Goal: Task Accomplishment & Management: Use online tool/utility

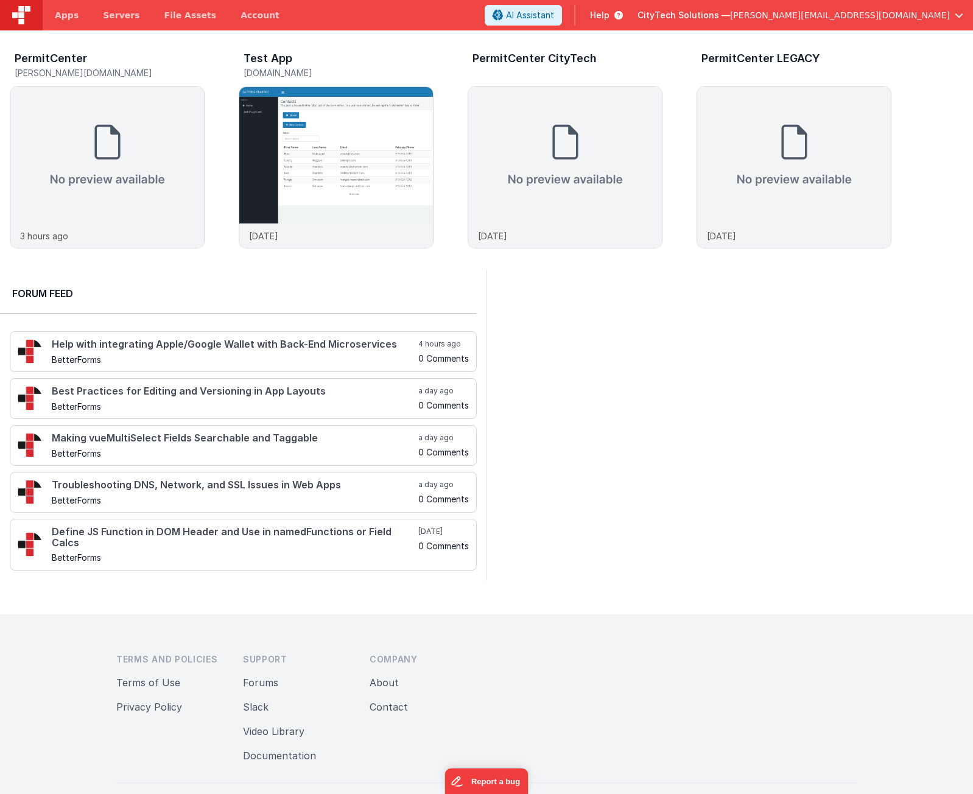
click at [76, 266] on div "PermitCenter [PERSON_NAME][DOMAIN_NAME] 3 hours ago Test App [DOMAIN_NAME] [DAT…" at bounding box center [486, 149] width 973 height 239
click at [93, 141] on img at bounding box center [107, 155] width 194 height 136
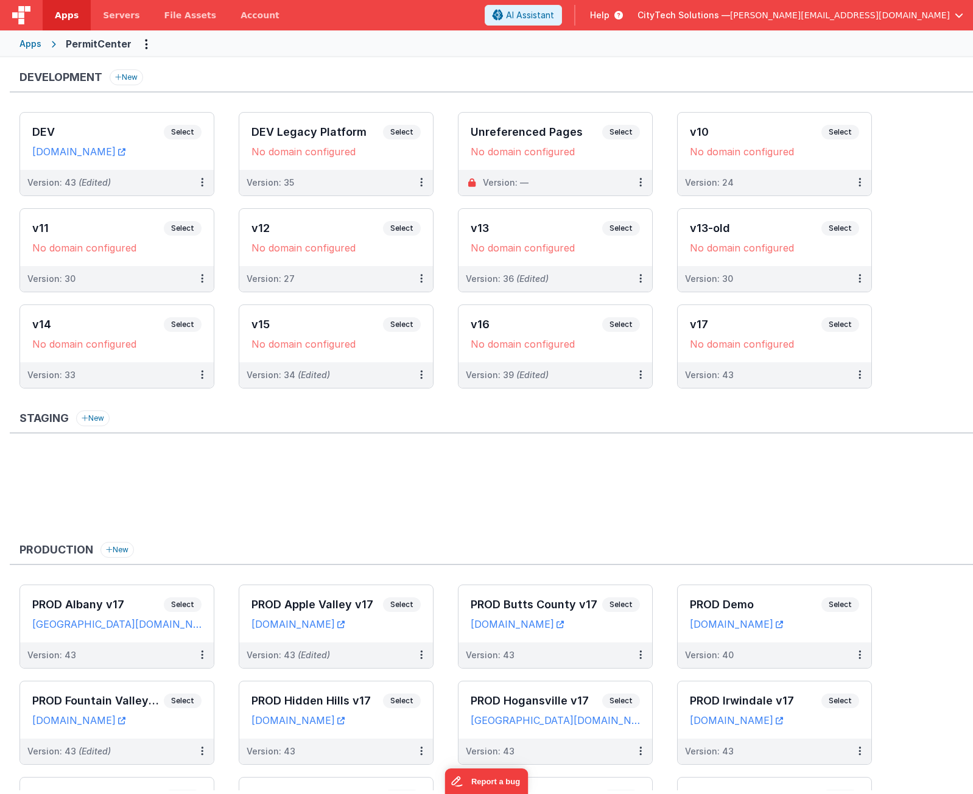
click at [212, 460] on ul at bounding box center [495, 492] width 953 height 79
click at [187, 131] on span "Select" at bounding box center [183, 132] width 38 height 15
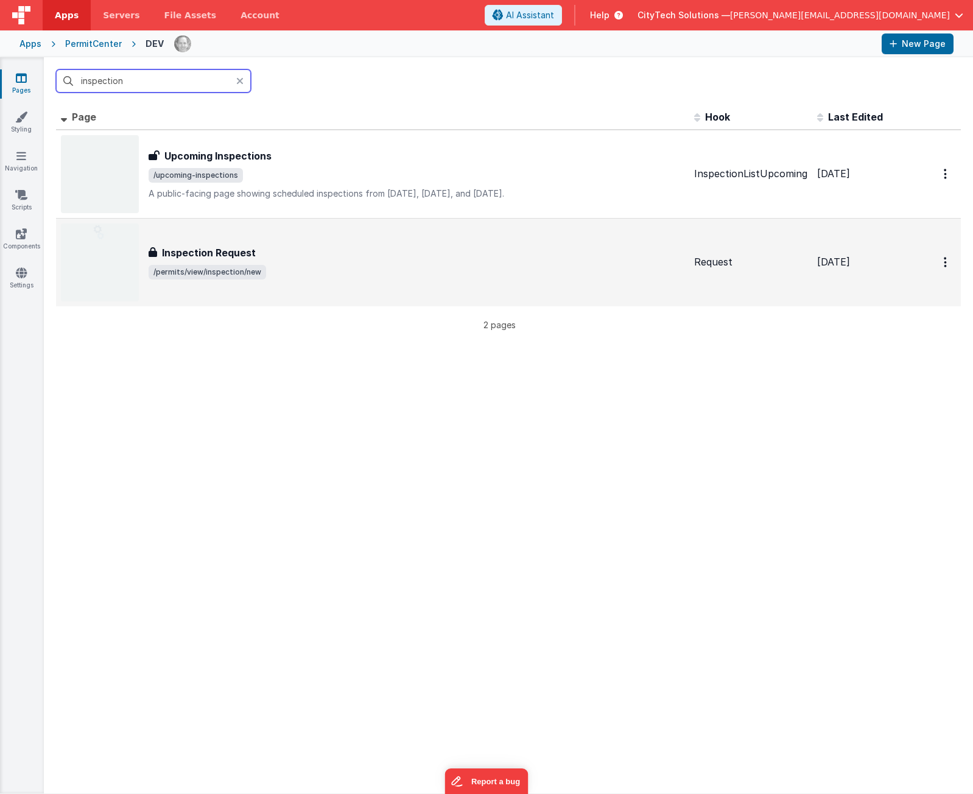
type input "inspection"
click at [301, 253] on div "Inspection Request" at bounding box center [417, 252] width 536 height 15
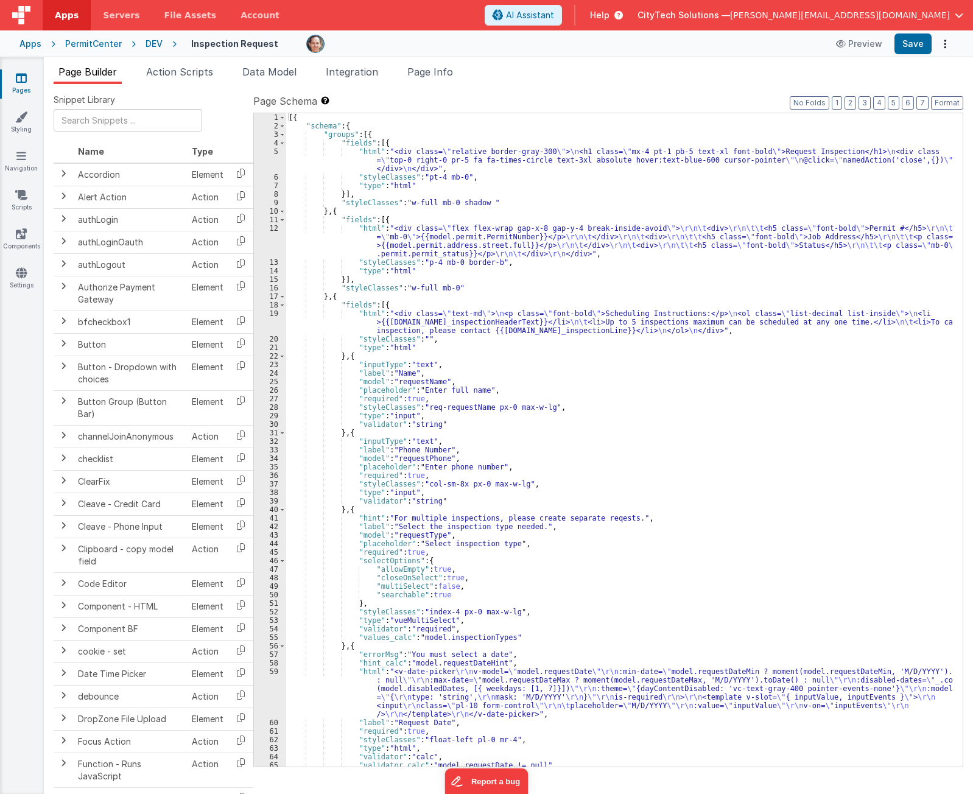
click at [477, 122] on div "[{ "schema" : { "groups" : [{ "fields" : [{ "html" : "<div class= \" relative b…" at bounding box center [619, 448] width 667 height 670
click at [584, 95] on label "Page Schema Shortcuts: Find: command-f Fold: command-option-L Unfold: command-o…" at bounding box center [608, 101] width 710 height 15
click at [522, 89] on div "Snippet Library Name Type Accordion Element Alert Action Action authLogin Actio…" at bounding box center [508, 448] width 929 height 729
click at [438, 68] on span "Page Info" at bounding box center [430, 72] width 46 height 12
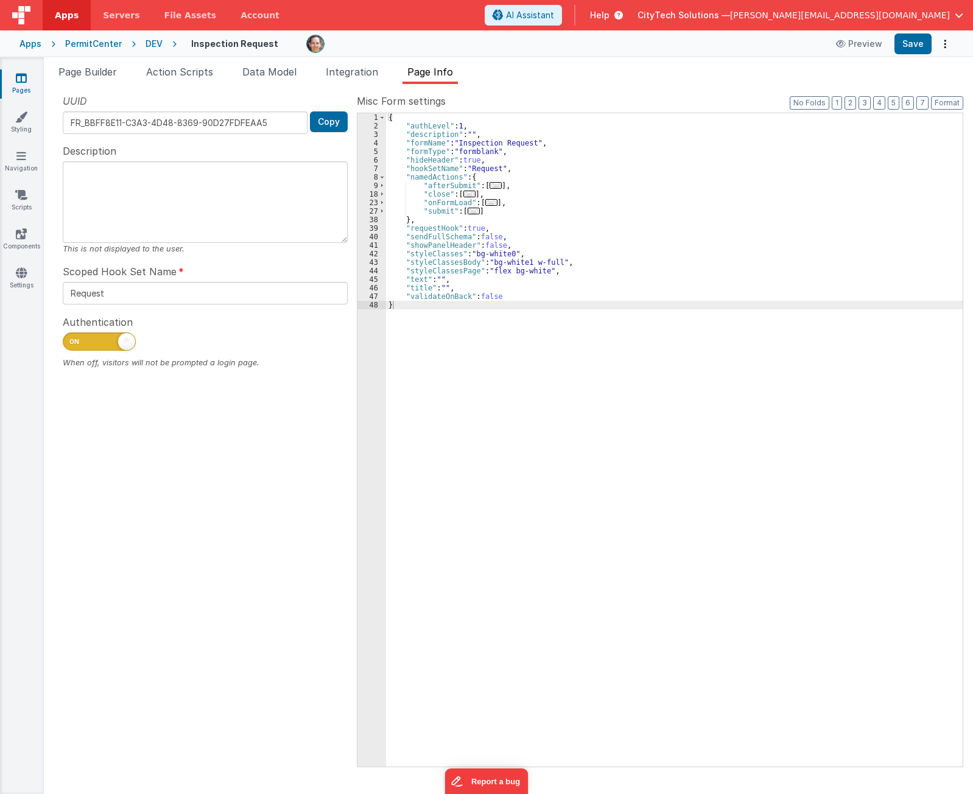
click at [472, 209] on span "..." at bounding box center [473, 211] width 12 height 7
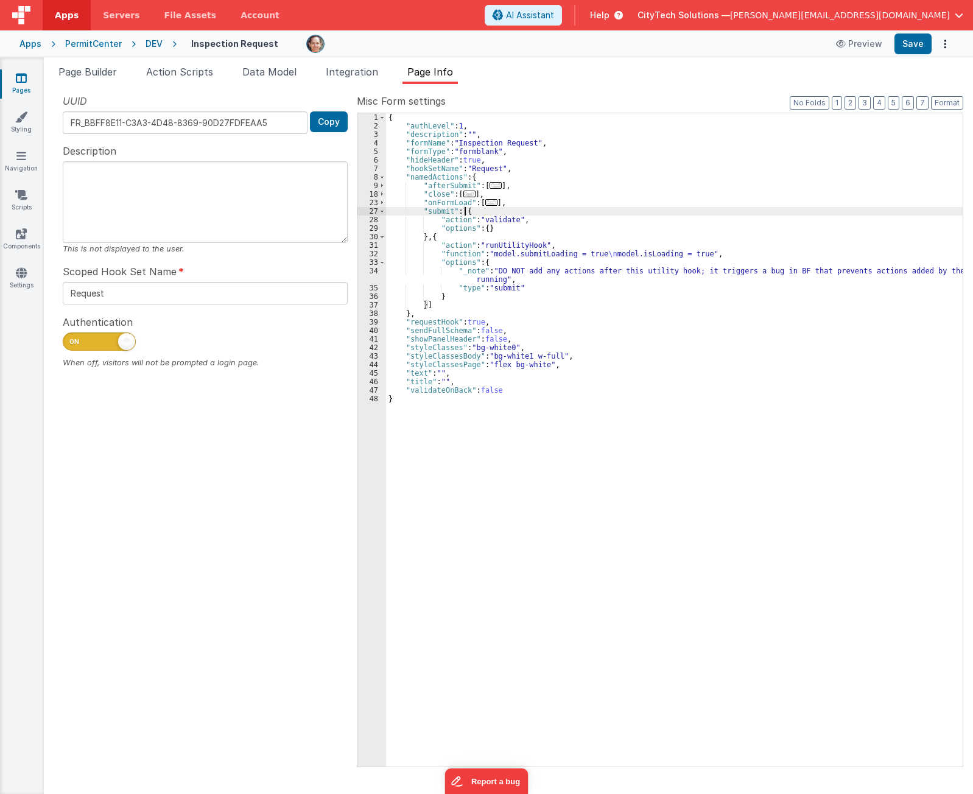
click at [497, 212] on div "{ "authLevel" : 1 , "description" : "" , "formName" : "Inspection Request" , "f…" at bounding box center [674, 448] width 576 height 670
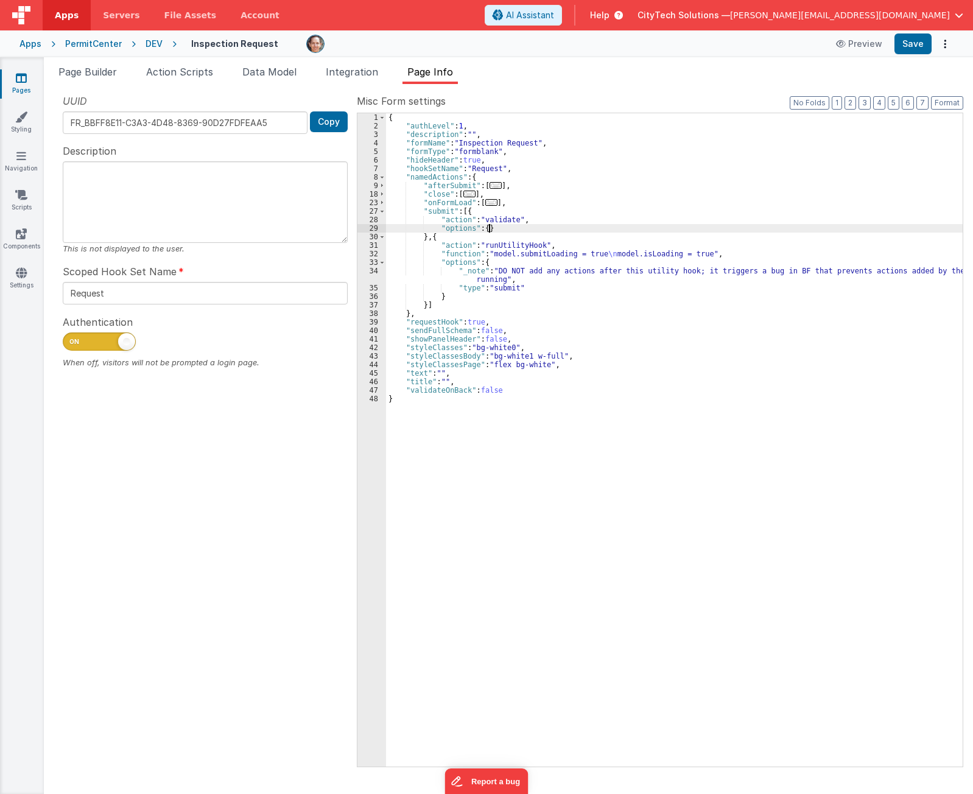
click at [523, 225] on div "{ "authLevel" : 1 , "description" : "" , "formName" : "Inspection Request" , "f…" at bounding box center [674, 448] width 576 height 670
drag, startPoint x: 509, startPoint y: 231, endPoint x: 508, endPoint y: 243, distance: 12.2
click at [509, 234] on div "{ "authLevel" : 1 , "description" : "" , "formName" : "Inspection Request" , "f…" at bounding box center [674, 448] width 576 height 670
click at [569, 243] on div "{ "authLevel" : 1 , "description" : "" , "formName" : "Inspection Request" , "f…" at bounding box center [674, 448] width 576 height 670
click at [575, 261] on div "{ "authLevel" : 1 , "description" : "" , "formName" : "Inspection Request" , "f…" at bounding box center [674, 448] width 576 height 670
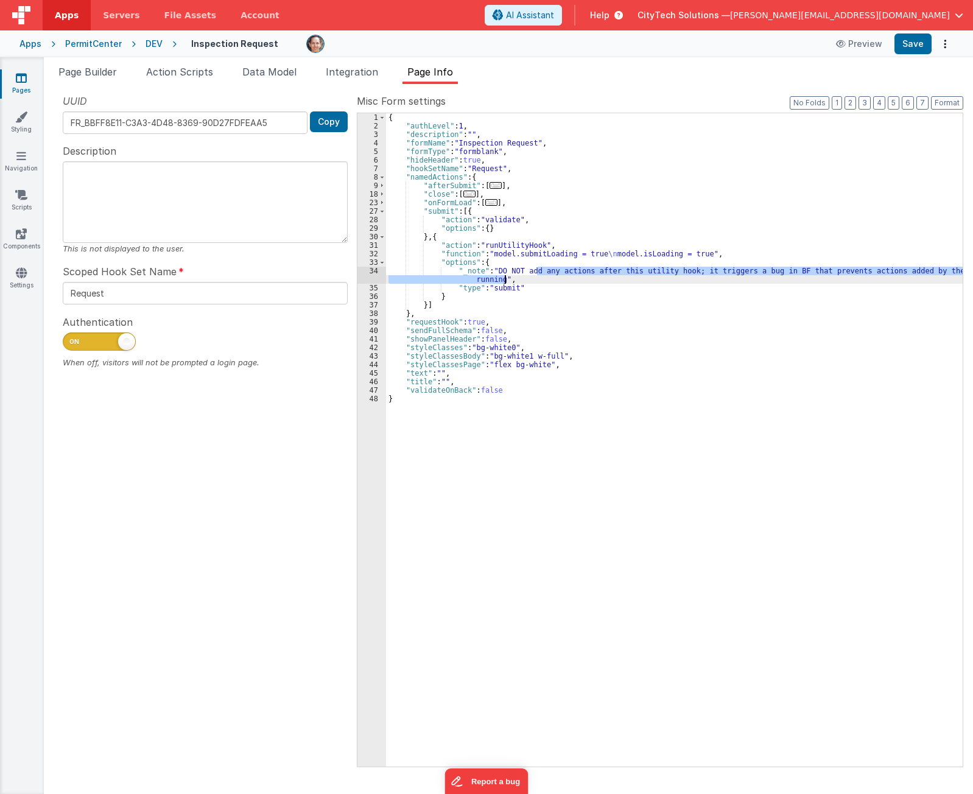
drag, startPoint x: 536, startPoint y: 274, endPoint x: 688, endPoint y: 282, distance: 152.4
click at [688, 282] on div "{ "authLevel" : 1 , "description" : "" , "formName" : "Inspection Request" , "f…" at bounding box center [674, 448] width 576 height 670
click at [687, 284] on div "{ "authLevel" : 1 , "description" : "" , "formName" : "Inspection Request" , "f…" at bounding box center [674, 448] width 576 height 670
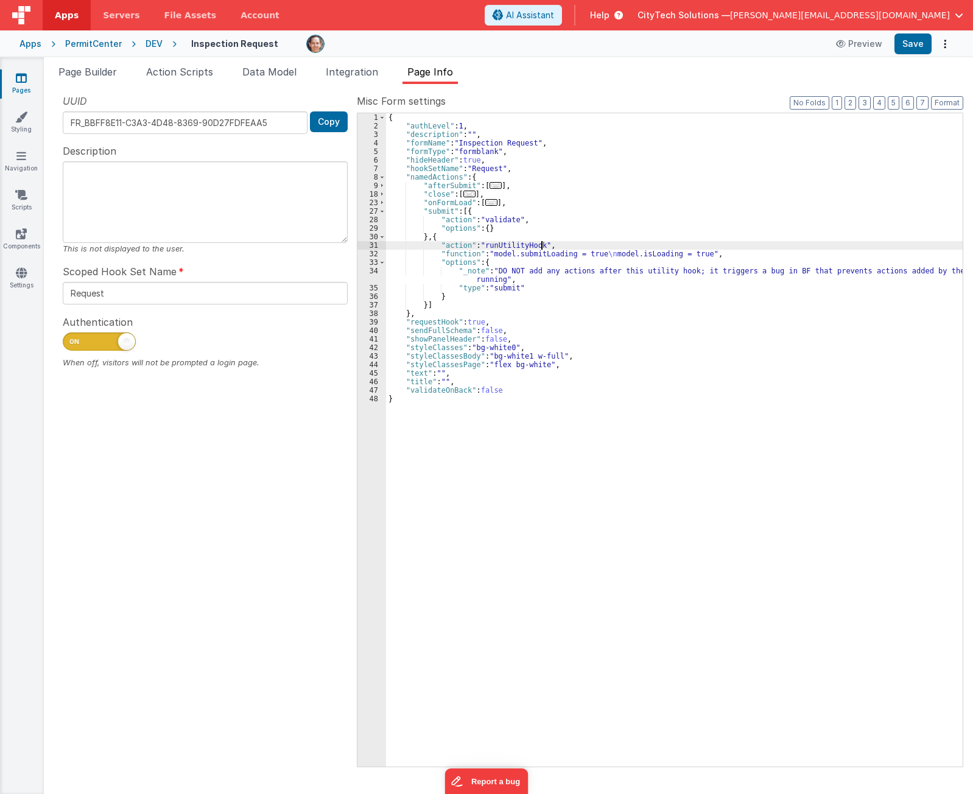
drag, startPoint x: 540, startPoint y: 243, endPoint x: 537, endPoint y: 234, distance: 9.6
click at [537, 234] on div "{ "authLevel" : 1 , "description" : "" , "formName" : "Inspection Request" , "f…" at bounding box center [674, 448] width 576 height 670
click at [491, 184] on span "..." at bounding box center [495, 185] width 12 height 7
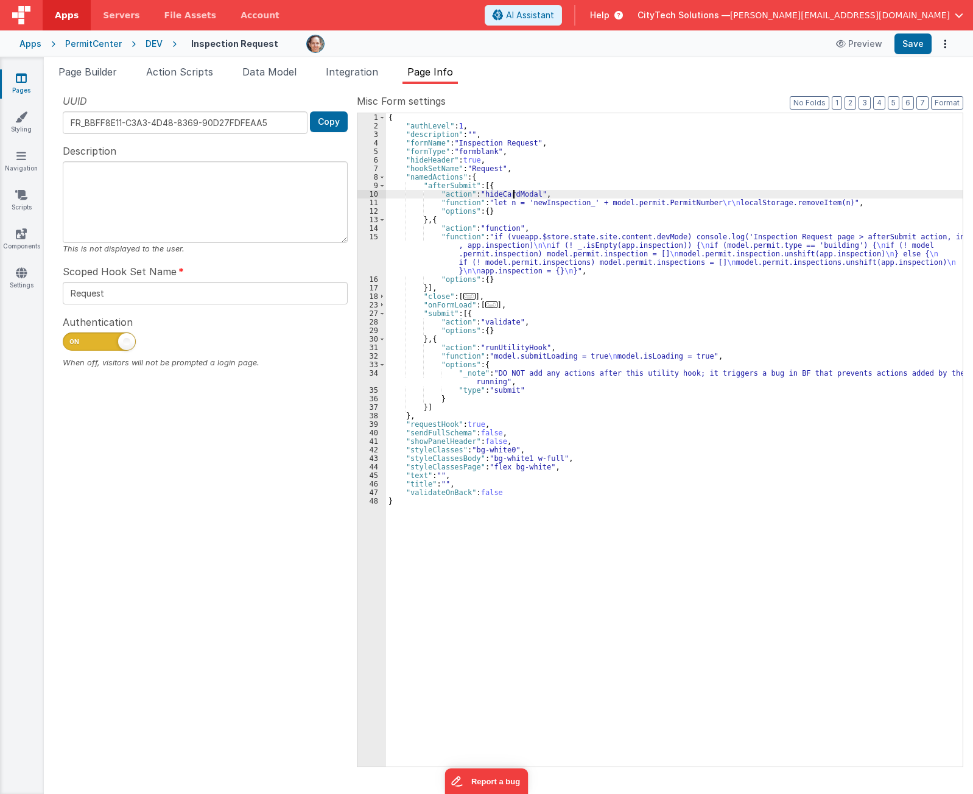
click at [511, 192] on div "{ "authLevel" : 1 , "description" : "" , "formName" : "Inspection Request" , "f…" at bounding box center [674, 448] width 576 height 670
click at [461, 200] on div "{ "authLevel" : 1 , "description" : "" , "formName" : "Inspection Request" , "f…" at bounding box center [674, 448] width 576 height 670
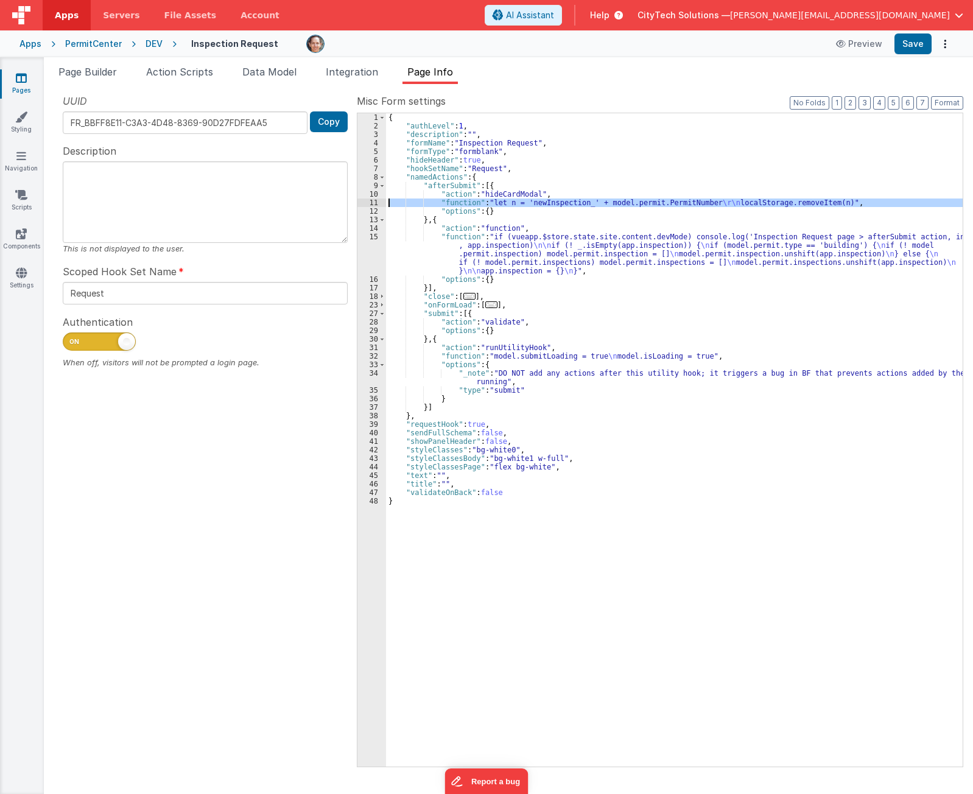
click at [369, 201] on div "11" at bounding box center [371, 202] width 29 height 9
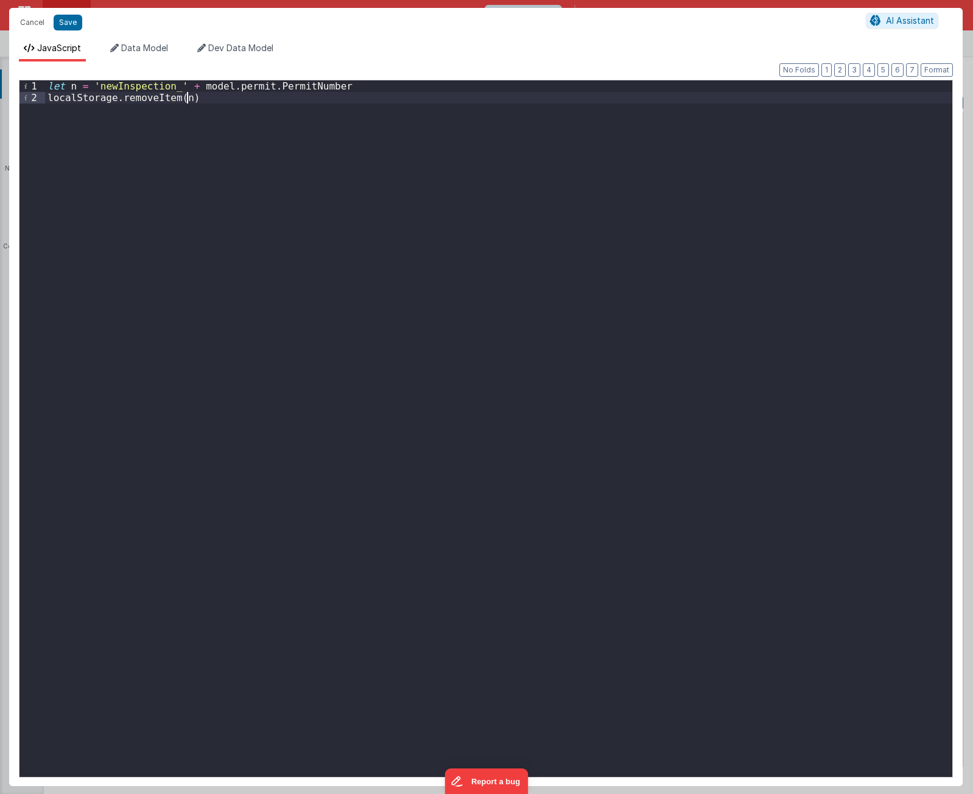
drag, startPoint x: 264, startPoint y: 106, endPoint x: 164, endPoint y: 100, distance: 100.6
click at [259, 105] on div "let n = 'newInspection_' + model . permit . PermitNumber localStorage . removeI…" at bounding box center [498, 439] width 907 height 719
click at [127, 93] on div "let n = 'newInspection_' + model . permit . PermitNumber localStorage . removeI…" at bounding box center [498, 439] width 907 height 719
click at [256, 236] on div "let n = 'newInspection_' + model . permit . PermitNumber localStorage . removeI…" at bounding box center [498, 439] width 907 height 719
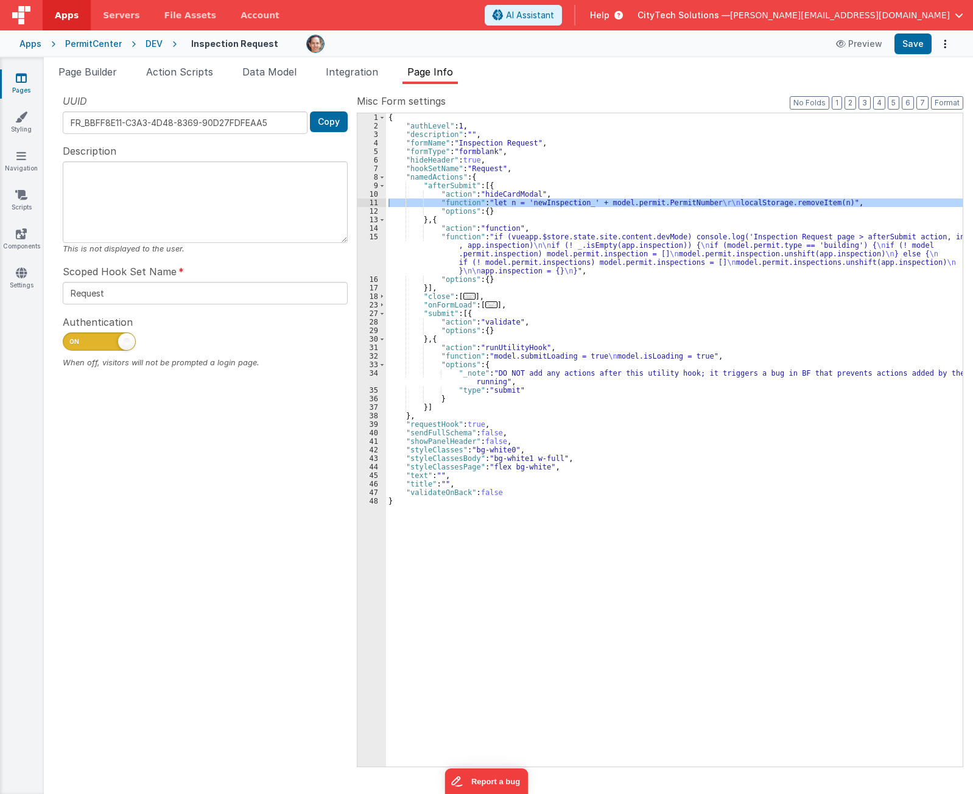
click at [559, 182] on div "{ "authLevel" : 1 , "description" : "" , "formName" : "Inspection Request" , "f…" at bounding box center [674, 448] width 576 height 670
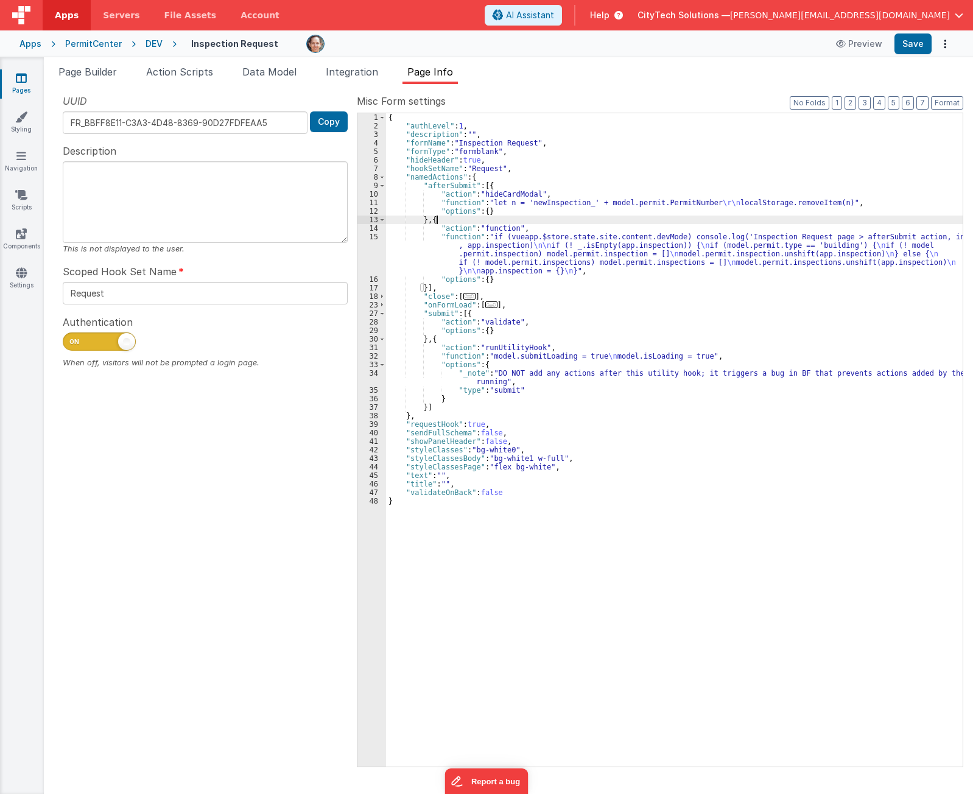
click at [495, 221] on div "{ "authLevel" : 1 , "description" : "" , "formName" : "Inspection Request" , "f…" at bounding box center [674, 448] width 576 height 670
click at [505, 187] on div "{ "authLevel" : 1 , "description" : "" , "formName" : "Inspection Request" , "f…" at bounding box center [674, 448] width 576 height 670
click at [503, 217] on div "{ "authLevel" : 1 , "description" : "" , "formName" : "Inspection Request" , "f…" at bounding box center [674, 448] width 576 height 670
click at [508, 247] on div "{ "authLevel" : 1 , "description" : "" , "formName" : "Inspection Request" , "f…" at bounding box center [674, 448] width 576 height 670
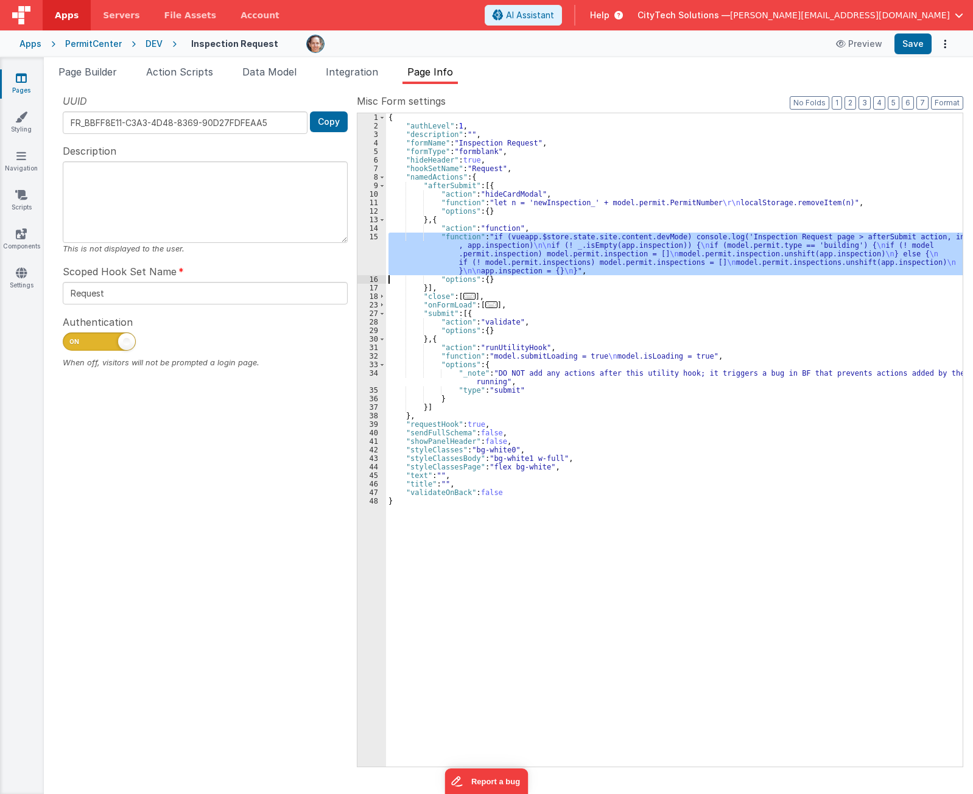
click at [364, 251] on div "15" at bounding box center [371, 254] width 29 height 43
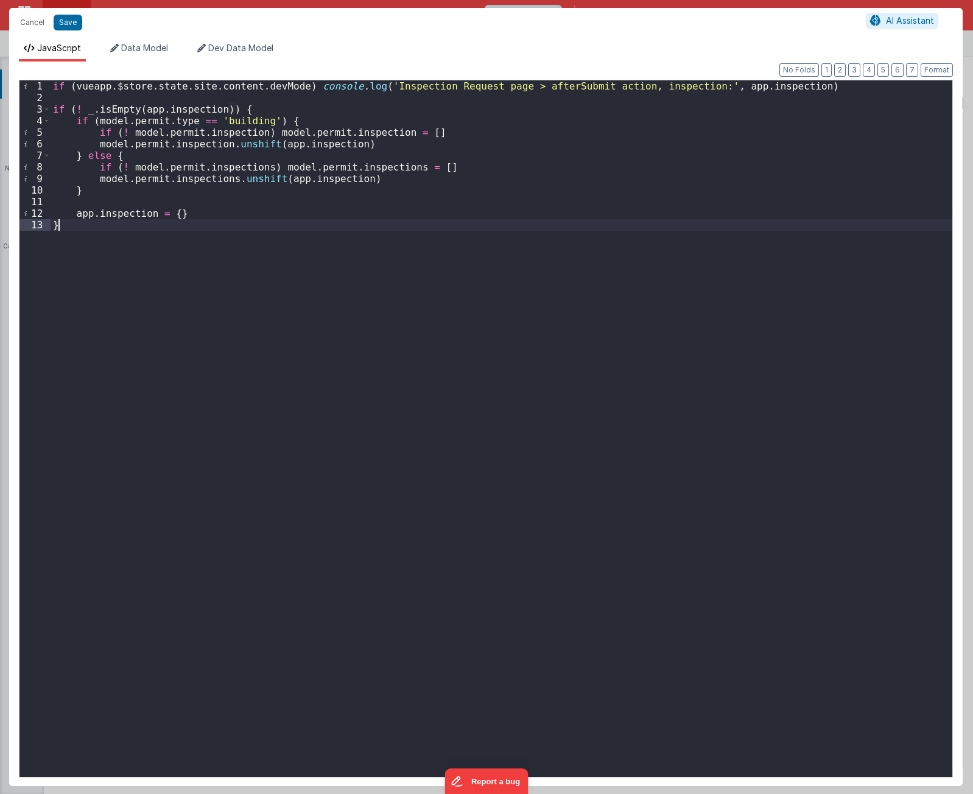
click at [289, 394] on div "if ( vueapp . $store . state . site . content . devMode ) console . log ( 'Insp…" at bounding box center [501, 439] width 901 height 719
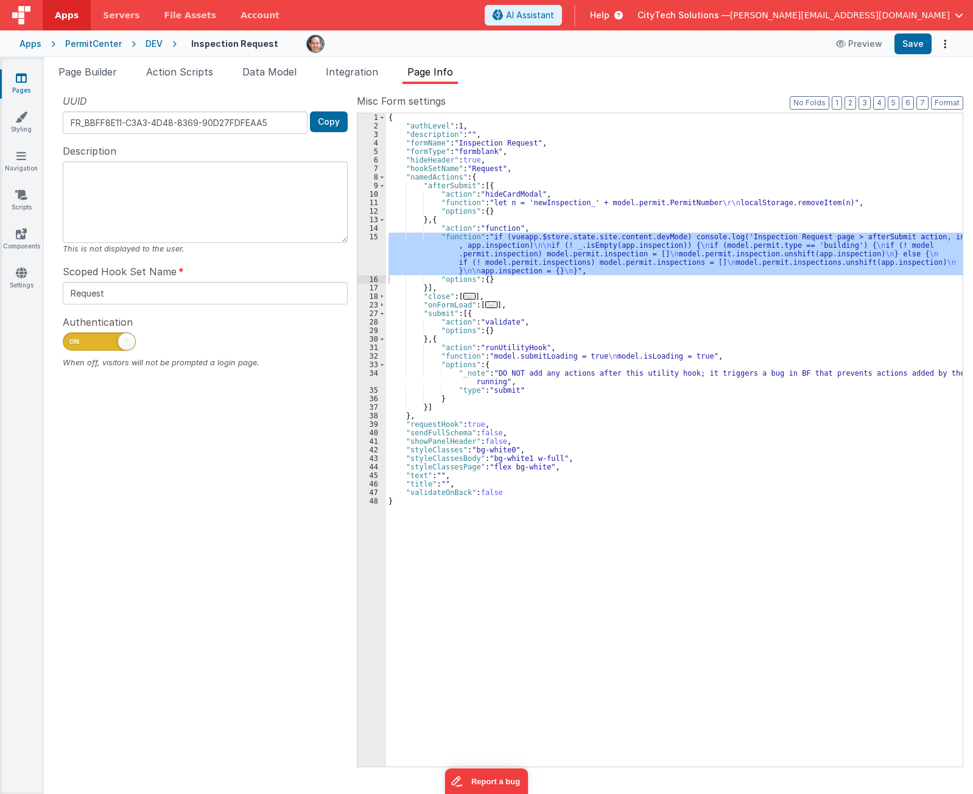
click at [374, 250] on div "15" at bounding box center [371, 254] width 29 height 43
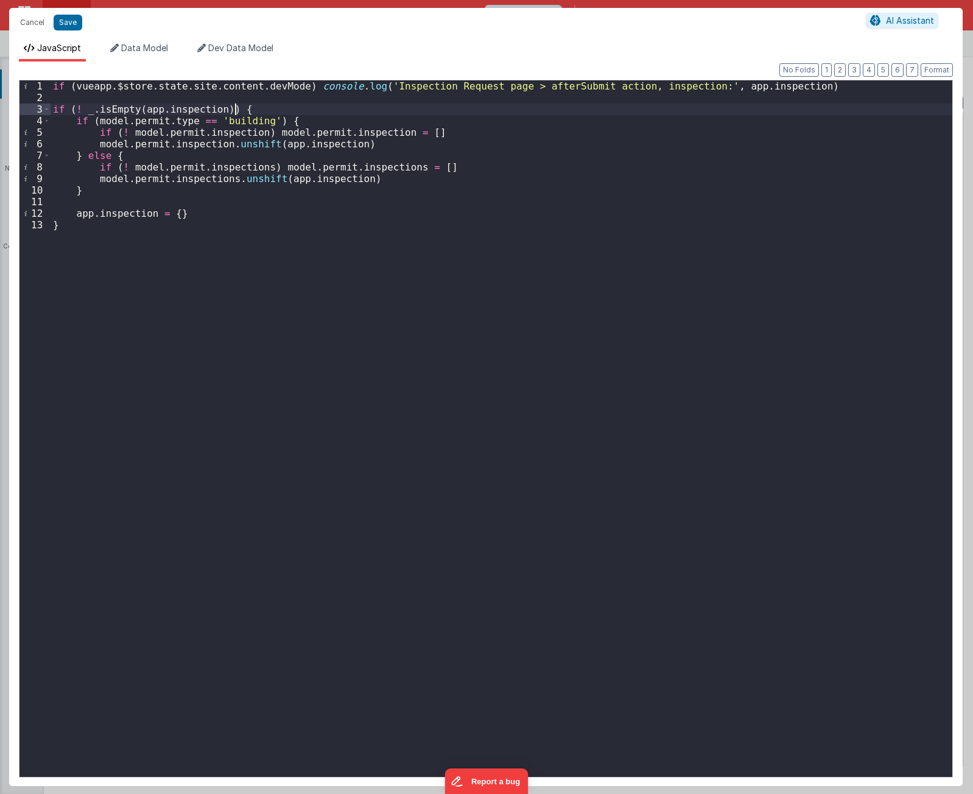
click at [258, 109] on div "if ( vueapp . $store . state . site . content . devMode ) console . log ( 'Insp…" at bounding box center [501, 439] width 901 height 719
click at [285, 119] on div "if ( vueapp . $store . state . site . content . devMode ) console . log ( 'Insp…" at bounding box center [501, 439] width 901 height 719
click at [353, 145] on div "if ( vueapp . $store . state . site . content . devMode ) console . log ( 'Insp…" at bounding box center [501, 439] width 901 height 719
click at [366, 147] on div "if ( vueapp . $store . state . site . content . devMode ) console . log ( 'Insp…" at bounding box center [501, 439] width 901 height 719
click at [315, 155] on div "if ( vueapp . $store . state . site . content . devMode ) console . log ( 'Insp…" at bounding box center [501, 439] width 901 height 719
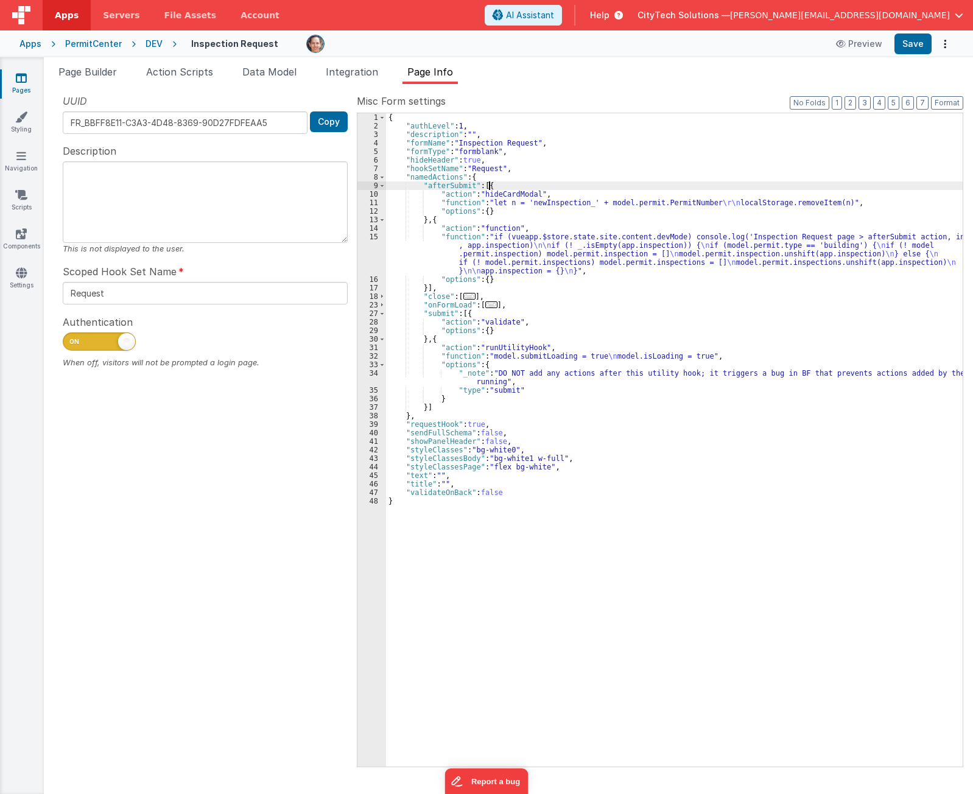
click at [557, 188] on div "{ "authLevel" : 1 , "description" : "" , "formName" : "Inspection Request" , "f…" at bounding box center [674, 448] width 576 height 670
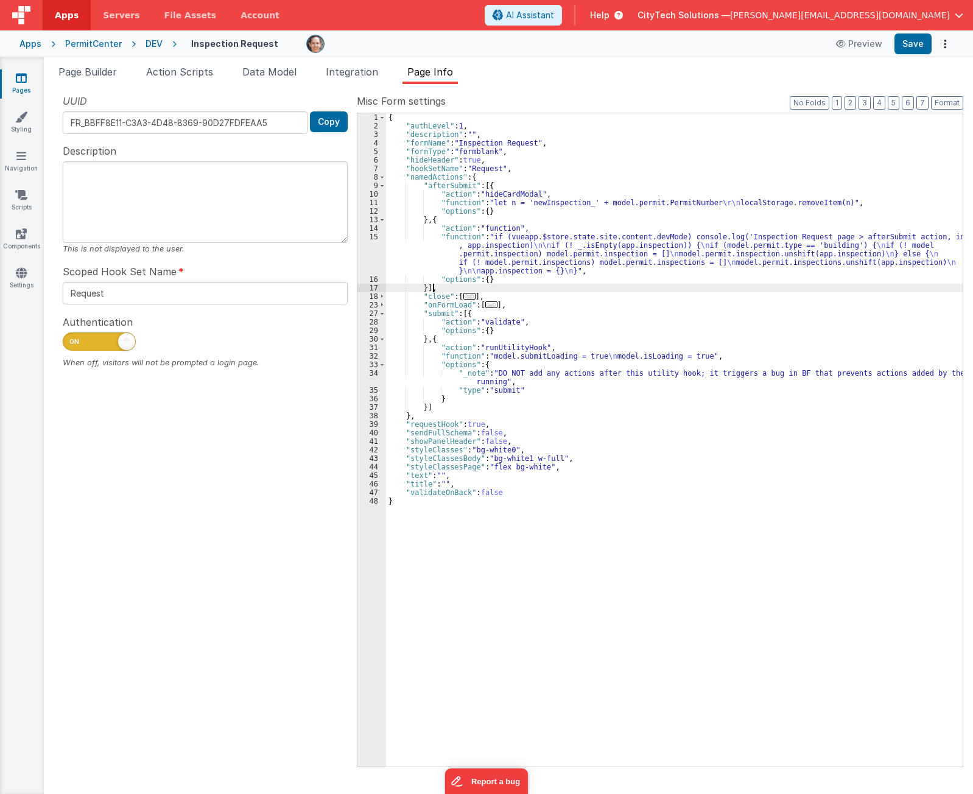
click at [515, 285] on div "{ "authLevel" : 1 , "description" : "" , "formName" : "Inspection Request" , "f…" at bounding box center [674, 448] width 576 height 670
click at [499, 294] on div "{ "authLevel" : 1 , "description" : "" , "formName" : "Inspection Request" , "f…" at bounding box center [674, 448] width 576 height 670
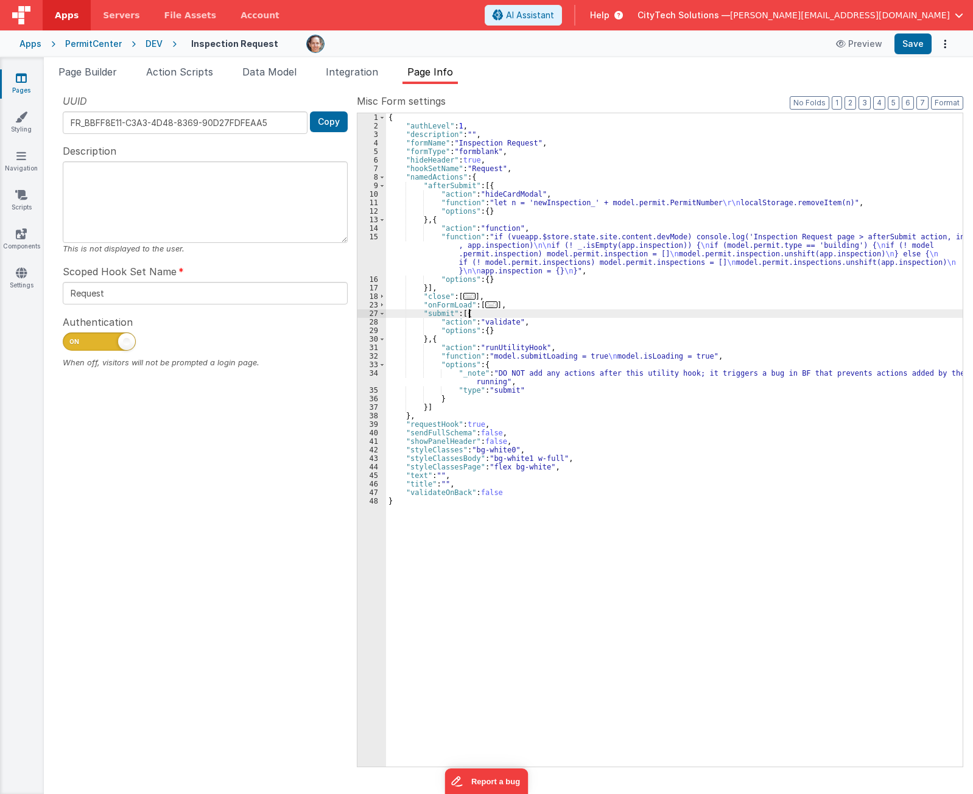
click at [493, 312] on div "{ "authLevel" : 1 , "description" : "" , "formName" : "Inspection Request" , "f…" at bounding box center [674, 448] width 576 height 670
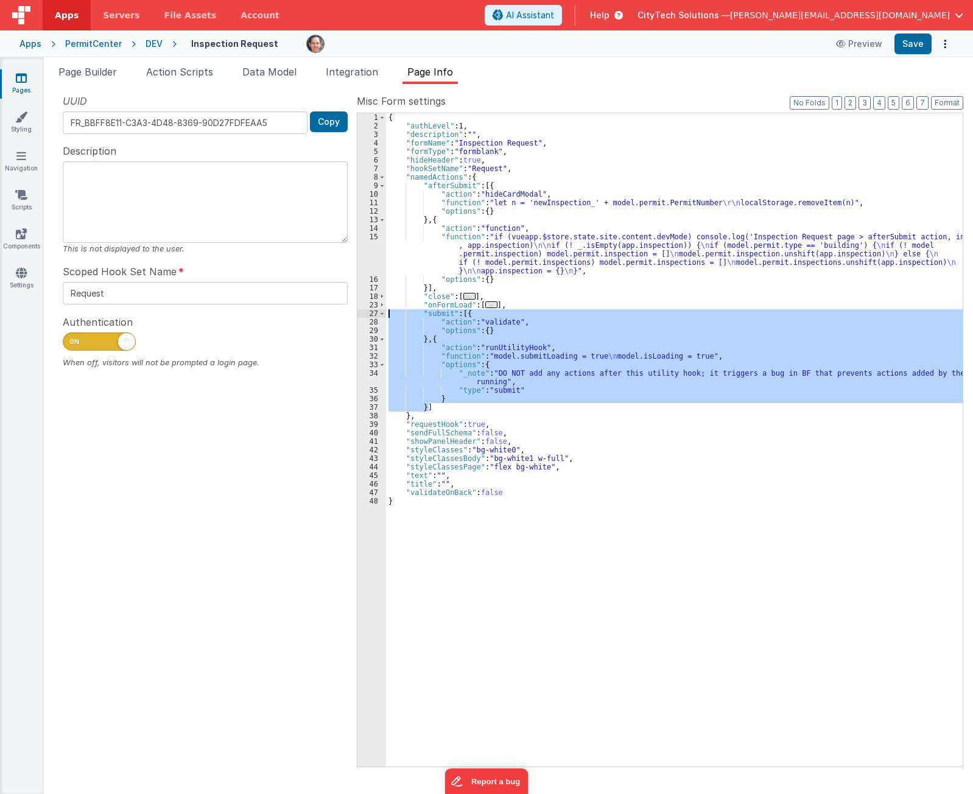
drag, startPoint x: 438, startPoint y: 406, endPoint x: 388, endPoint y: 312, distance: 106.2
click at [388, 312] on div "{ "authLevel" : 1 , "description" : "" , "formName" : "Inspection Request" , "f…" at bounding box center [674, 448] width 576 height 670
click at [499, 186] on div "{ "authLevel" : 1 , "description" : "" , "formName" : "Inspection Request" , "f…" at bounding box center [674, 448] width 576 height 670
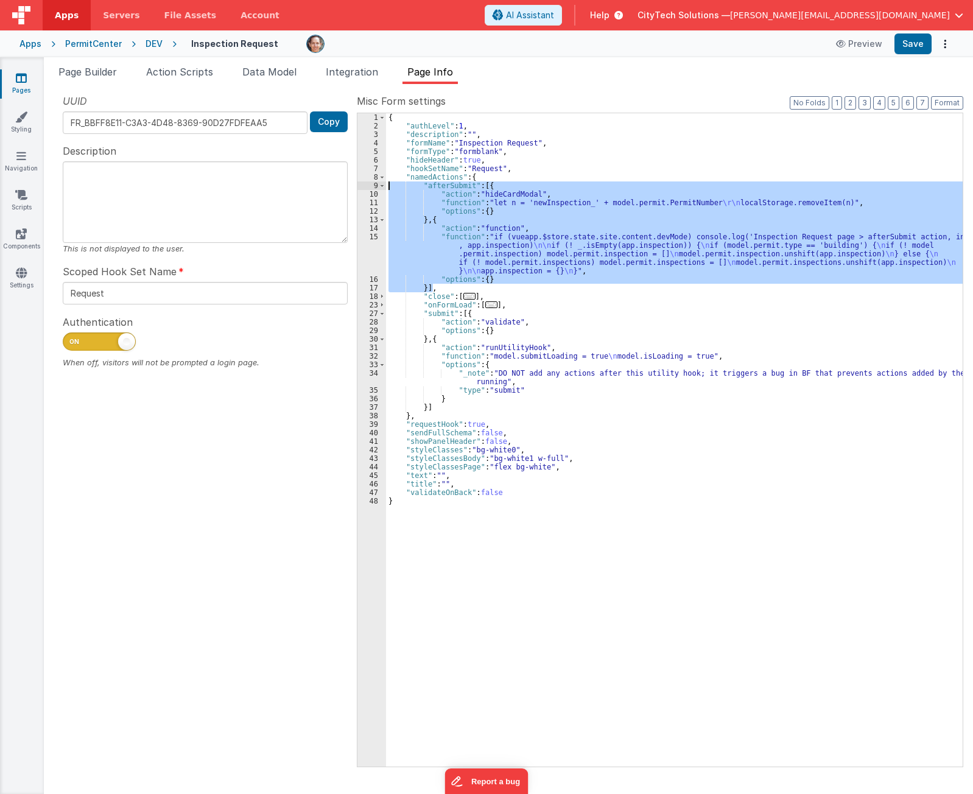
drag, startPoint x: 439, startPoint y: 285, endPoint x: 378, endPoint y: 189, distance: 114.3
click at [378, 189] on div "1 2 3 4 5 6 7 8 9 10 11 12 13 14 15 16 17 18 23 27 28 29 30 31 32 33 34 35 36 3…" at bounding box center [660, 440] width 606 height 654
click at [499, 514] on div "{ "authLevel" : 1 , "description" : "" , "formName" : "Inspection Request" , "f…" at bounding box center [674, 448] width 576 height 670
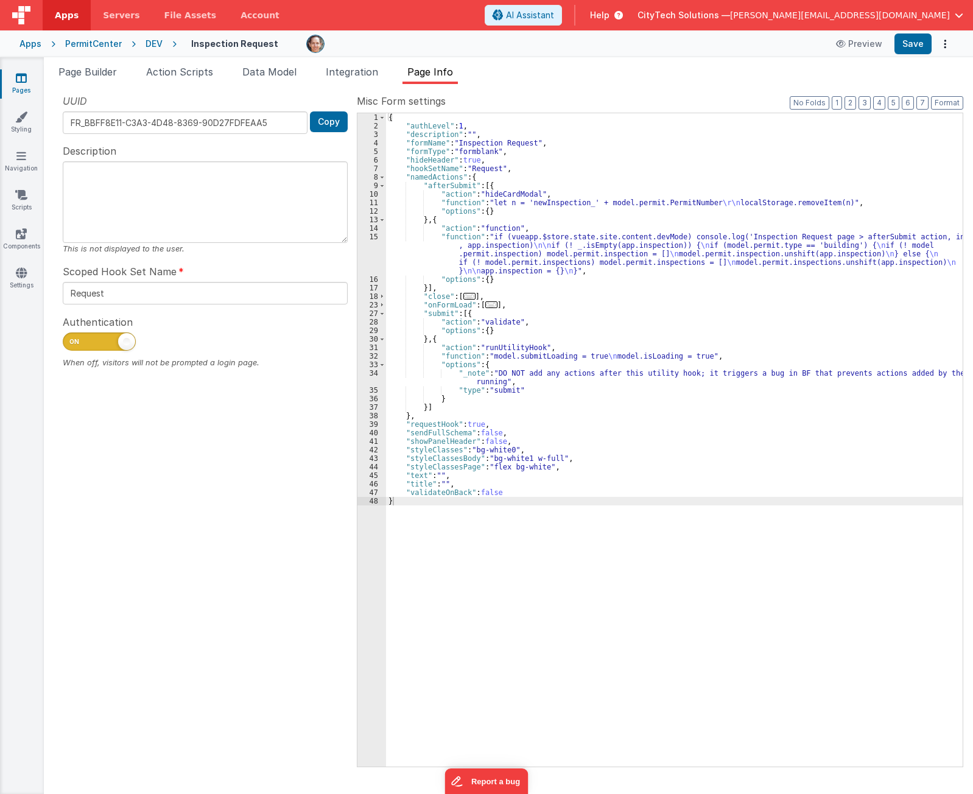
click at [203, 597] on div "UUID FR_BBFF8E11-C3A3-4D48-8369-90D27FDFEAA5 Copy Description This is not displ…" at bounding box center [205, 430] width 303 height 672
click at [509, 316] on div "{ "authLevel" : 1 , "description" : "" , "formName" : "Inspection Request" , "f…" at bounding box center [674, 448] width 576 height 670
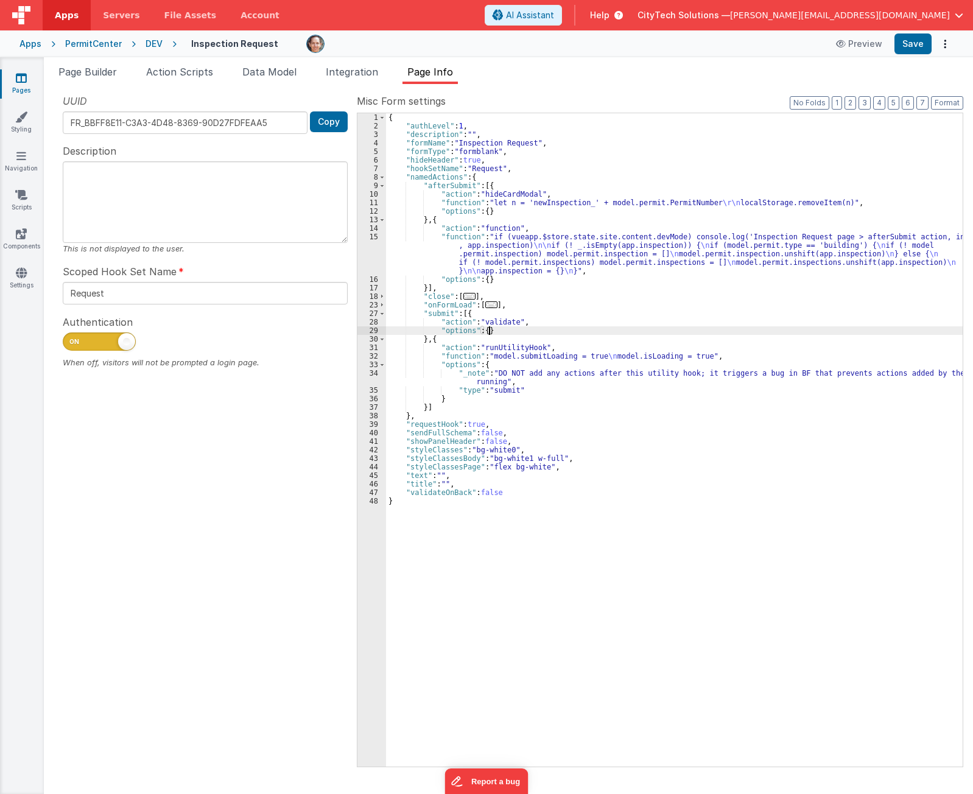
click at [531, 332] on div "{ "authLevel" : 1 , "description" : "" , "formName" : "Inspection Request" , "f…" at bounding box center [674, 448] width 576 height 670
click at [532, 309] on div "{ "authLevel" : 1 , "description" : "" , "formName" : "Inspection Request" , "f…" at bounding box center [674, 448] width 576 height 670
click at [524, 313] on div "{ "authLevel" : 1 , "description" : "" , "formName" : "Inspection Request" , "f…" at bounding box center [674, 448] width 576 height 670
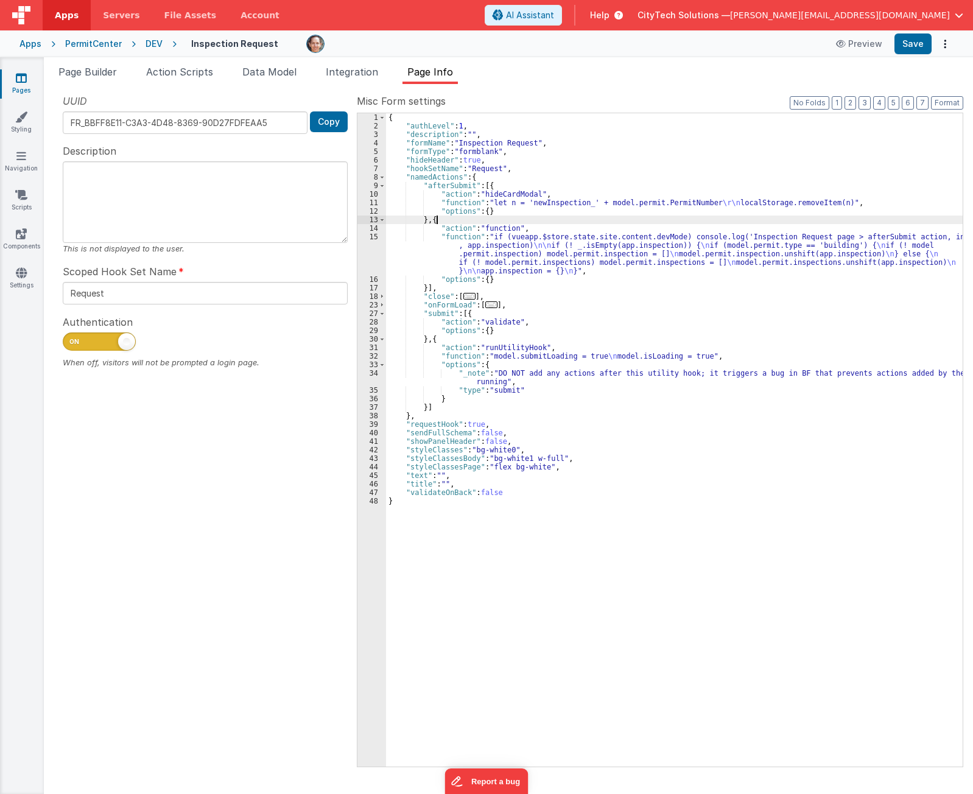
click at [551, 215] on div "{ "authLevel" : 1 , "description" : "" , "formName" : "Inspection Request" , "f…" at bounding box center [674, 448] width 576 height 670
click at [260, 641] on div "UUID FR_BBFF8E11-C3A3-4D48-8369-90D27FDFEAA5 Copy Description This is not displ…" at bounding box center [205, 430] width 303 height 672
click at [578, 545] on div "{ "authLevel" : 1 , "description" : "" , "formName" : "Inspection Request" , "f…" at bounding box center [674, 448] width 576 height 670
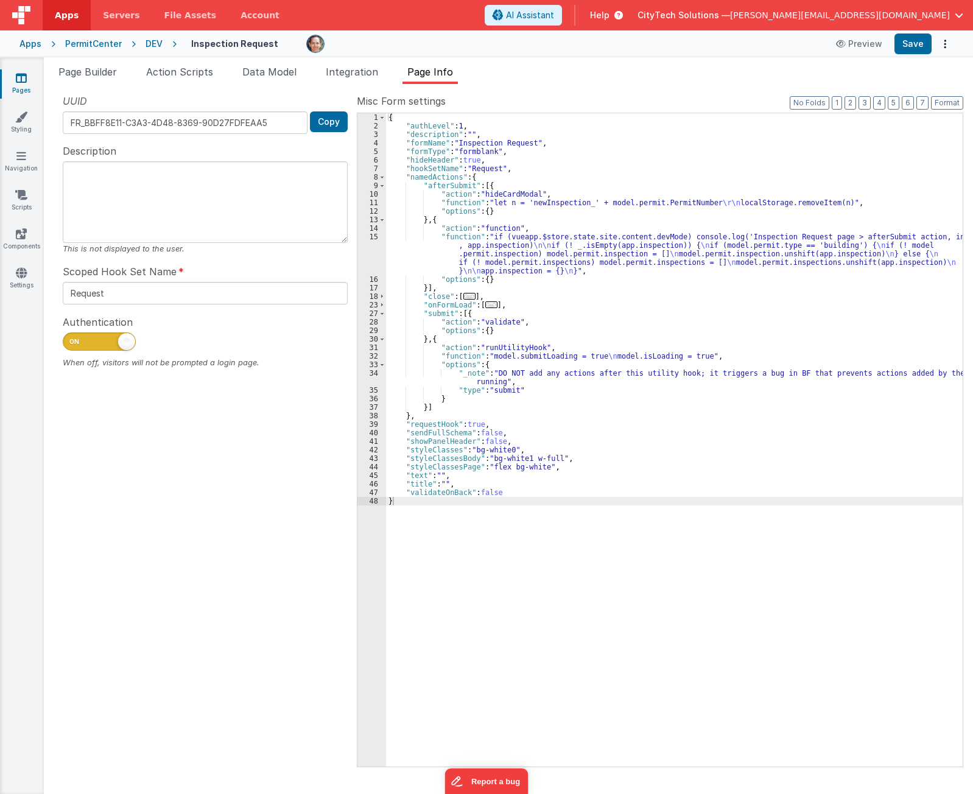
click at [239, 572] on div "UUID FR_BBFF8E11-C3A3-4D48-8369-90D27FDFEAA5 Copy Description This is not displ…" at bounding box center [205, 430] width 303 height 672
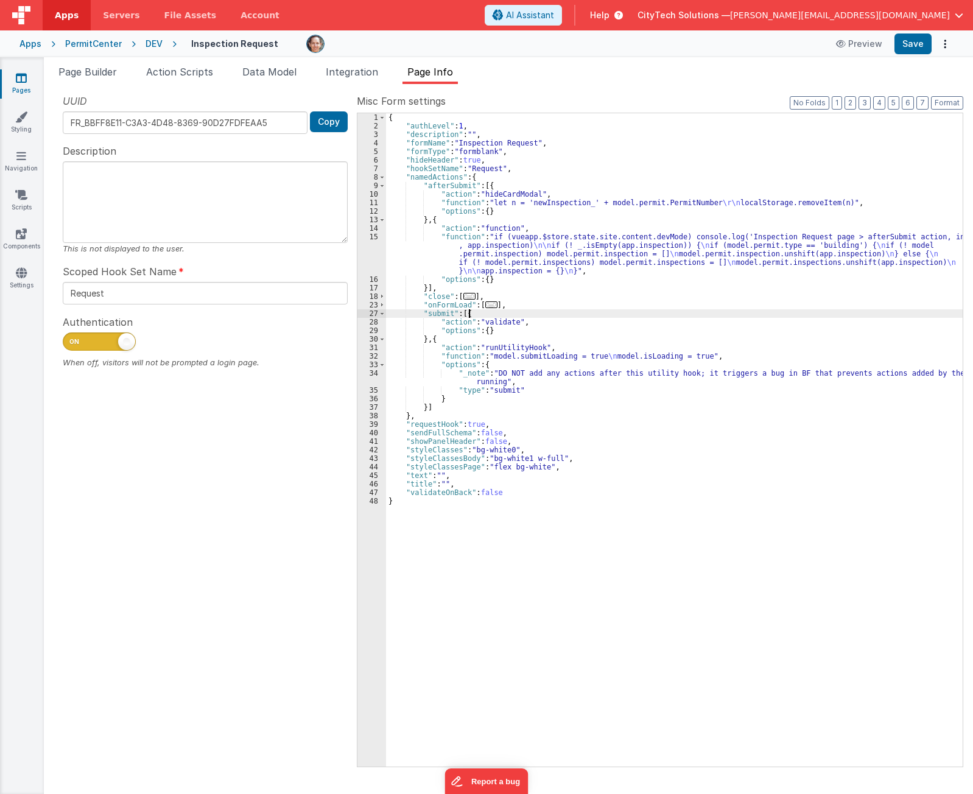
click at [609, 313] on div "{ "authLevel" : 1 , "description" : "" , "formName" : "Inspection Request" , "f…" at bounding box center [674, 448] width 576 height 670
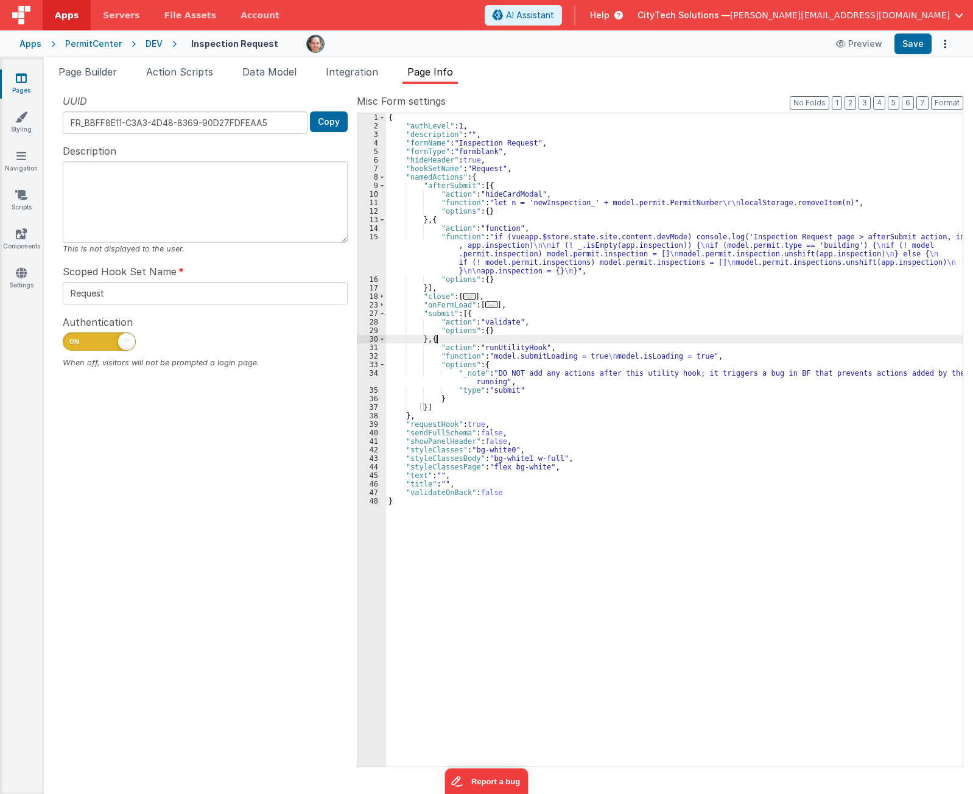
click at [609, 338] on div "{ "authLevel" : 1 , "description" : "" , "formName" : "Inspection Request" , "f…" at bounding box center [674, 448] width 576 height 670
click at [612, 360] on div "{ "authLevel" : 1 , "description" : "" , "formName" : "Inspection Request" , "f…" at bounding box center [674, 448] width 576 height 670
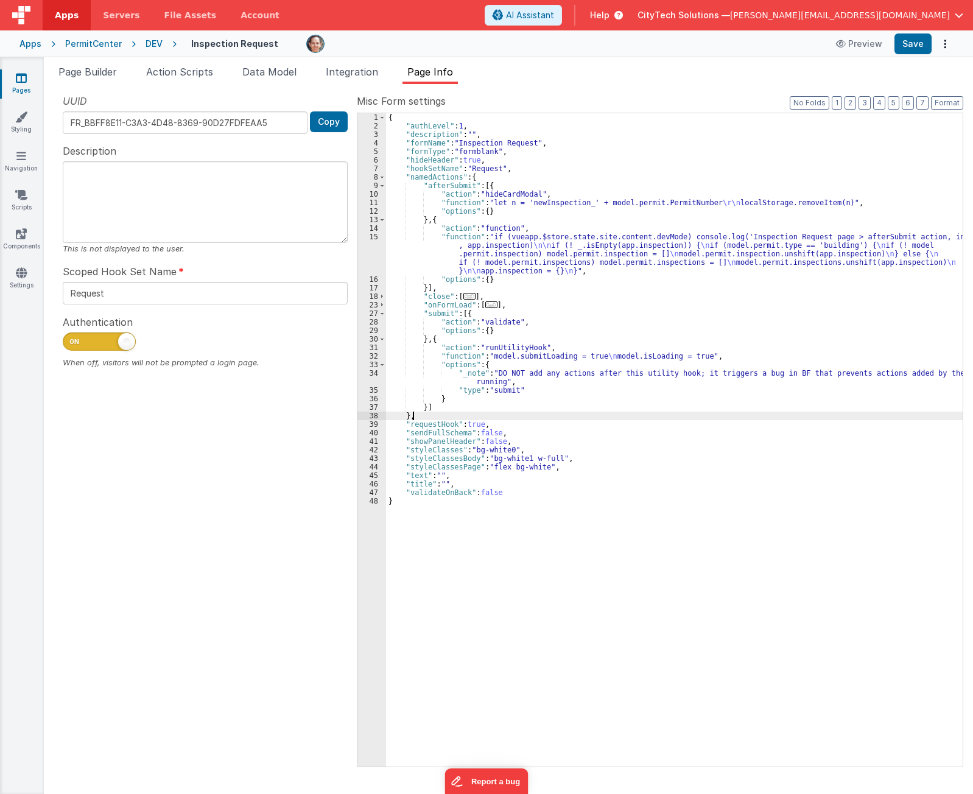
click at [449, 415] on div "{ "authLevel" : 1 , "description" : "" , "formName" : "Inspection Request" , "f…" at bounding box center [674, 448] width 576 height 670
click at [33, 38] on div "Apps" at bounding box center [30, 44] width 22 height 12
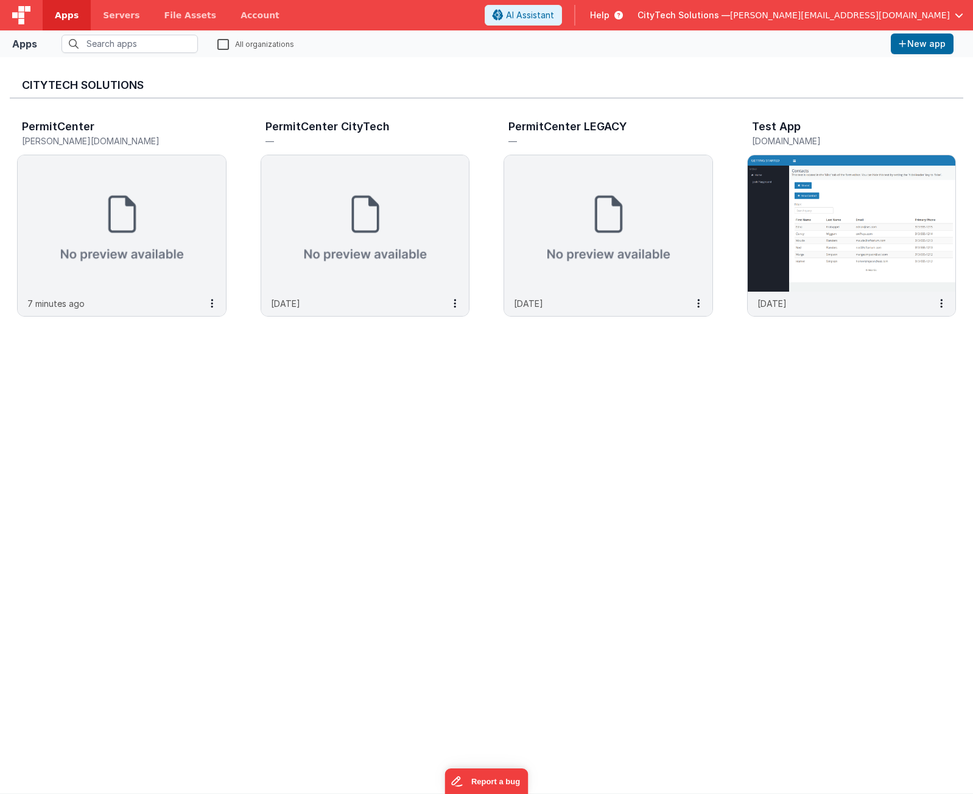
click at [80, 10] on link "Apps" at bounding box center [67, 15] width 48 height 30
drag, startPoint x: 80, startPoint y: 10, endPoint x: 100, endPoint y: 218, distance: 208.5
click at [100, 218] on div "Apps Servers File Assets Account Some FUTURE Slot AI Assistant Help CityTech So…" at bounding box center [486, 397] width 973 height 794
click at [100, 218] on img at bounding box center [122, 223] width 208 height 136
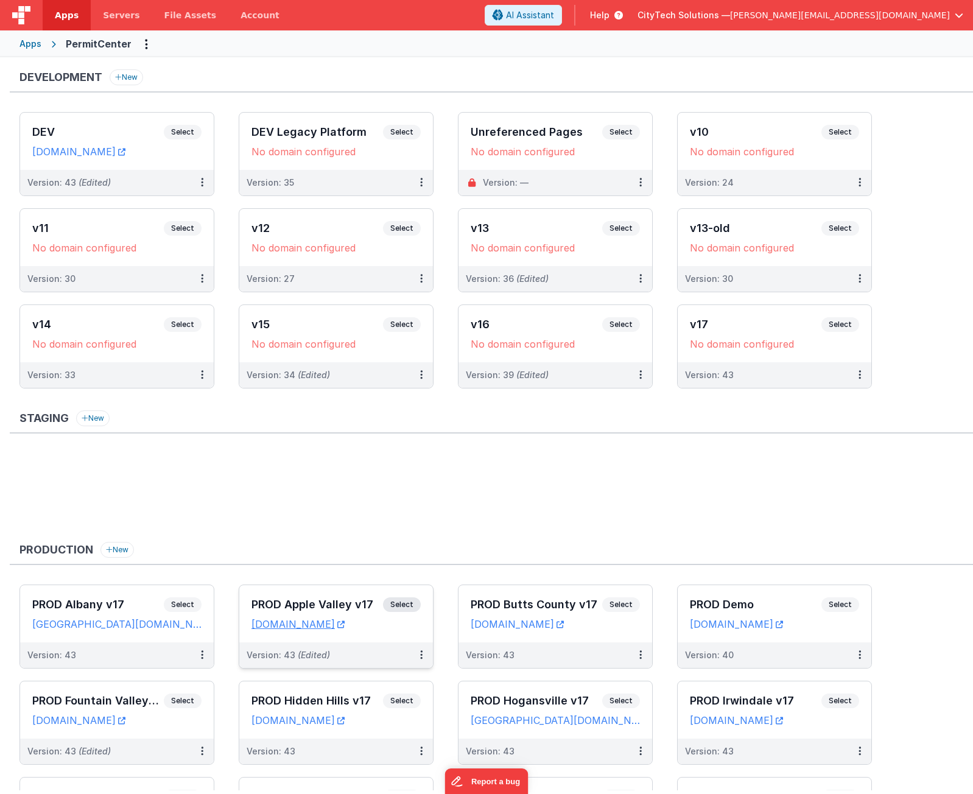
click at [396, 604] on span "Select" at bounding box center [402, 604] width 38 height 15
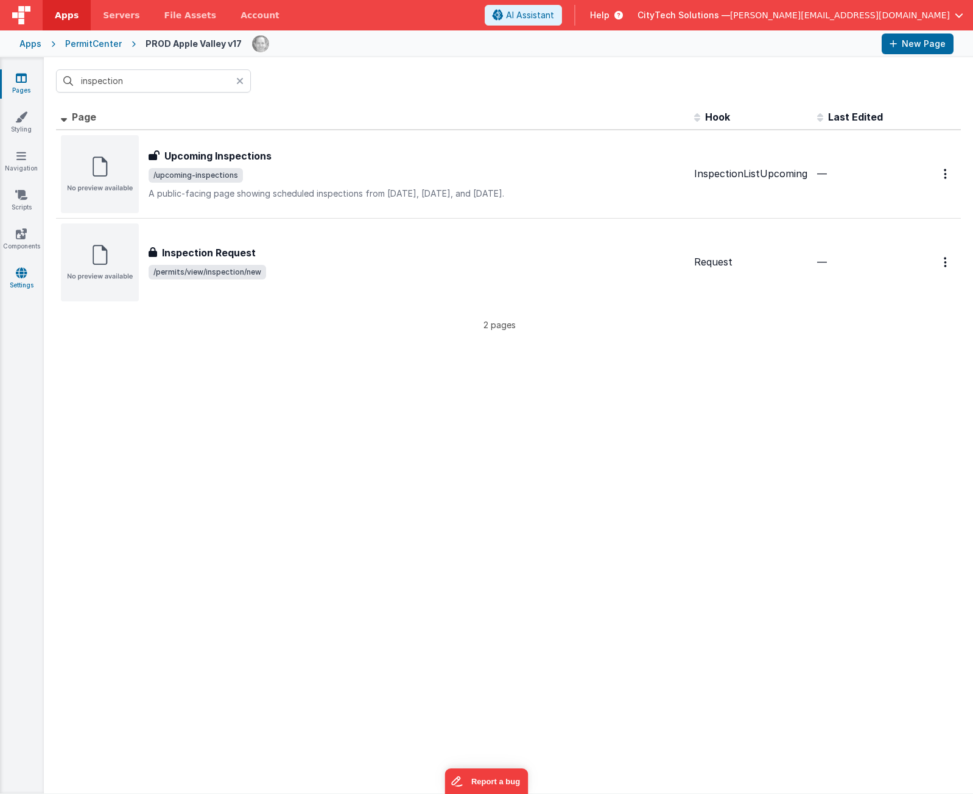
click at [14, 270] on link "Settings" at bounding box center [21, 279] width 44 height 24
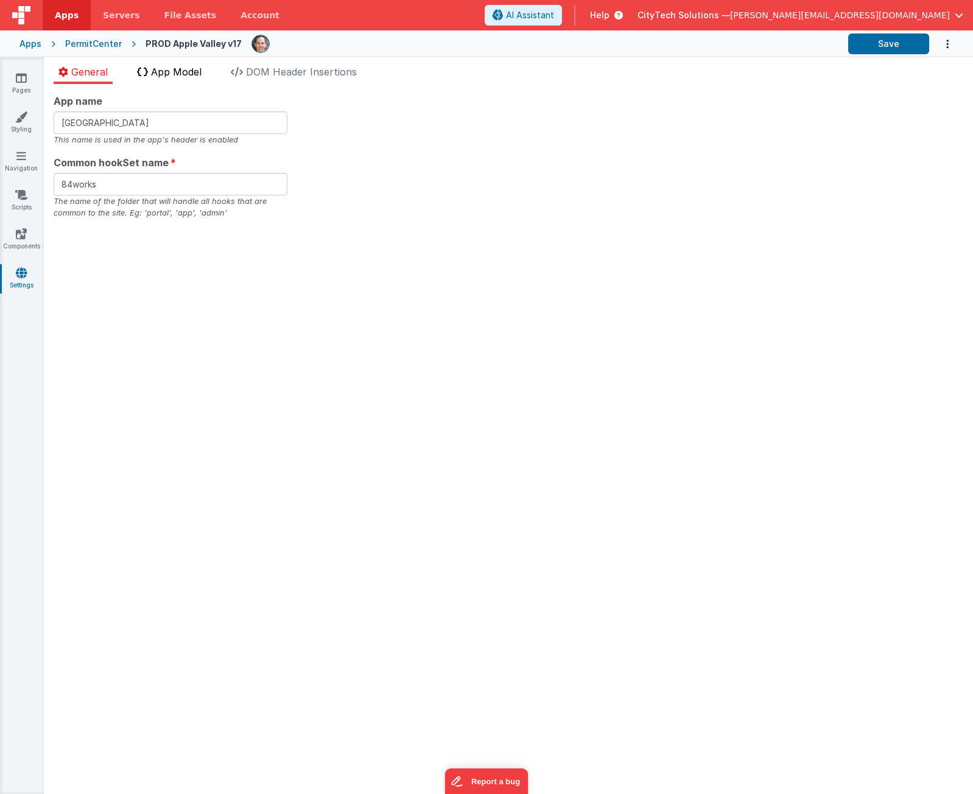
click at [179, 69] on span "App Model" at bounding box center [176, 72] width 51 height 12
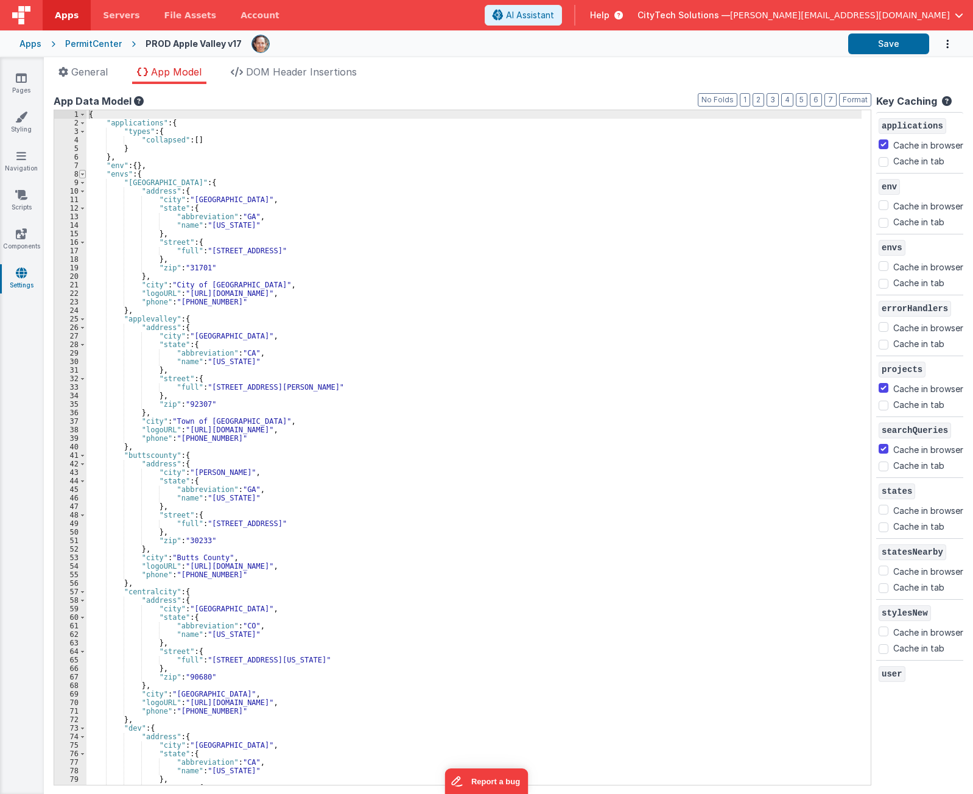
click at [83, 170] on span at bounding box center [82, 174] width 7 height 9
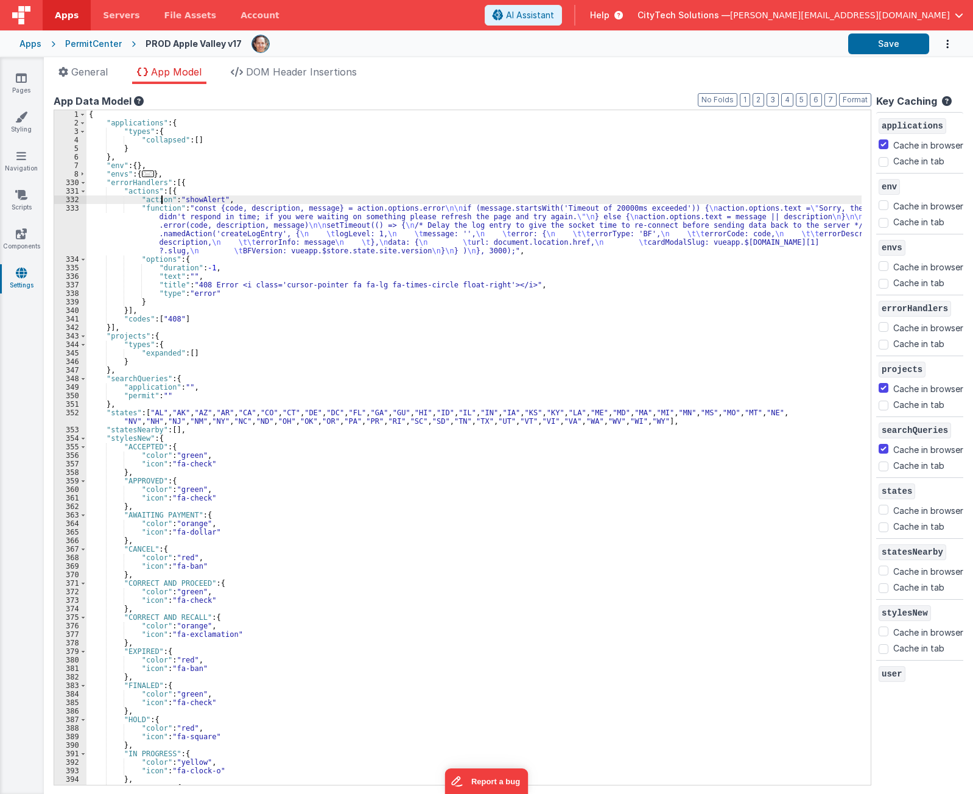
click at [163, 201] on div "{ "applications" : { "types" : { "collapsed" : [ ] } } , "env" : { } , "envs" :…" at bounding box center [473, 455] width 775 height 691
click at [173, 228] on div "{ "applications" : { "types" : { "collapsed" : [ ] } } , "env" : { } , "envs" :…" at bounding box center [473, 455] width 775 height 691
click at [69, 216] on div "333" at bounding box center [70, 229] width 32 height 51
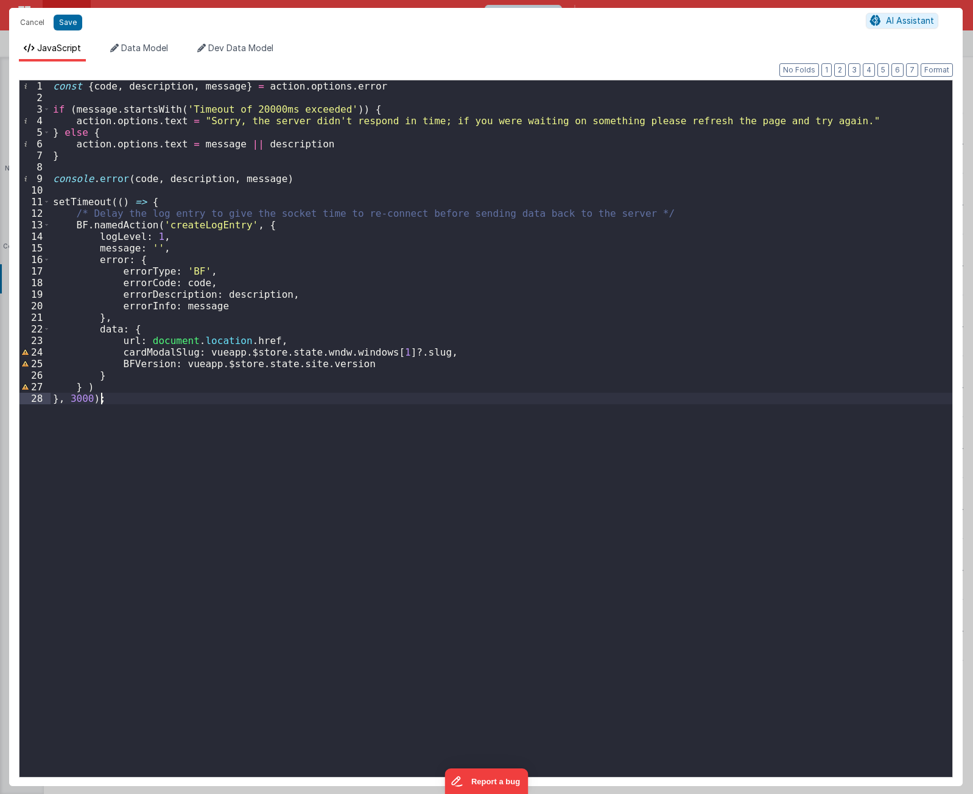
click at [496, 481] on div "const { code , description , message } = action . options . error if ( message …" at bounding box center [501, 439] width 901 height 719
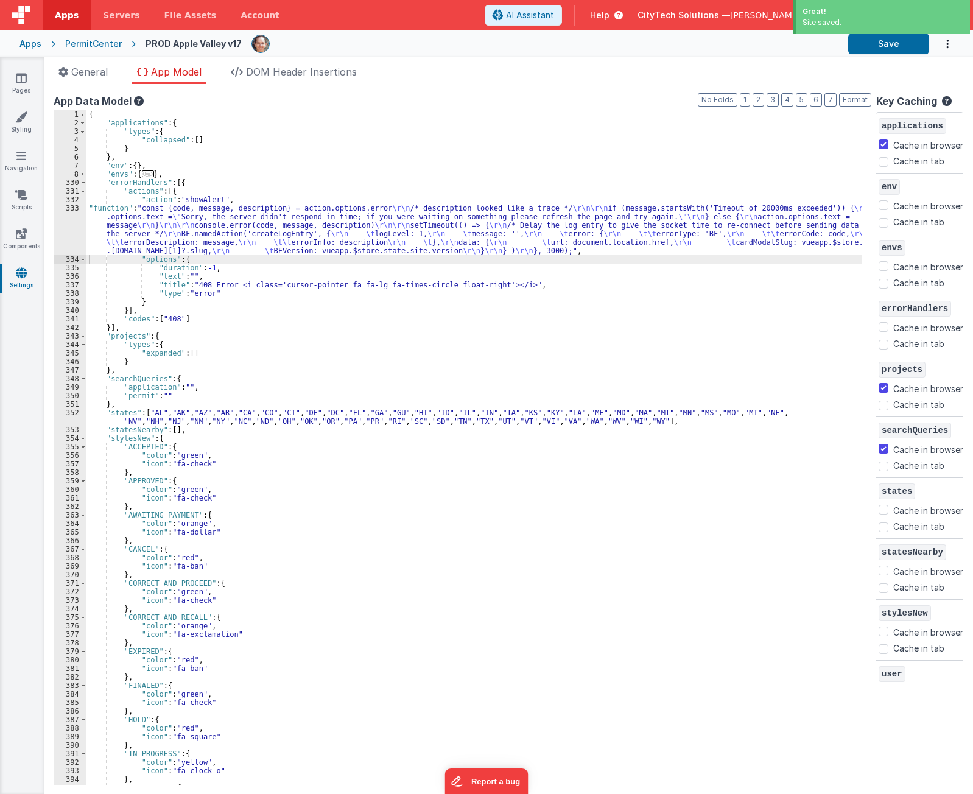
click at [91, 37] on div "Apps PermitCenter PROD Apple Valley v17 Save" at bounding box center [486, 43] width 973 height 27
click at [89, 44] on div "PermitCenter" at bounding box center [93, 44] width 57 height 12
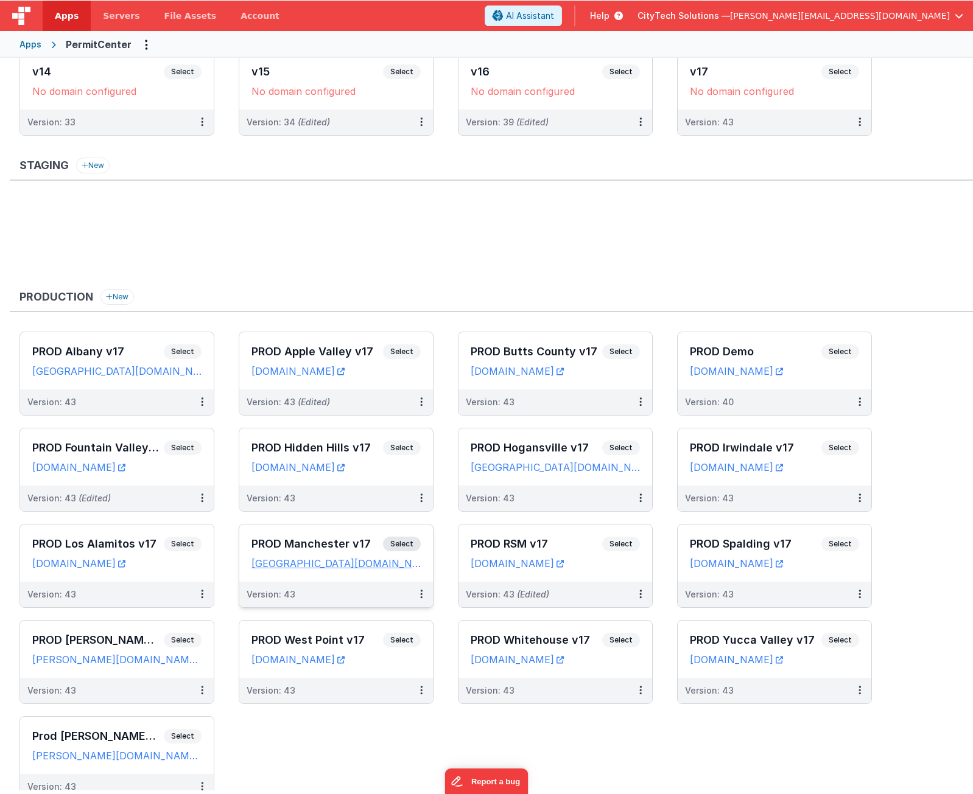
scroll to position [304, 0]
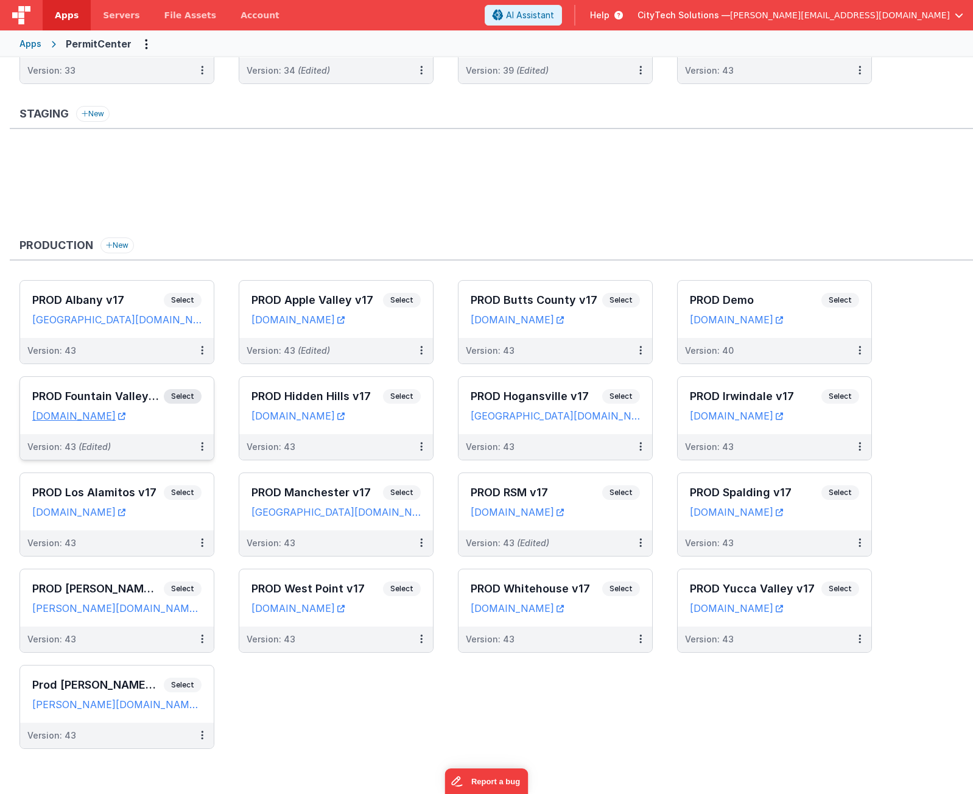
click at [186, 401] on span "Select" at bounding box center [183, 396] width 38 height 15
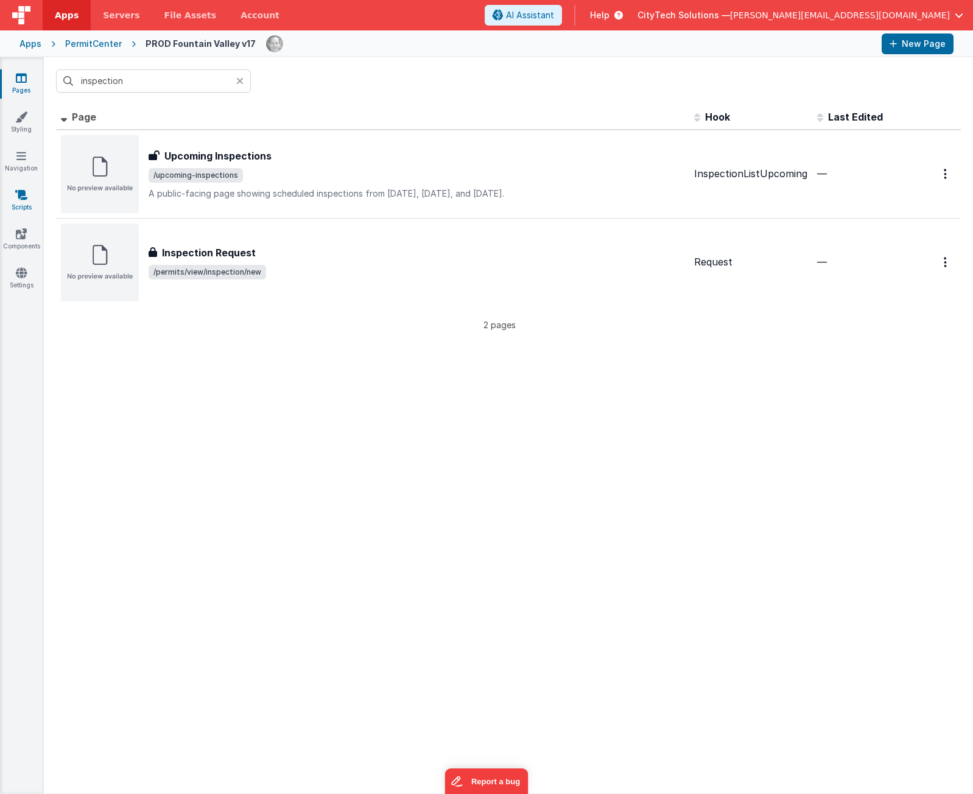
click at [24, 194] on icon at bounding box center [21, 195] width 12 height 12
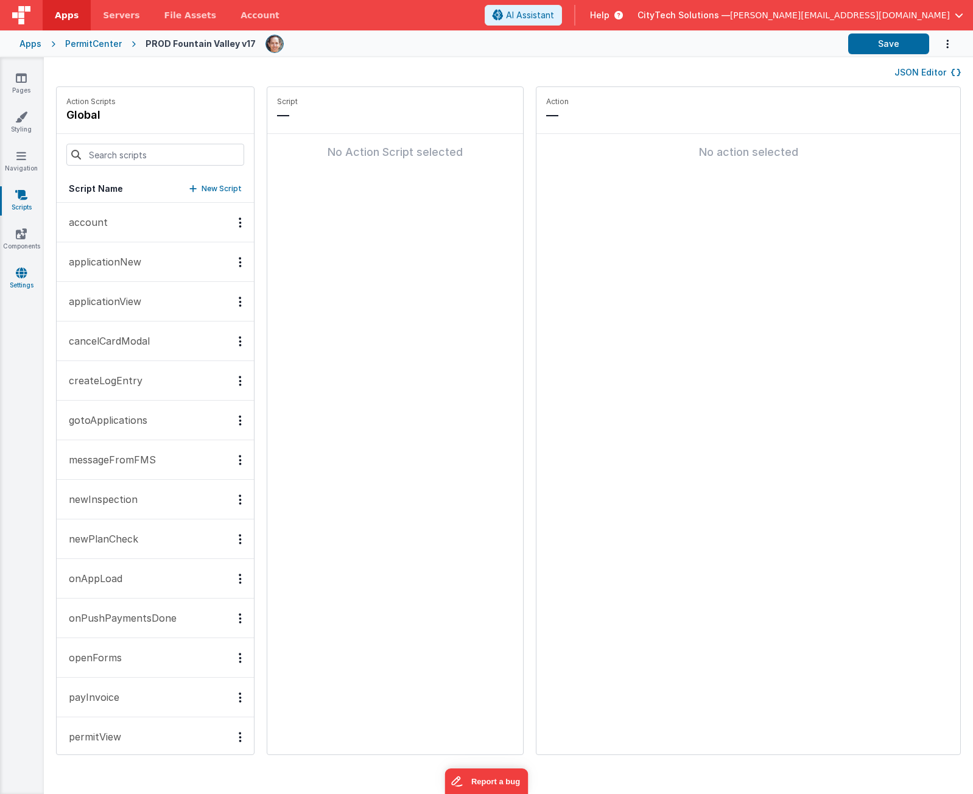
click at [23, 281] on link "Settings" at bounding box center [21, 279] width 44 height 24
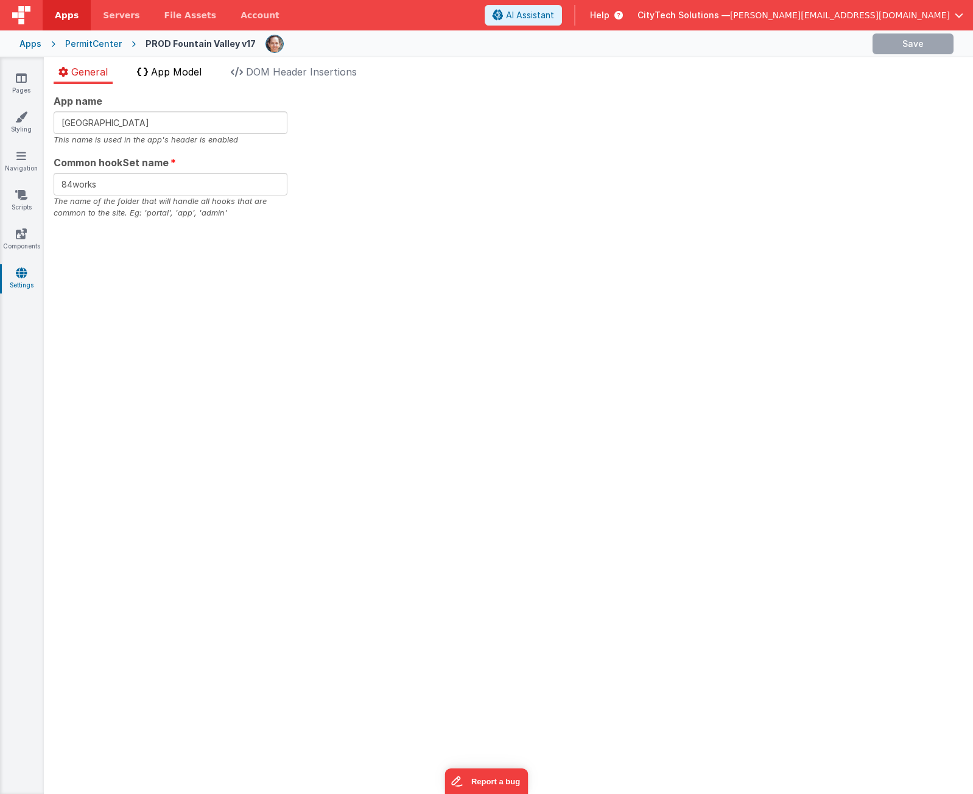
click at [187, 69] on span "App Model" at bounding box center [176, 72] width 51 height 12
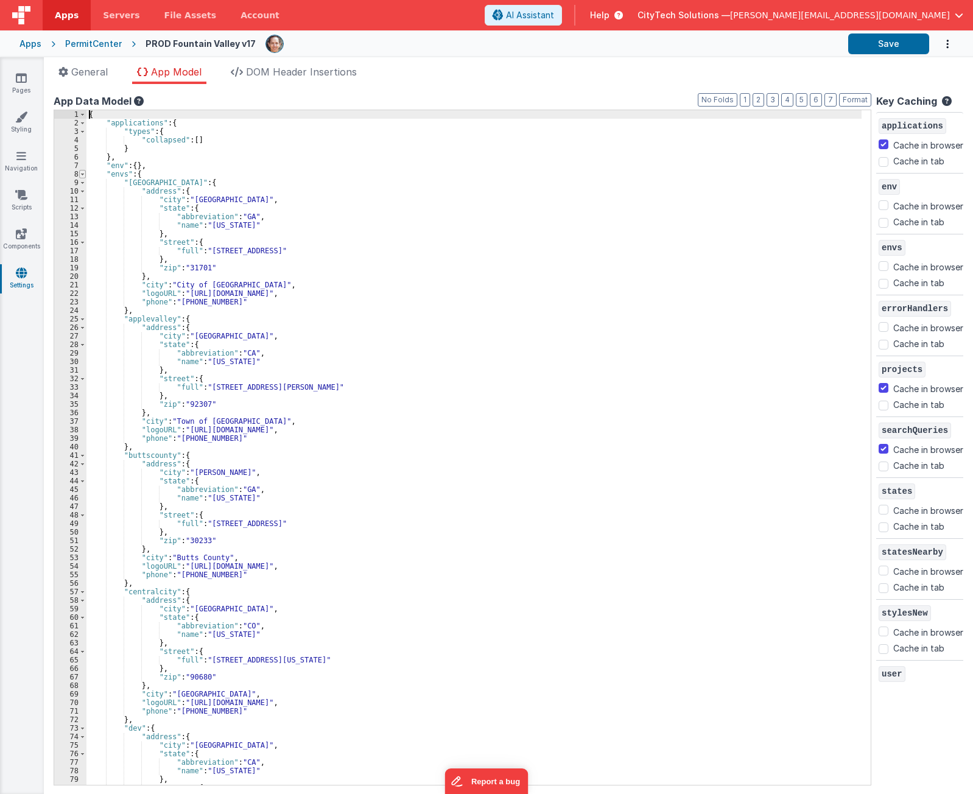
click at [82, 175] on span at bounding box center [82, 174] width 7 height 9
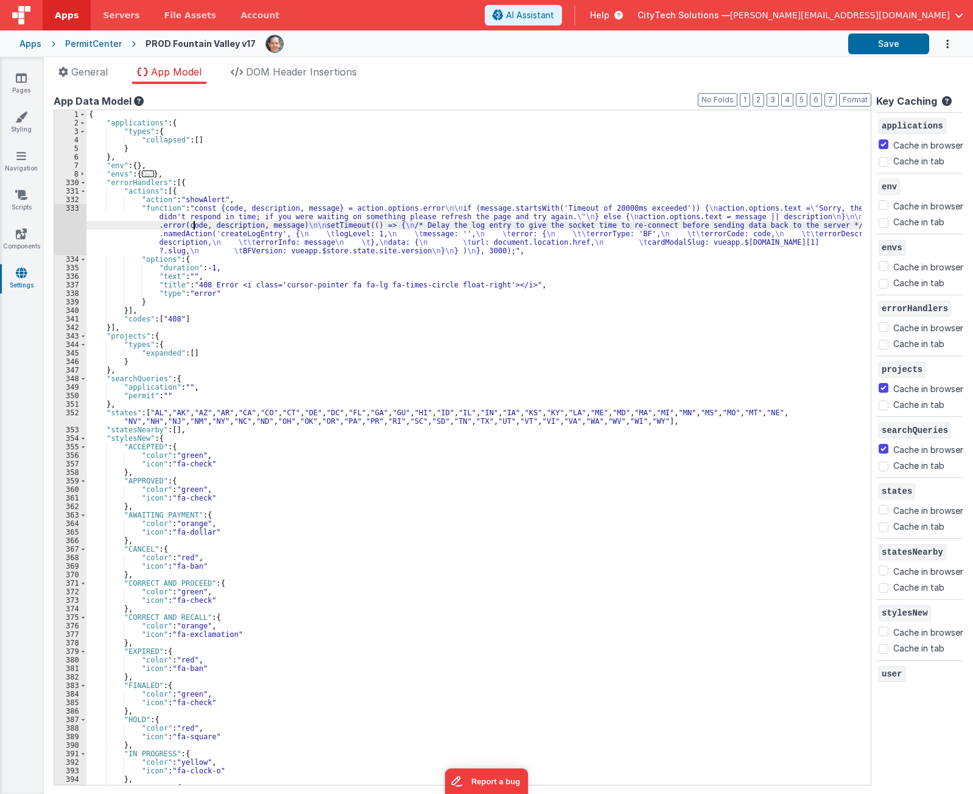
drag, startPoint x: 194, startPoint y: 228, endPoint x: 153, endPoint y: 225, distance: 40.9
click at [194, 228] on div "{ "applications" : { "types" : { "collapsed" : [ ] } } , "env" : { } , "envs" :…" at bounding box center [473, 455] width 775 height 691
click at [73, 224] on div "333" at bounding box center [70, 229] width 32 height 51
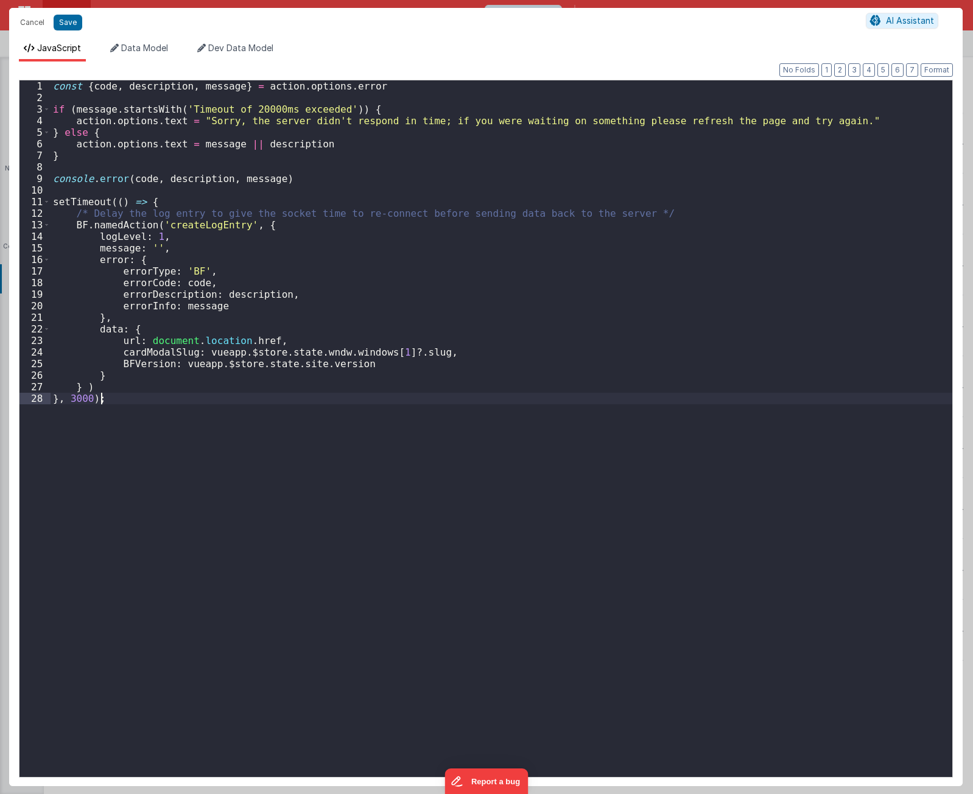
click at [267, 471] on div "const { code , description , message } = action . options . error if ( message …" at bounding box center [501, 439] width 901 height 719
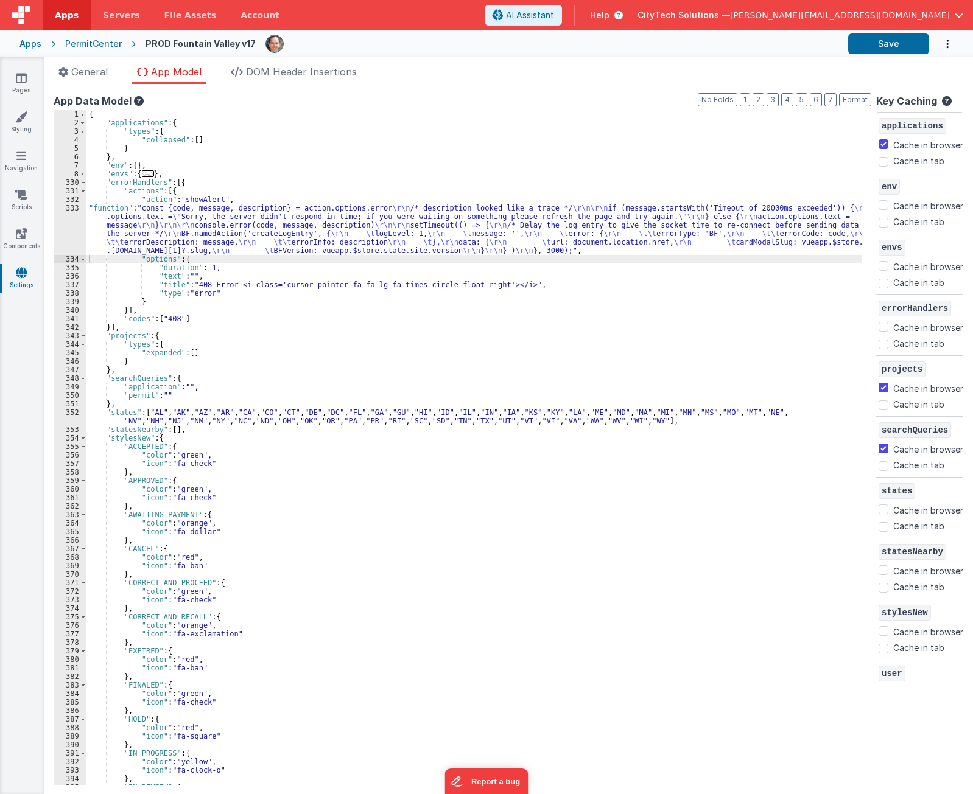
click at [508, 20] on header "Apps Servers File Assets Account Some FUTURE Slot AI Assistant Help CityTech So…" at bounding box center [486, 15] width 973 height 30
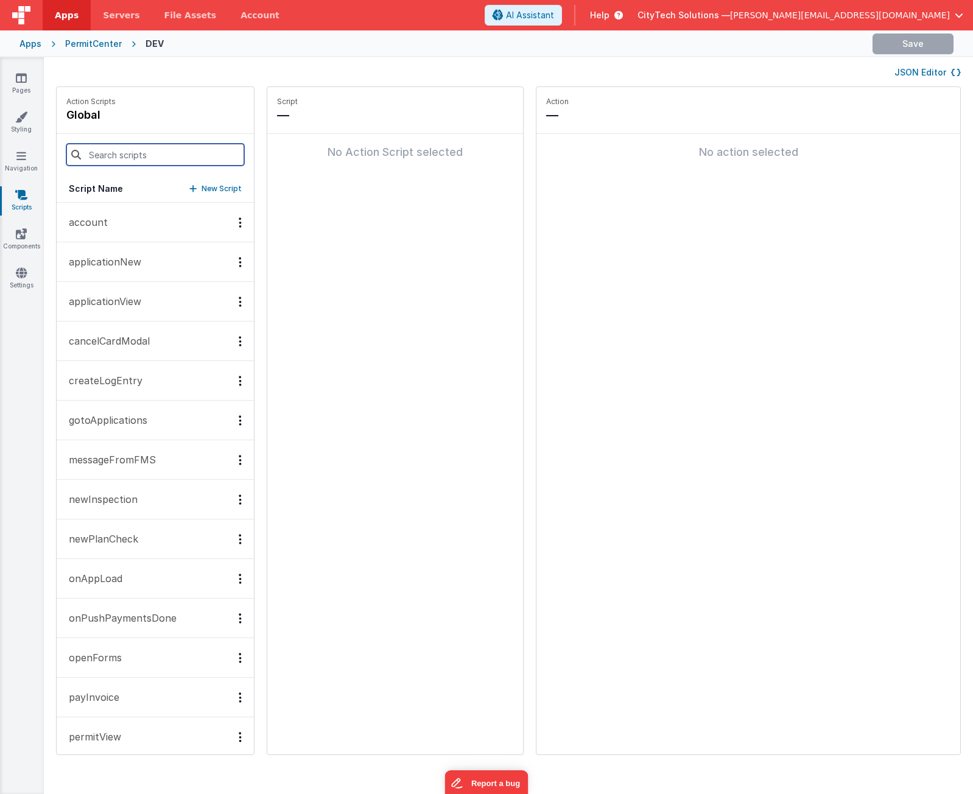
click at [121, 158] on input at bounding box center [155, 155] width 178 height 22
paste input "showModal"
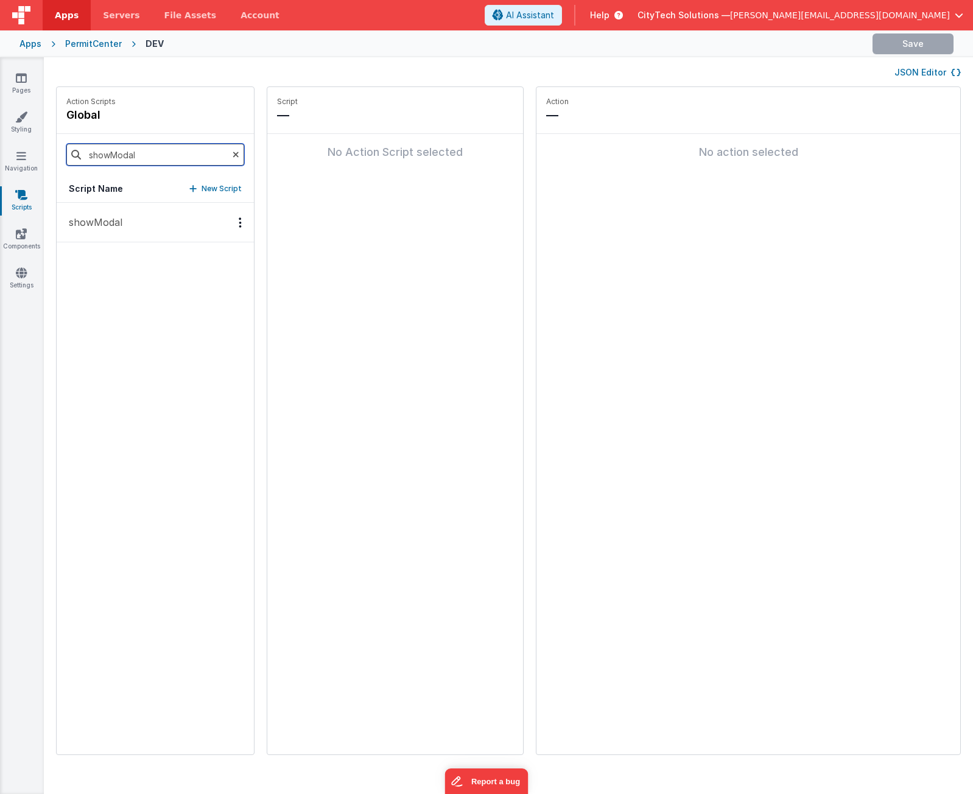
type input "showModal"
click at [120, 218] on p "showModal" at bounding box center [91, 222] width 61 height 15
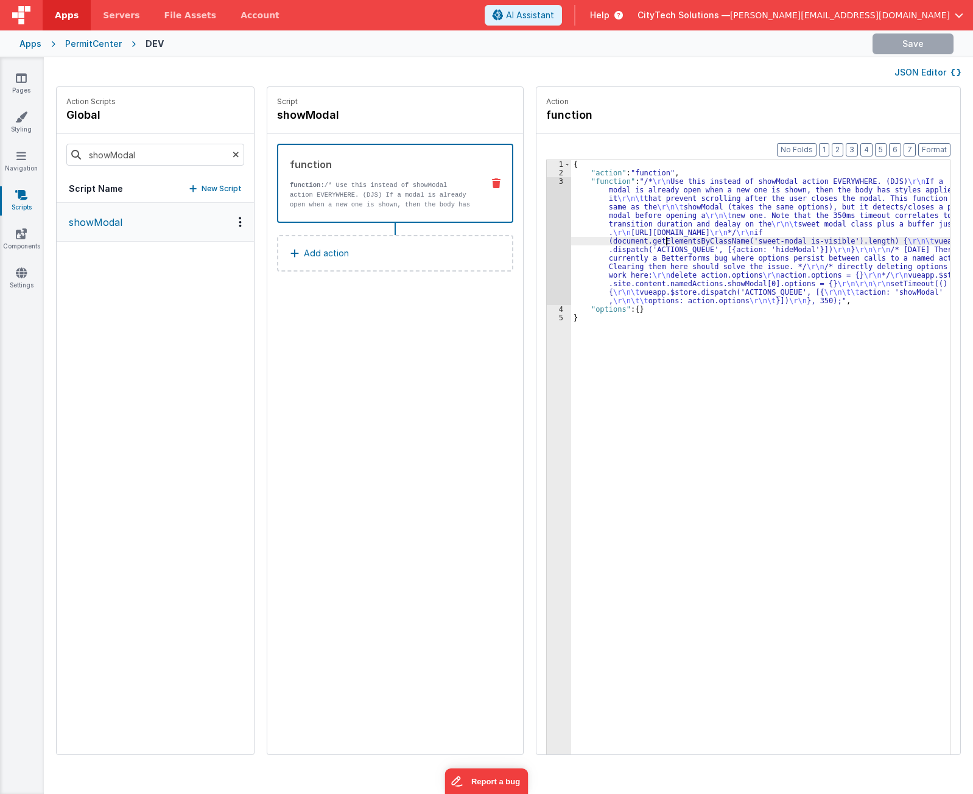
click at [654, 242] on div "{ "action" : "function" , "function" : "/* \r\n Use this instead of showModal a…" at bounding box center [766, 484] width 390 height 649
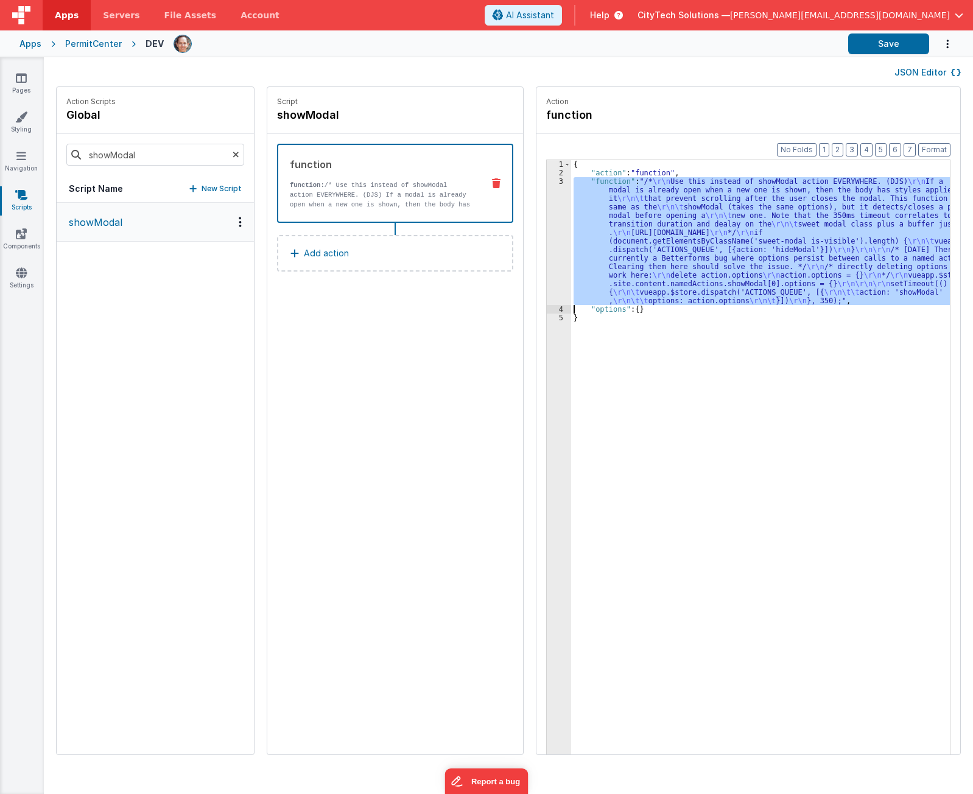
click at [547, 220] on div "3" at bounding box center [559, 241] width 24 height 128
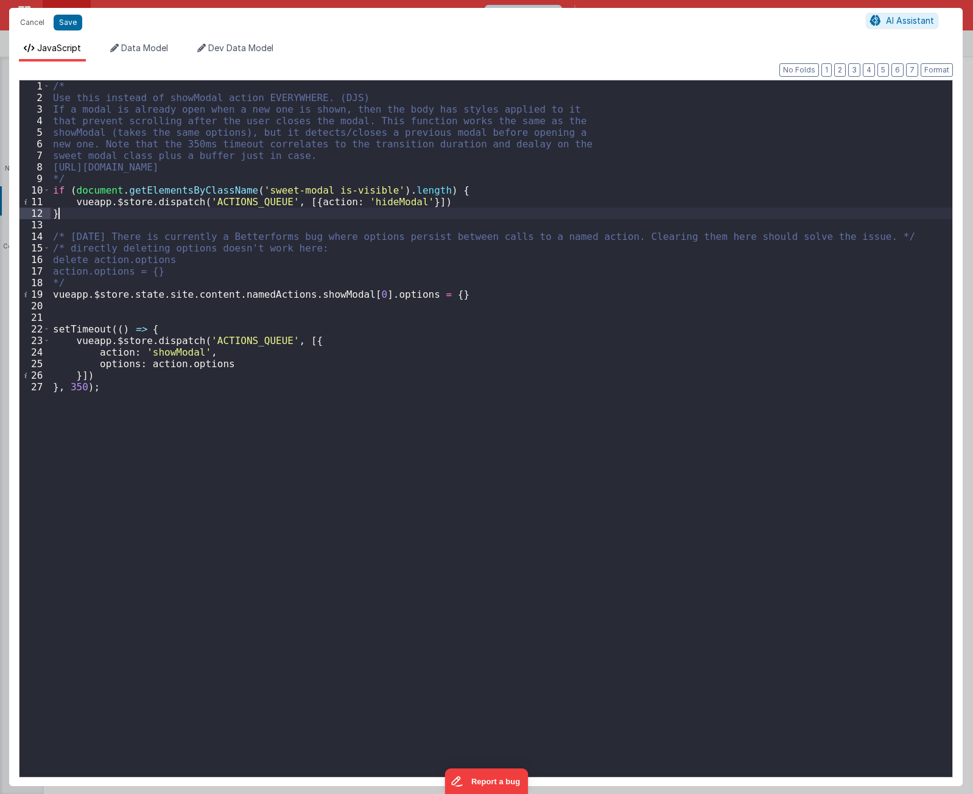
click at [214, 212] on div "/* Use this instead of showModal action EVERYWHERE. (DJS) If a modal is already…" at bounding box center [501, 443] width 901 height 727
click at [228, 191] on div "/* Use this instead of showModal action EVERYWHERE. (DJS) If a modal is already…" at bounding box center [501, 443] width 901 height 727
click at [476, 192] on div "/* Use this instead of showModal action EVERYWHERE. (DJS) If a modal is already…" at bounding box center [501, 443] width 901 height 727
click at [427, 203] on div "/* Use this instead of showModal action EVERYWHERE. (DJS) If a modal is already…" at bounding box center [501, 443] width 901 height 727
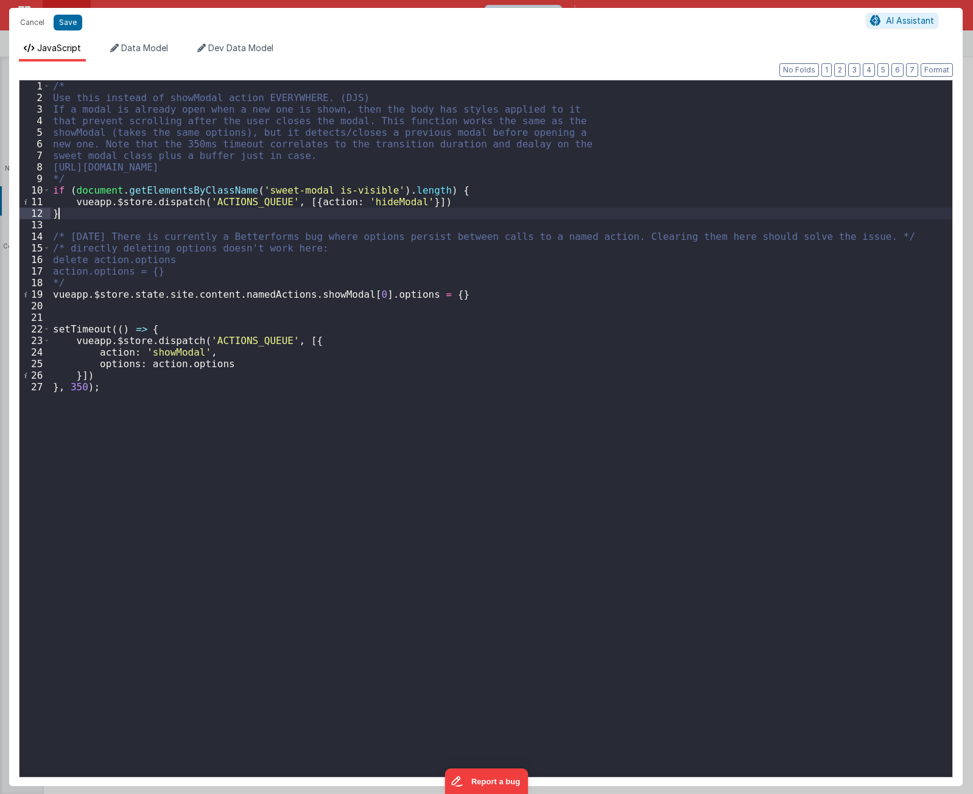
click at [288, 215] on div "/* Use this instead of showModal action EVERYWHERE. (DJS) If a modal is already…" at bounding box center [501, 443] width 901 height 727
click at [183, 278] on div "/* Use this instead of showModal action EVERYWHERE. (DJS) If a modal is already…" at bounding box center [501, 443] width 901 height 727
click at [237, 478] on div "/* Use this instead of showModal action EVERYWHERE. (DJS) If a modal is already…" at bounding box center [501, 443] width 901 height 727
click at [265, 373] on div "/* Use this instead of showModal action EVERYWHERE. (DJS) If a modal is already…" at bounding box center [501, 443] width 901 height 727
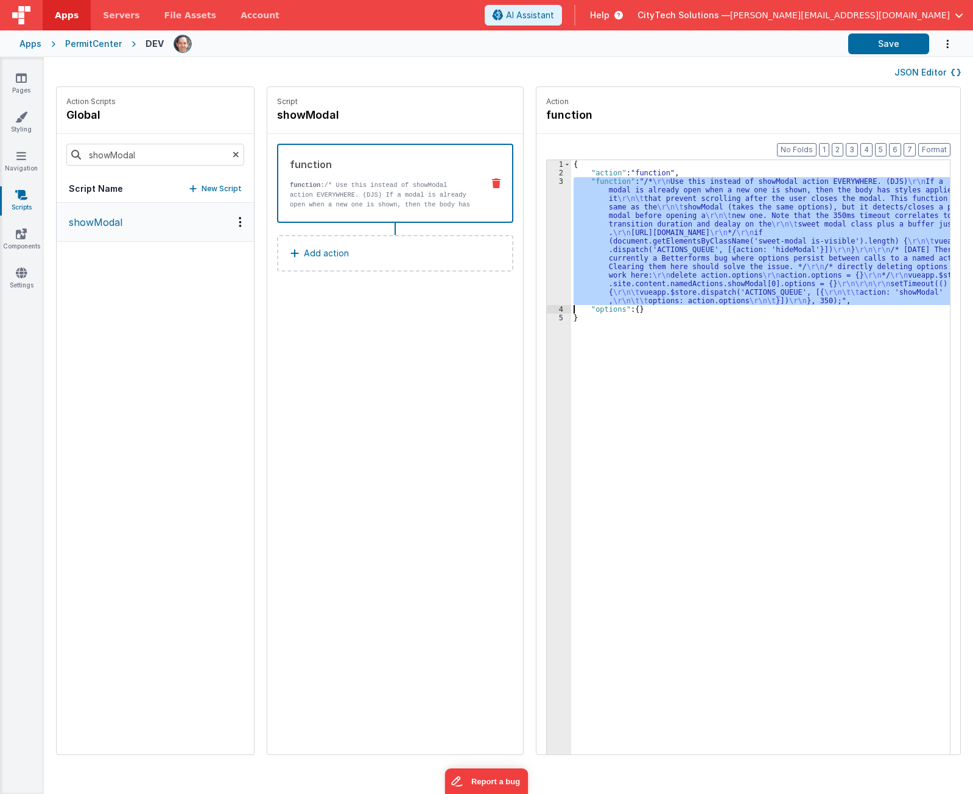
click at [631, 220] on div "{ "action" : "function" , "function" : "/* \r\n Use this instead of showModal a…" at bounding box center [760, 476] width 379 height 632
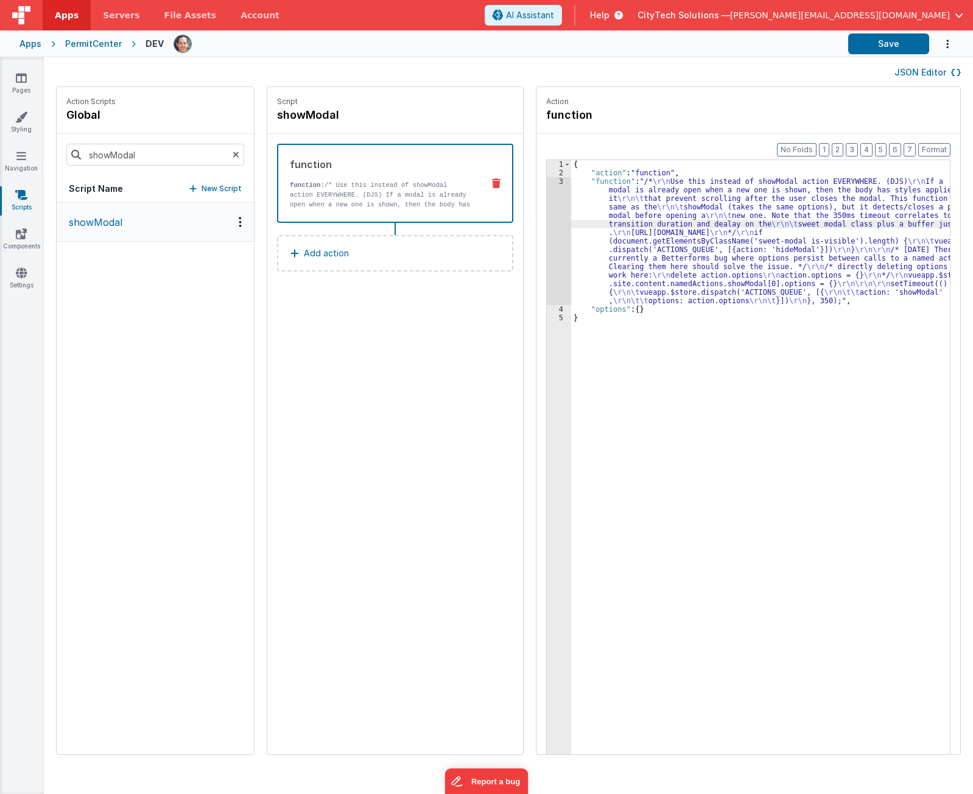
click at [547, 234] on div "3" at bounding box center [559, 241] width 24 height 128
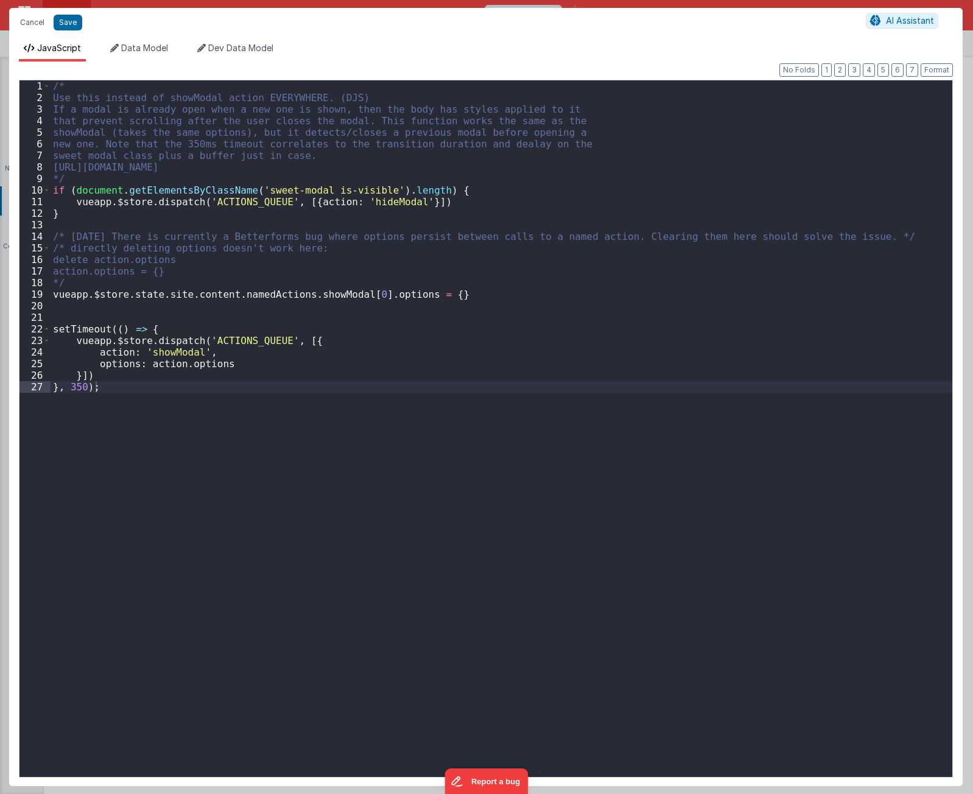
click at [383, 587] on div "/* Use this instead of showModal action EVERYWHERE. (DJS) If a modal is already…" at bounding box center [501, 439] width 901 height 719
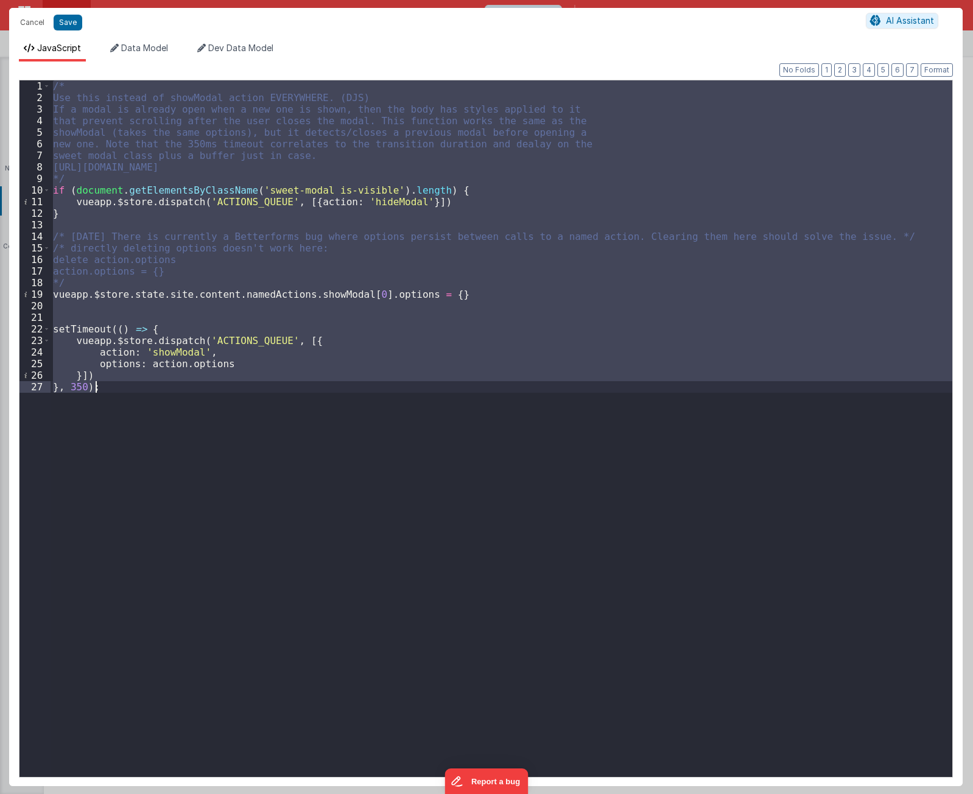
click at [318, 593] on div "/* Use this instead of showModal action EVERYWHERE. (DJS) If a modal is already…" at bounding box center [501, 428] width 901 height 696
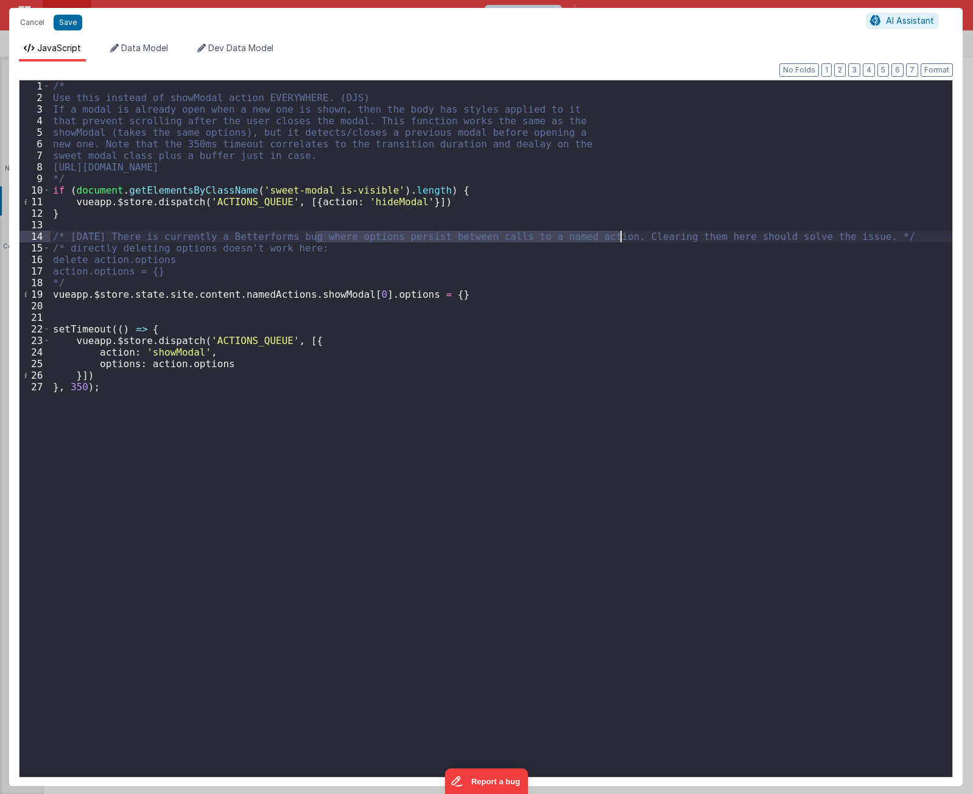
drag, startPoint x: 315, startPoint y: 237, endPoint x: 620, endPoint y: 240, distance: 305.0
click at [620, 240] on div "/* Use this instead of showModal action EVERYWHERE. (DJS) If a modal is already…" at bounding box center [501, 439] width 901 height 719
click at [629, 237] on div "/* Use this instead of showModal action EVERYWHERE. (DJS) If a modal is already…" at bounding box center [501, 439] width 901 height 719
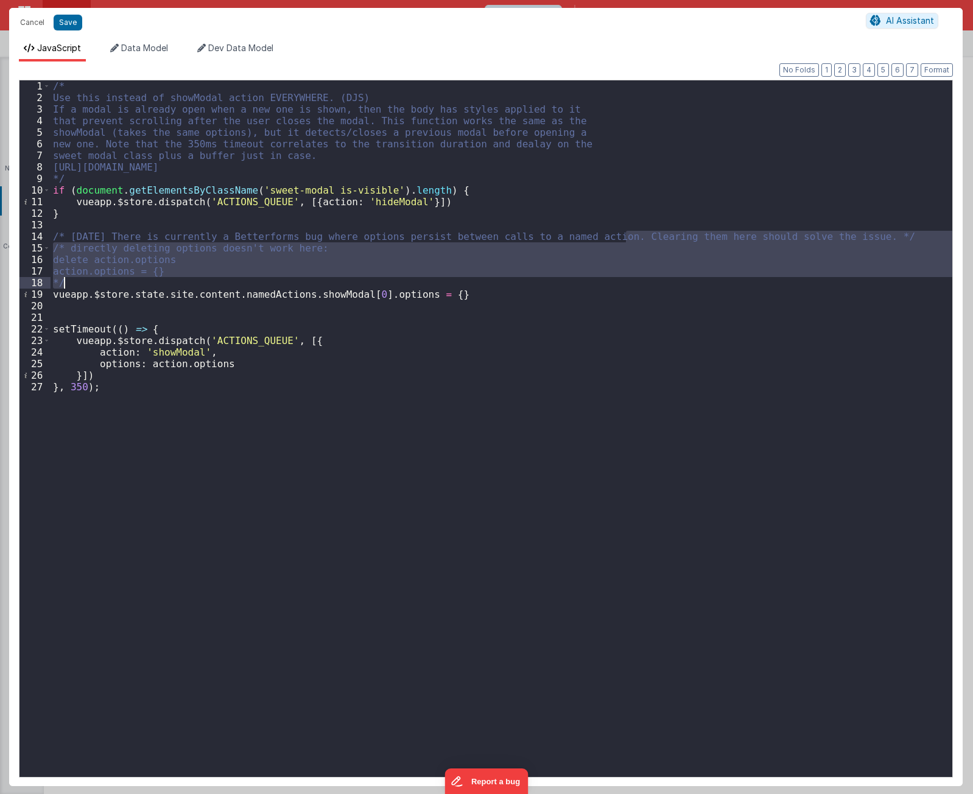
drag, startPoint x: 624, startPoint y: 237, endPoint x: 895, endPoint y: 282, distance: 274.7
click at [895, 282] on div "/* Use this instead of showModal action EVERYWHERE. (DJS) If a modal is already…" at bounding box center [501, 439] width 901 height 719
click at [380, 255] on div "/* Use this instead of showModal action EVERYWHERE. (DJS) If a modal is already…" at bounding box center [501, 428] width 901 height 696
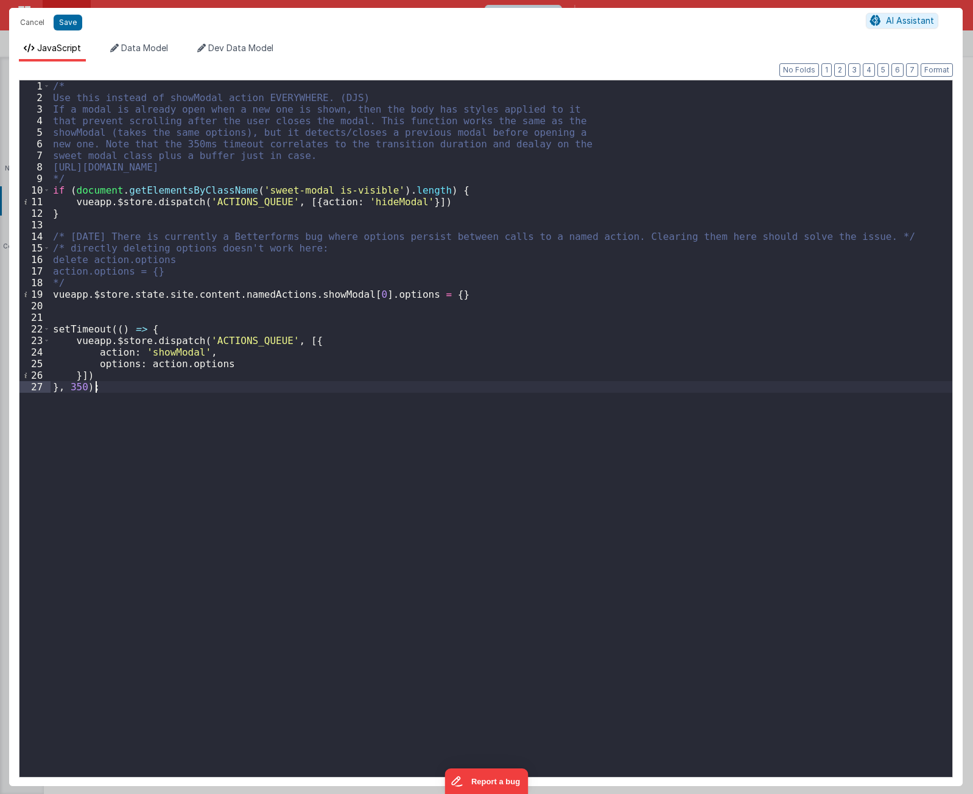
click at [110, 426] on div "/* Use this instead of showModal action EVERYWHERE. (DJS) If a modal is already…" at bounding box center [501, 439] width 901 height 719
click at [163, 312] on div "/* Use this instead of showModal action EVERYWHERE. (DJS) If a modal is already…" at bounding box center [501, 439] width 901 height 719
click at [219, 259] on div "/* Use this instead of showModal action EVERYWHERE. (DJS) If a modal is already…" at bounding box center [501, 439] width 901 height 719
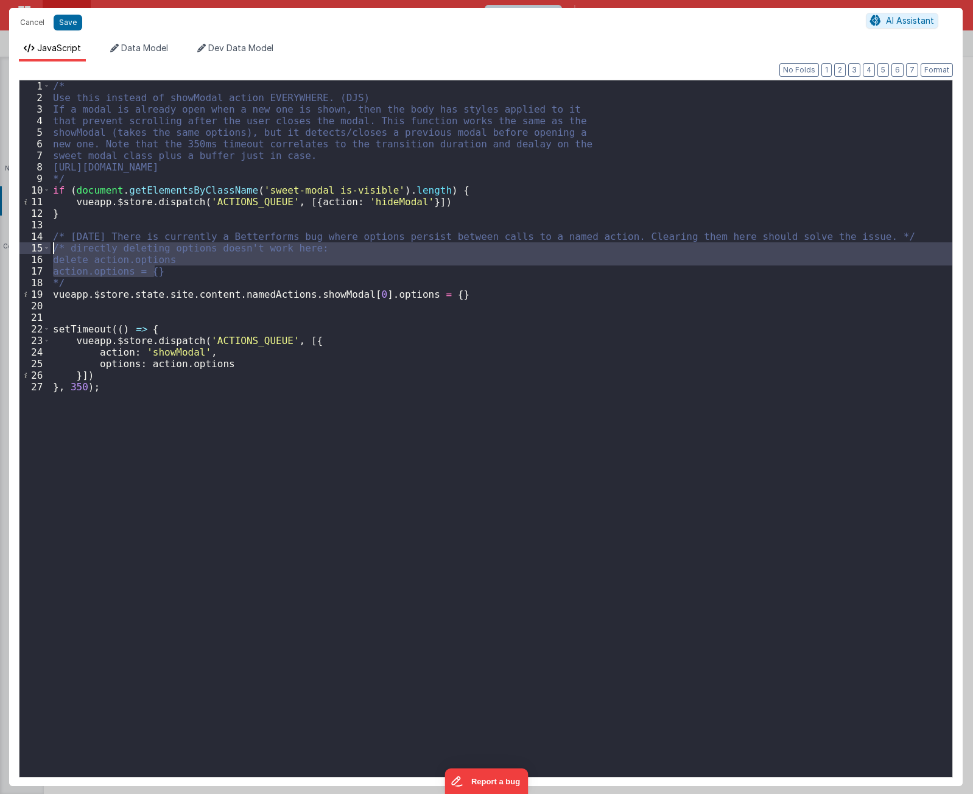
drag, startPoint x: 167, startPoint y: 271, endPoint x: 31, endPoint y: 250, distance: 137.9
click at [31, 250] on div "1 2 3 4 5 6 7 8 9 10 11 12 13 14 15 16 17 18 19 20 21 22 23 24 25 26 27 /* Use …" at bounding box center [486, 429] width 934 height 698
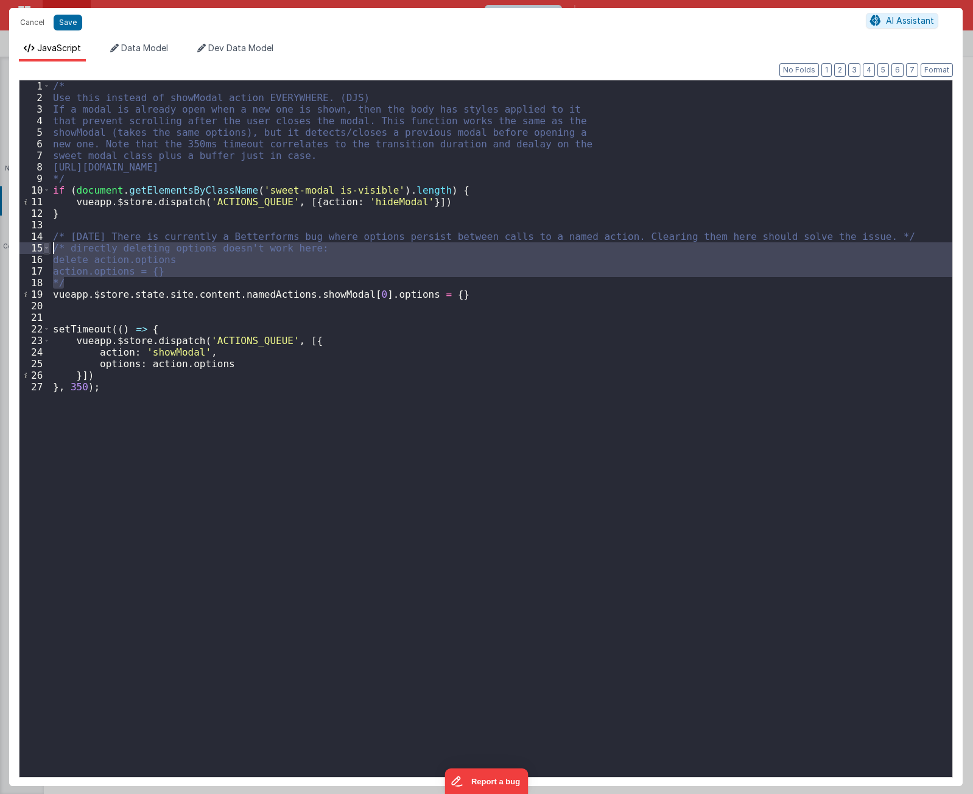
drag, startPoint x: 72, startPoint y: 282, endPoint x: 46, endPoint y: 247, distance: 43.5
click at [46, 247] on div "1 2 3 4 5 6 7 8 9 10 11 12 13 14 15 16 17 18 19 20 21 22 23 24 25 26 27 /* Use …" at bounding box center [486, 429] width 934 height 698
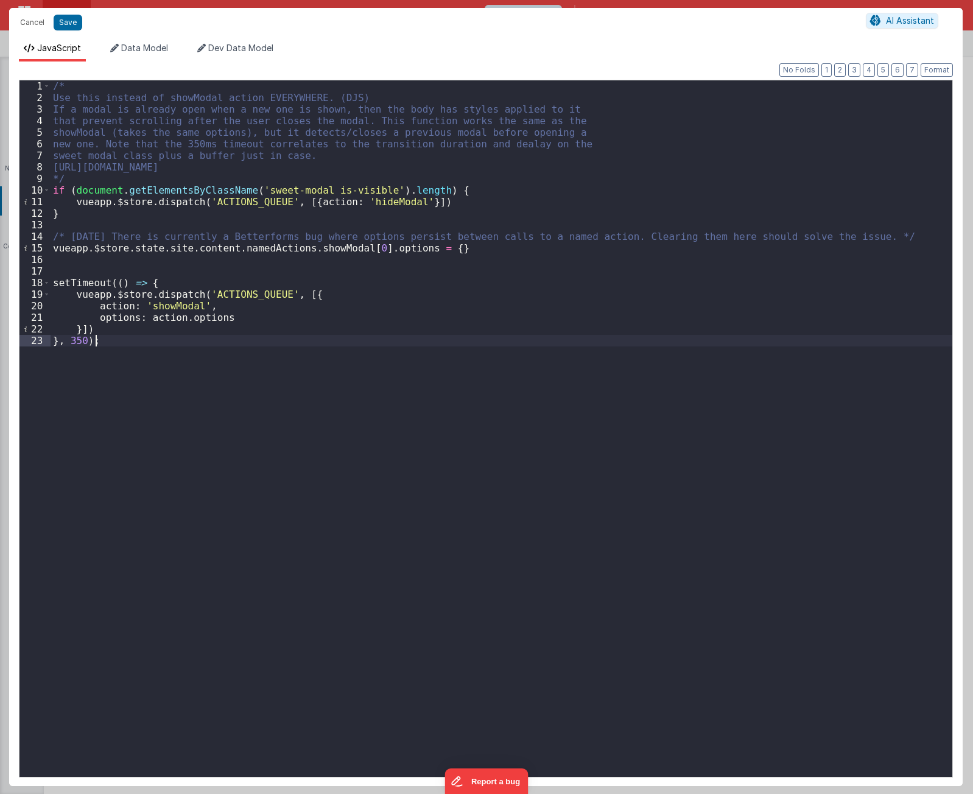
drag, startPoint x: 286, startPoint y: 441, endPoint x: 290, endPoint y: 451, distance: 11.2
click at [287, 441] on div "/* Use this instead of showModal action EVERYWHERE. (DJS) If a modal is already…" at bounding box center [501, 439] width 901 height 719
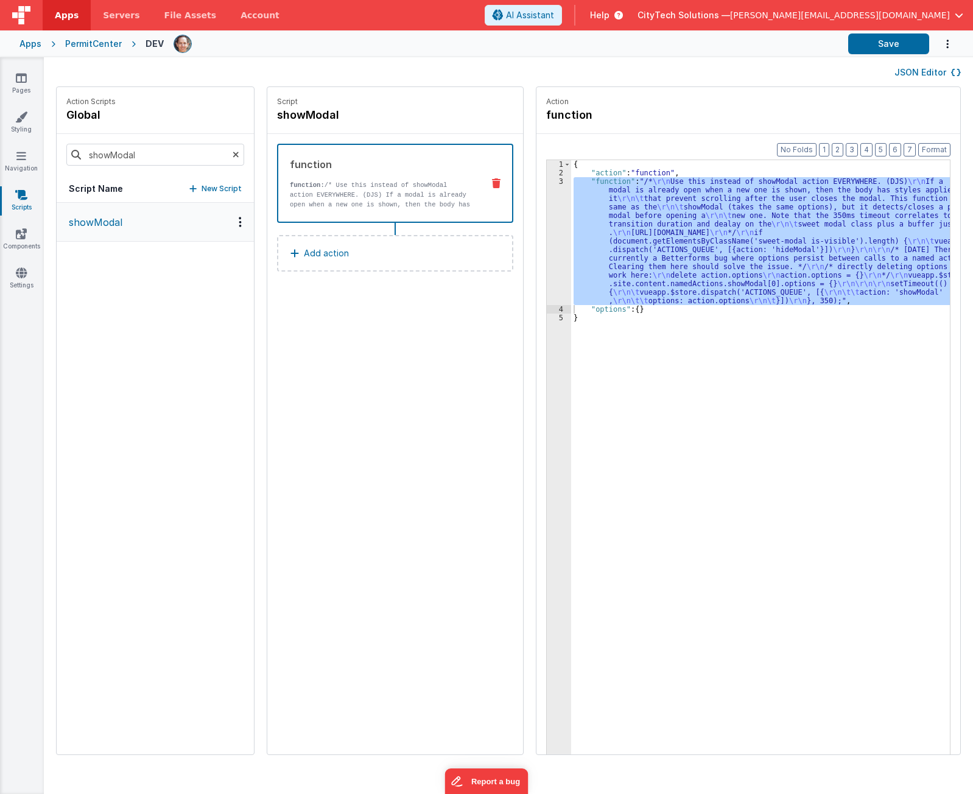
click at [140, 438] on div "showModal" at bounding box center [155, 478] width 197 height 551
click at [149, 358] on div "showModal" at bounding box center [155, 478] width 197 height 551
click at [233, 153] on icon at bounding box center [236, 154] width 7 height 41
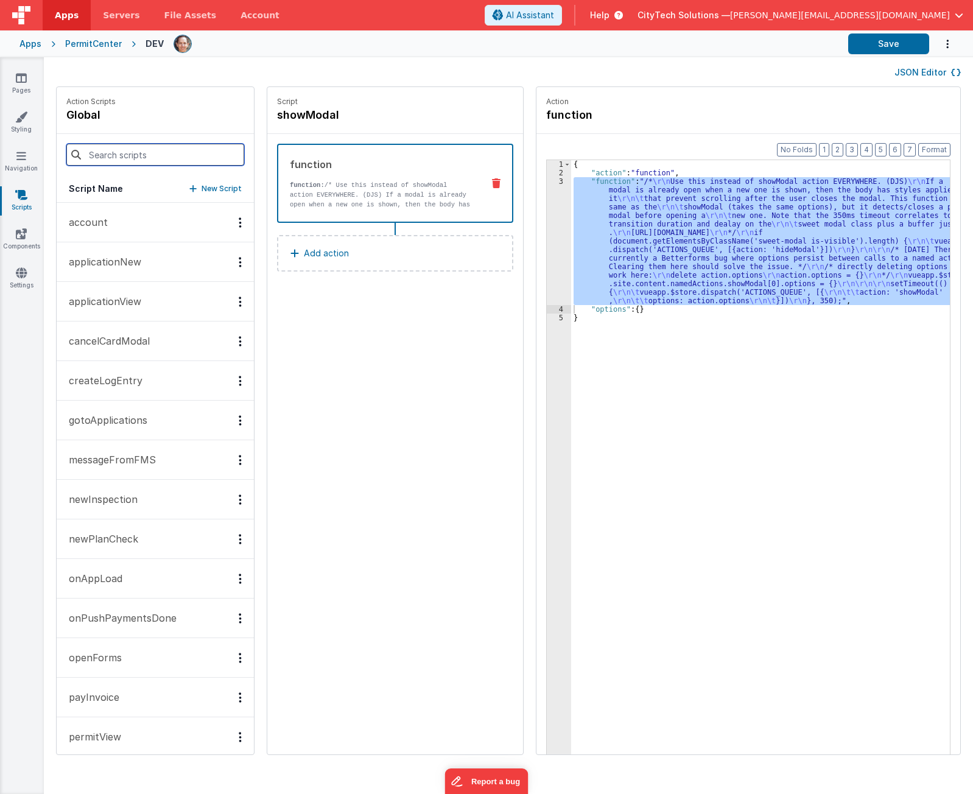
click at [157, 152] on input at bounding box center [155, 155] width 178 height 22
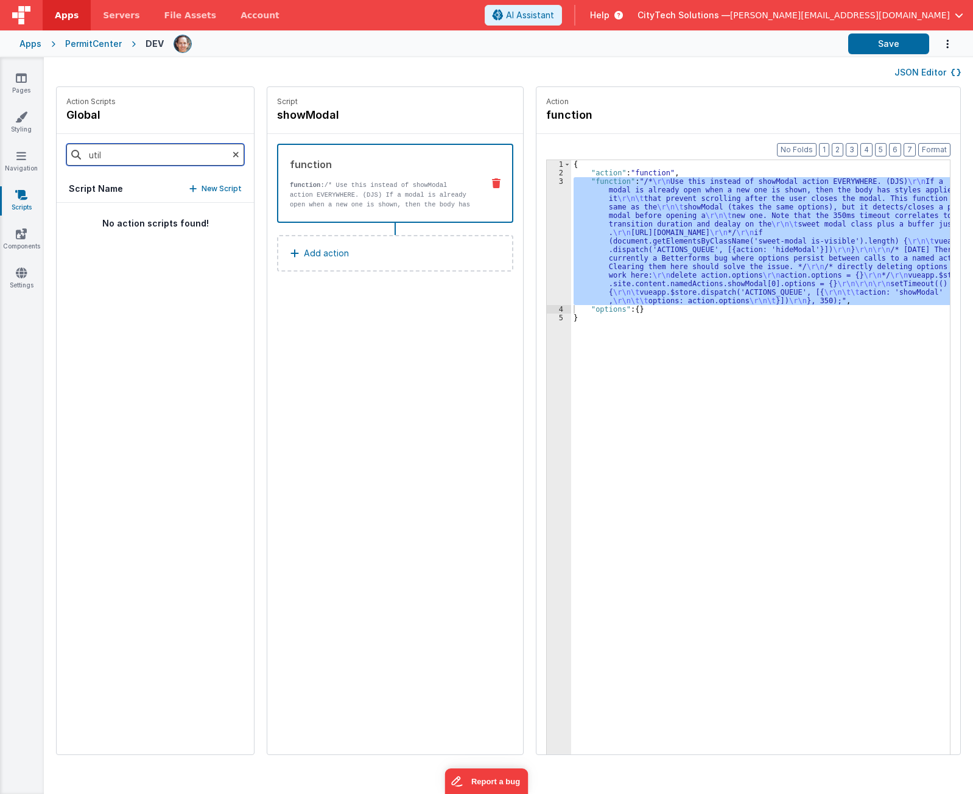
type input "utili"
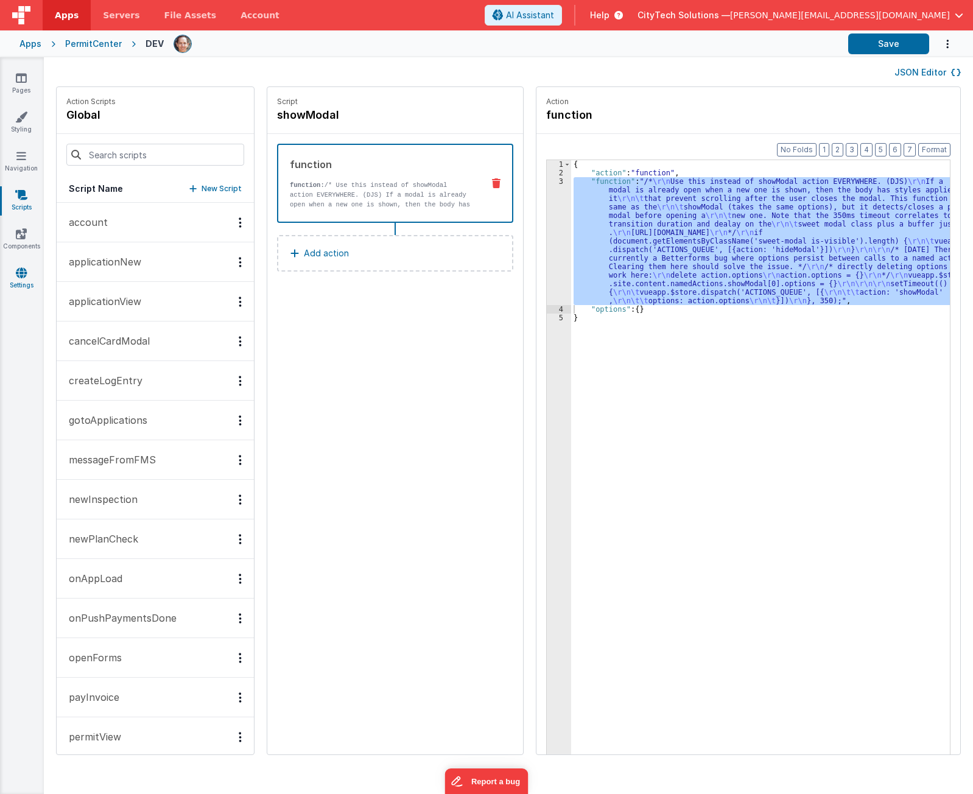
click at [25, 279] on link "Settings" at bounding box center [21, 279] width 44 height 24
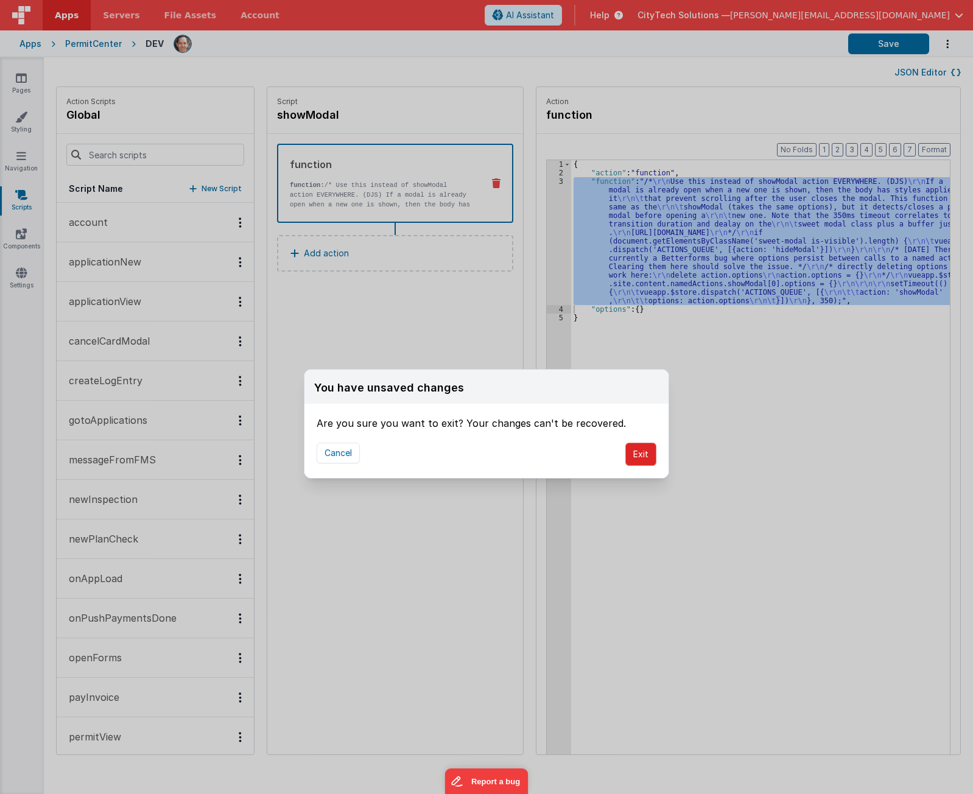
click at [651, 461] on button "Exit" at bounding box center [640, 454] width 31 height 23
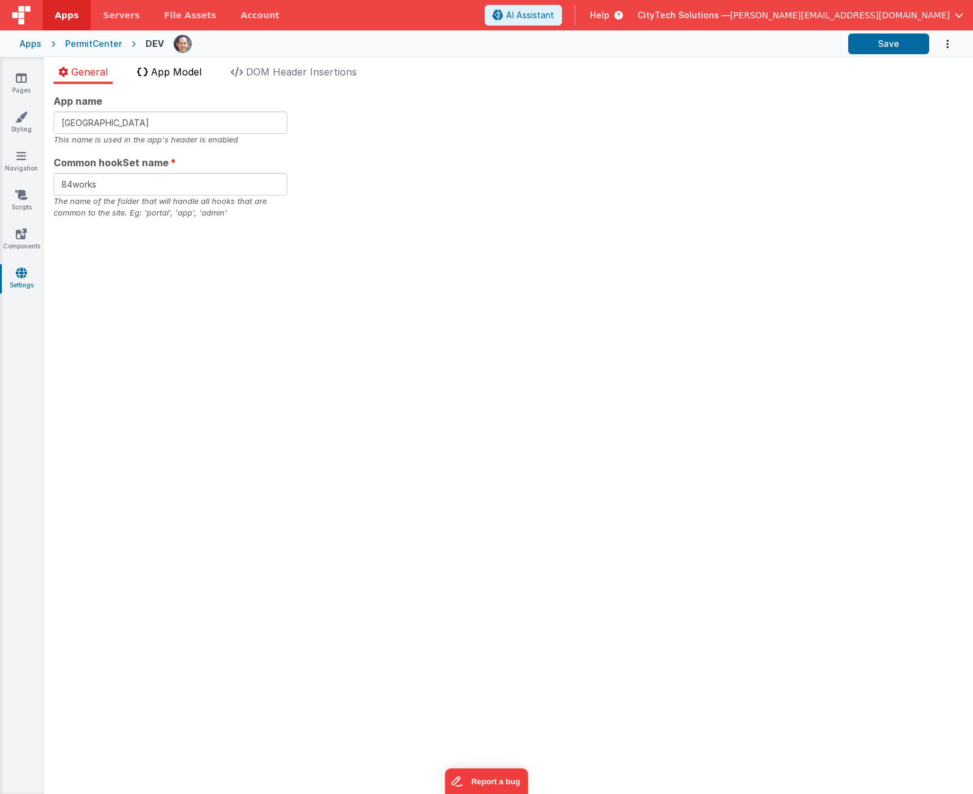
click at [184, 78] on li "App Model" at bounding box center [169, 74] width 74 height 19
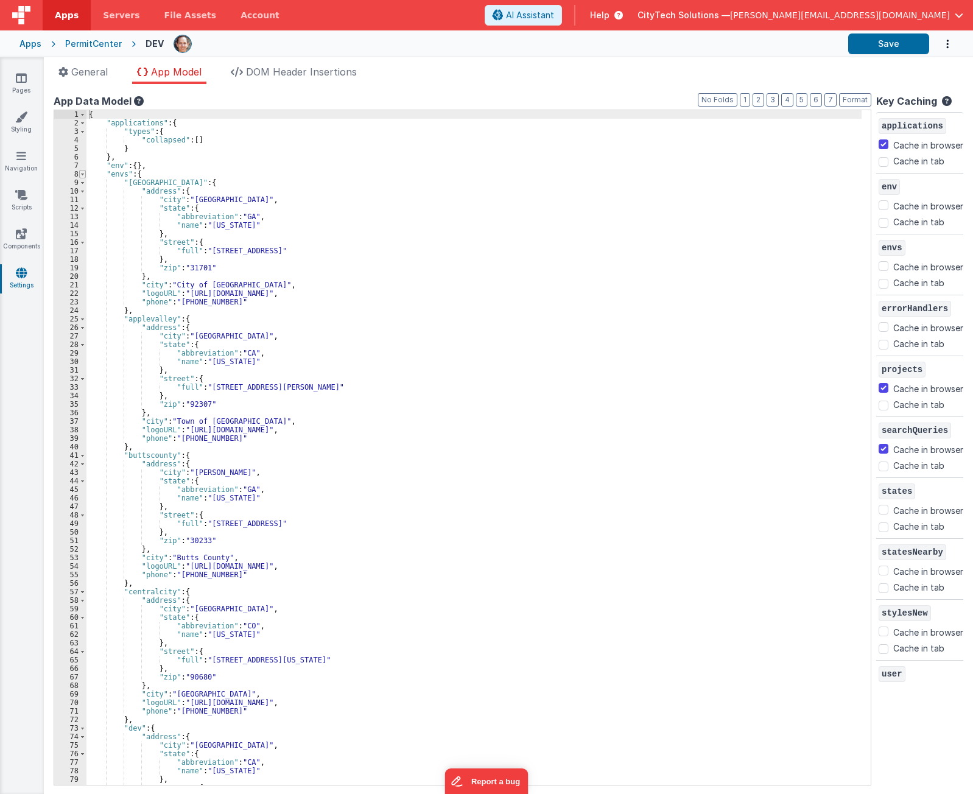
click at [82, 173] on span at bounding box center [82, 174] width 7 height 9
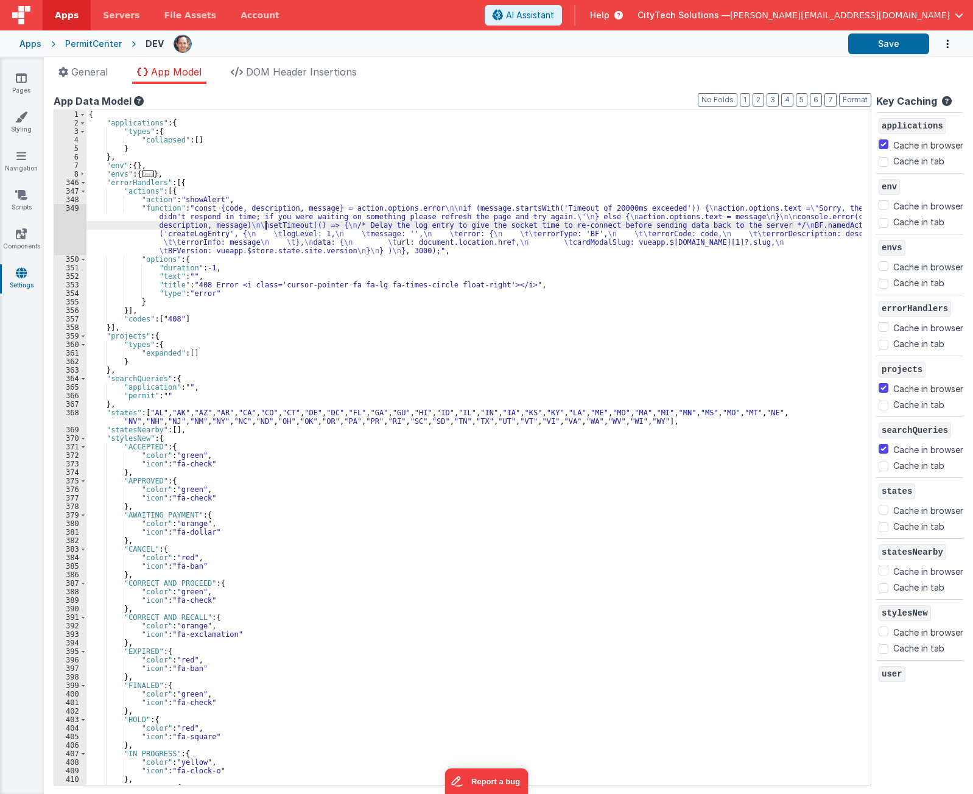
click at [267, 226] on div "{ "applications" : { "types" : { "collapsed" : [ ] } } , "env" : { } , "envs" :…" at bounding box center [473, 455] width 775 height 691
click at [262, 242] on div "{ "applications" : { "types" : { "collapsed" : [ ] } } , "env" : { } , "envs" :…" at bounding box center [473, 455] width 775 height 691
click at [66, 223] on div "349" at bounding box center [70, 229] width 32 height 51
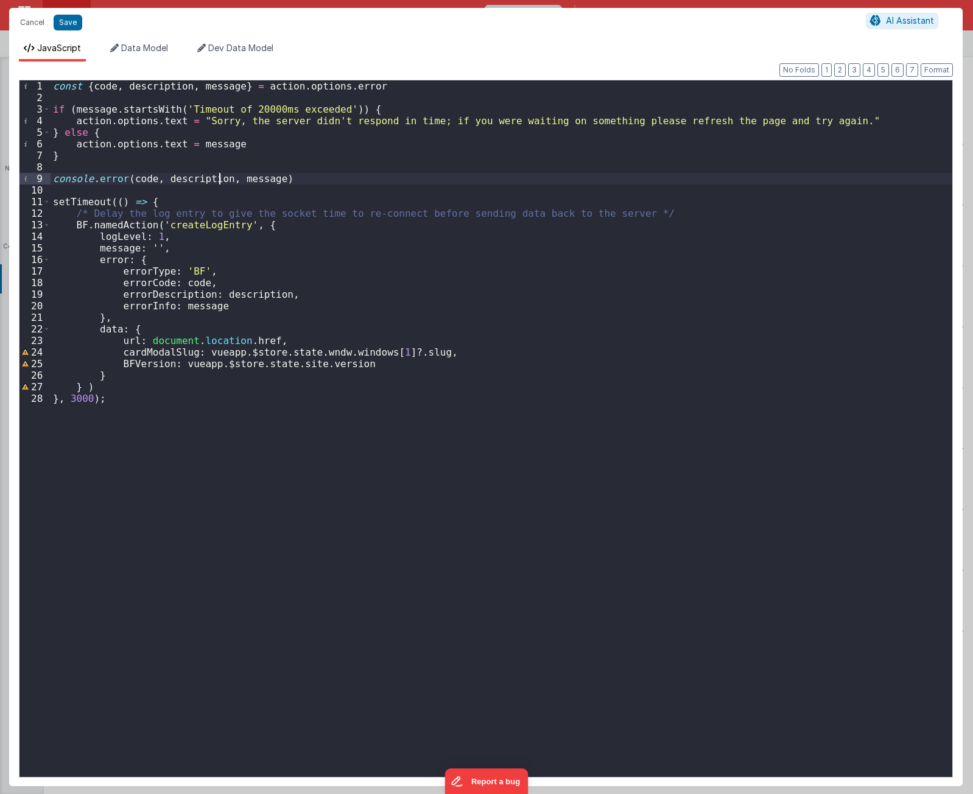
click at [220, 175] on div "const { code , description , message } = action . options . error if ( message …" at bounding box center [501, 439] width 901 height 719
click at [76, 399] on div "const { code , description , message } = action . options . error if ( message …" at bounding box center [501, 439] width 901 height 719
drag, startPoint x: 267, startPoint y: 475, endPoint x: 386, endPoint y: 293, distance: 217.3
click at [269, 466] on div "const { code , description , message } = action . options . error if ( message …" at bounding box center [501, 439] width 901 height 719
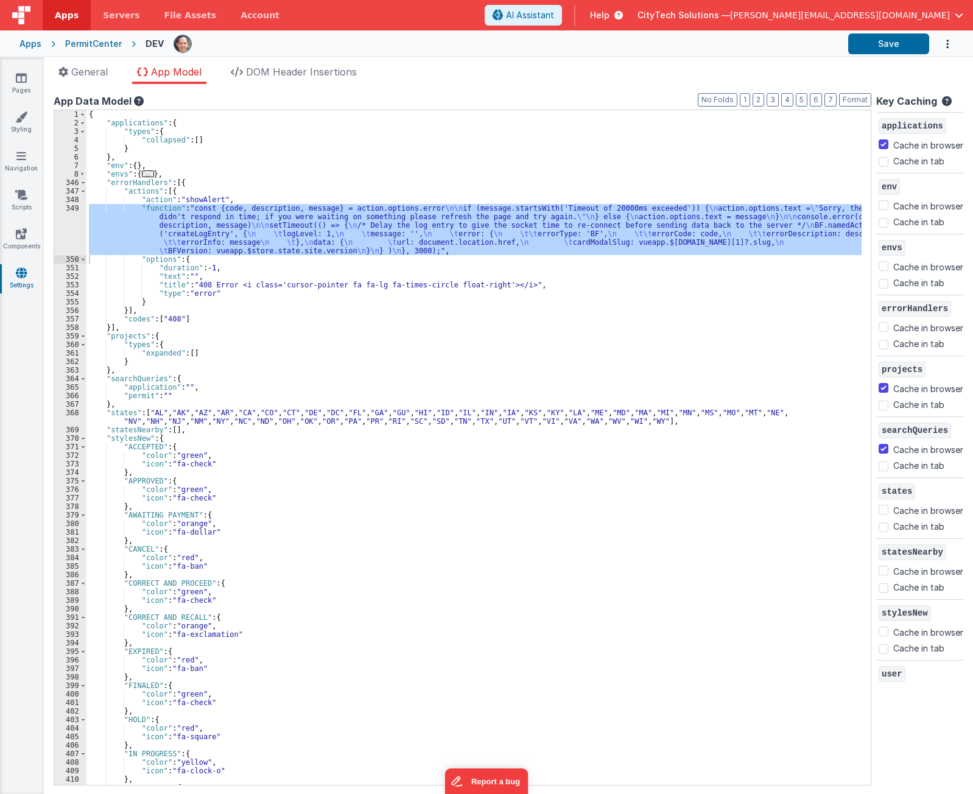
click at [208, 230] on div "{ "applications" : { "types" : { "collapsed" : [ ] } } , "env" : { } , "envs" :…" at bounding box center [473, 447] width 775 height 674
click at [69, 227] on div "349" at bounding box center [70, 229] width 32 height 51
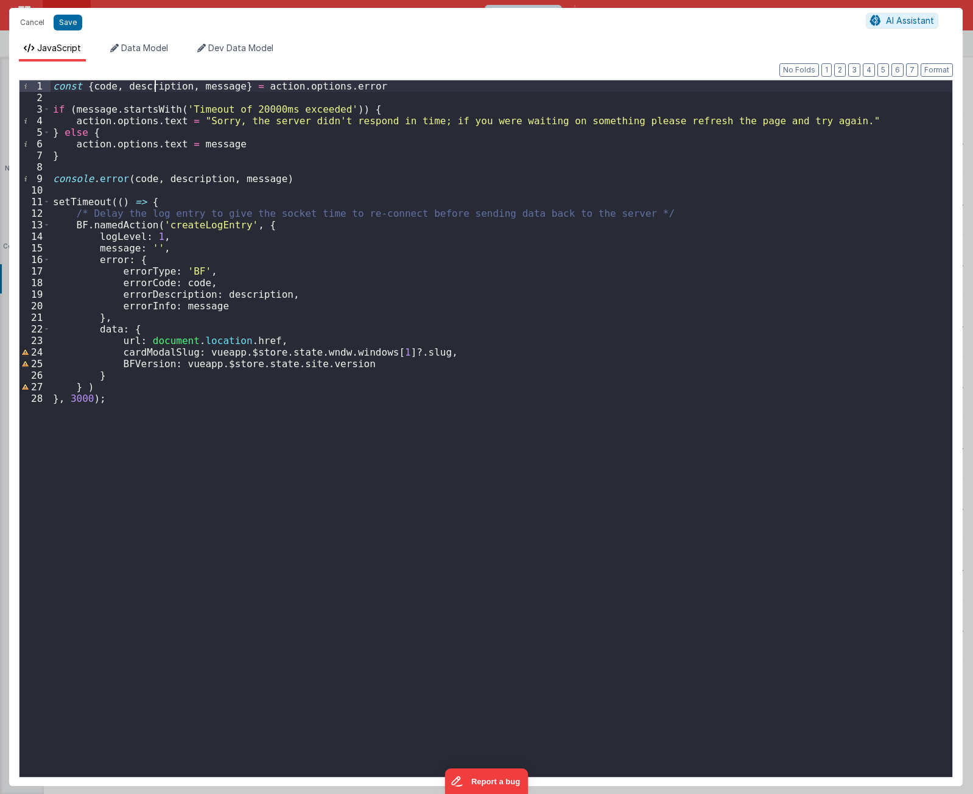
click at [156, 91] on div "const { code , description , message } = action . options . error if ( message …" at bounding box center [501, 439] width 901 height 719
click at [217, 145] on div "const { code , description , message } = action . options . error if ( message …" at bounding box center [501, 439] width 901 height 719
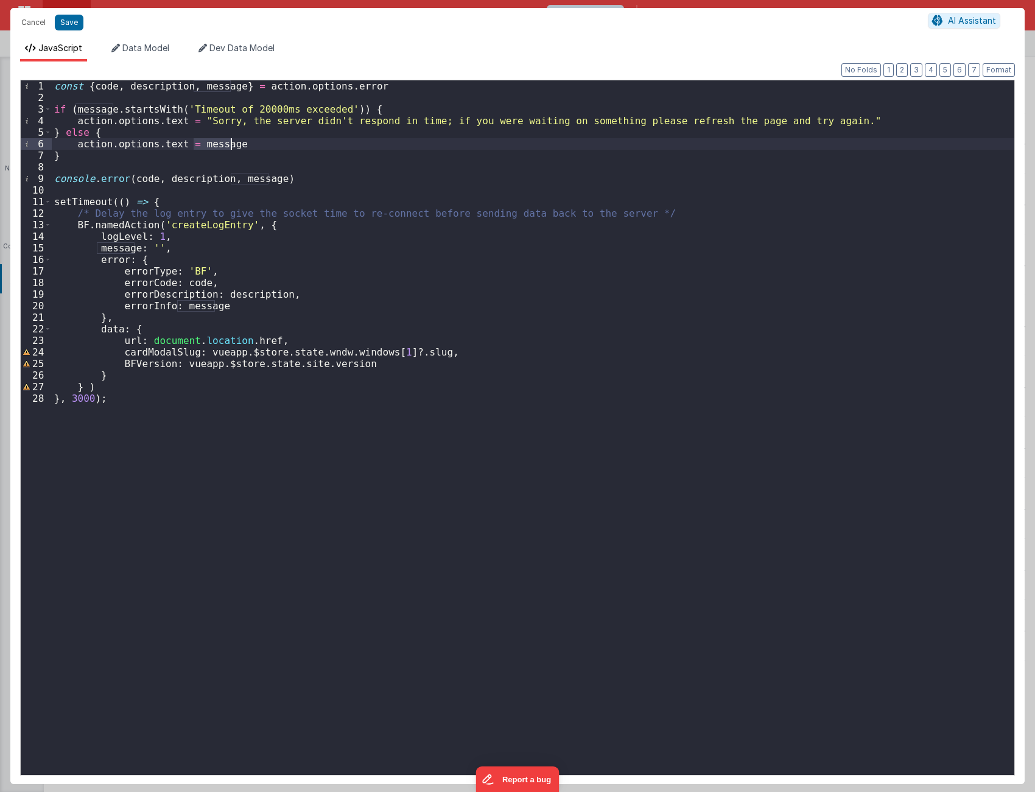
click at [173, 290] on div "const { code , description , message } = action . options . error if ( message …" at bounding box center [533, 439] width 962 height 718
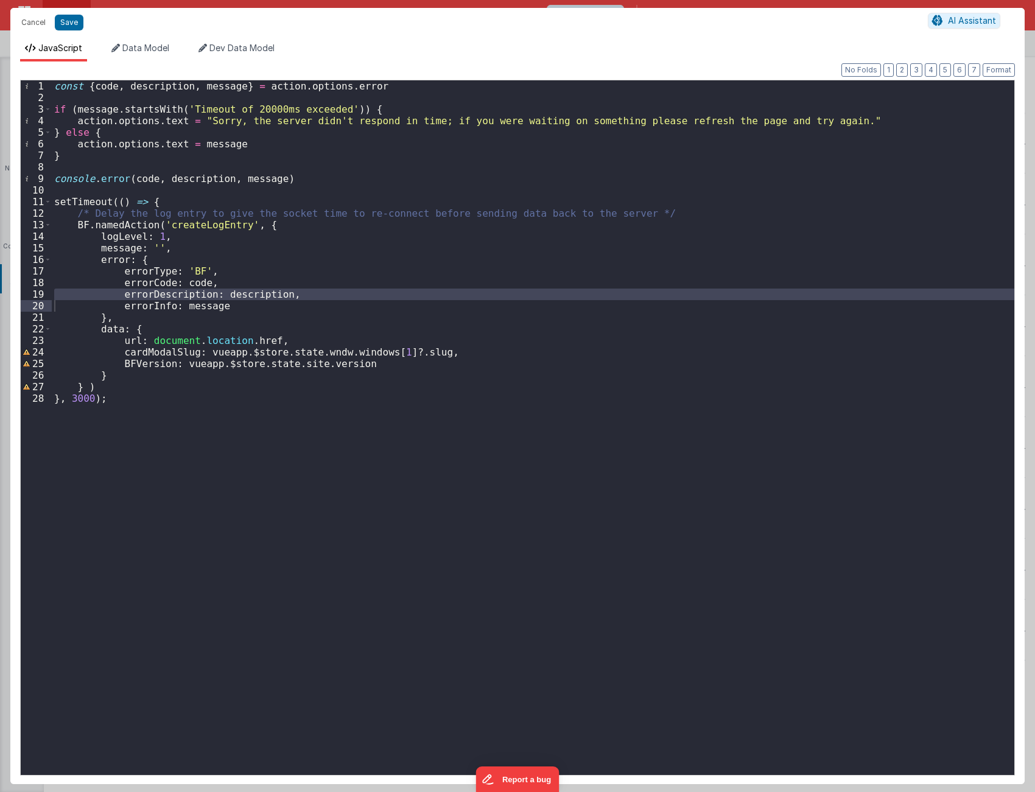
click at [212, 144] on div "const { code , description , message } = action . options . error if ( message …" at bounding box center [533, 439] width 962 height 718
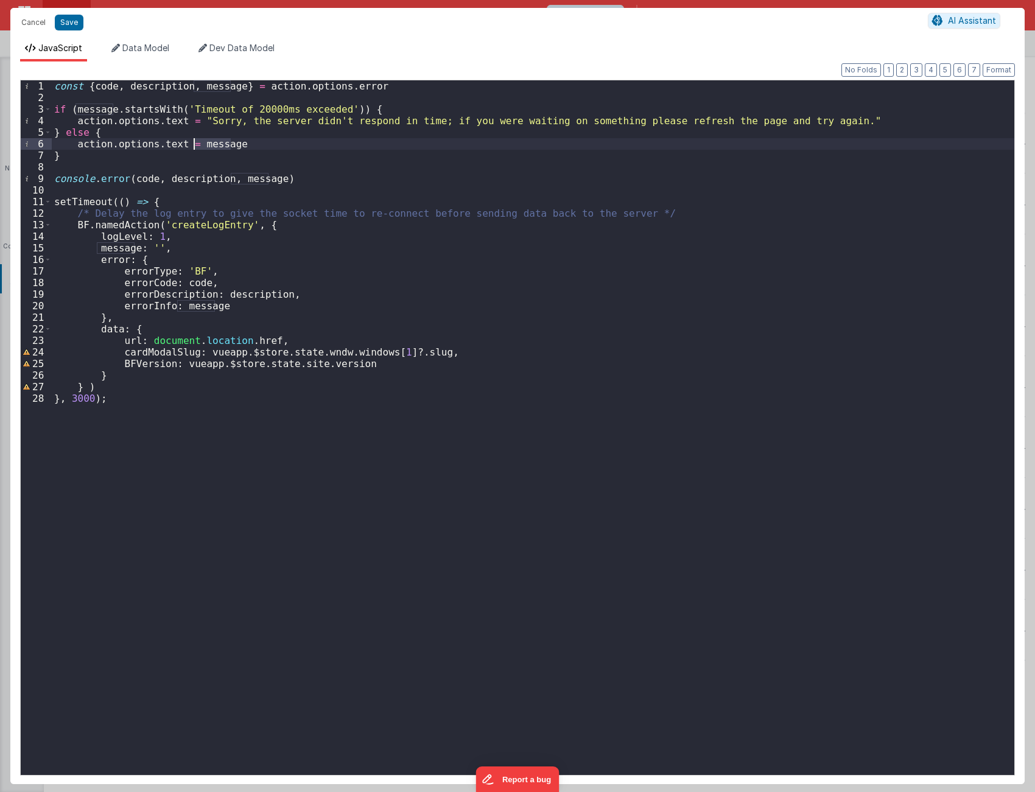
click at [212, 144] on div "const { code , description , message } = action . options . error if ( message …" at bounding box center [533, 439] width 962 height 718
click at [200, 309] on div "const { code , description , message } = action . options . error if ( message …" at bounding box center [533, 439] width 962 height 718
click at [254, 295] on div "const { code , description , message } = action . options . error if ( message …" at bounding box center [533, 439] width 962 height 718
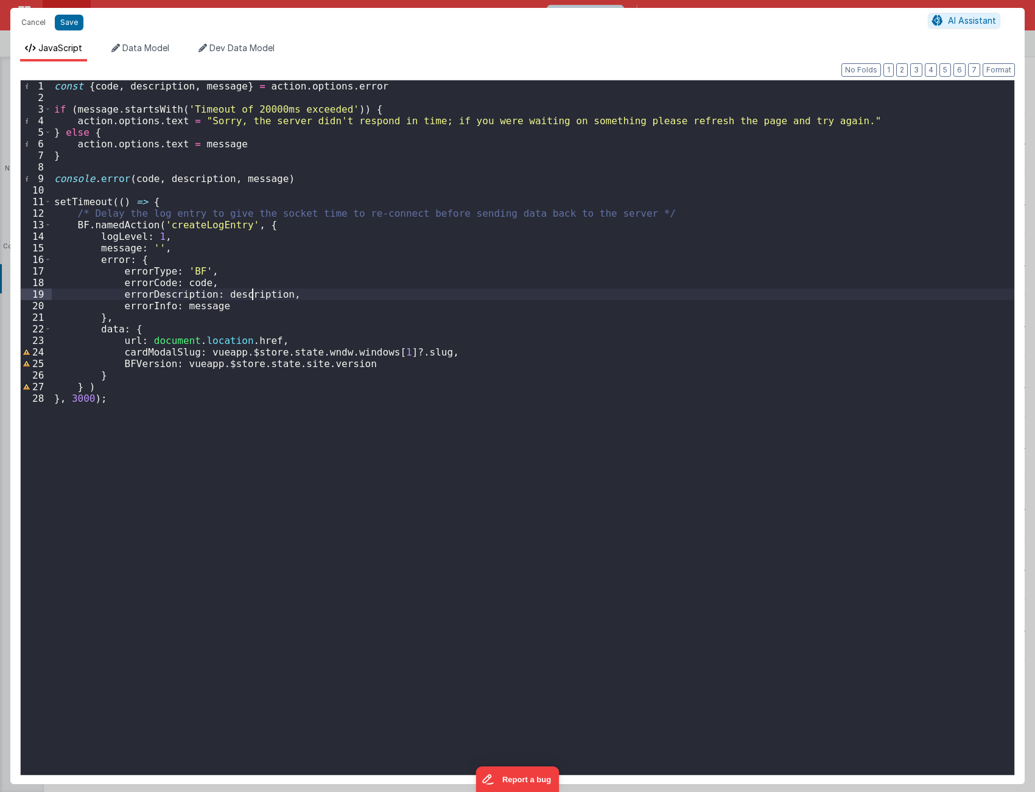
click at [254, 295] on div "const { code , description , message } = action . options . error if ( message …" at bounding box center [533, 439] width 962 height 718
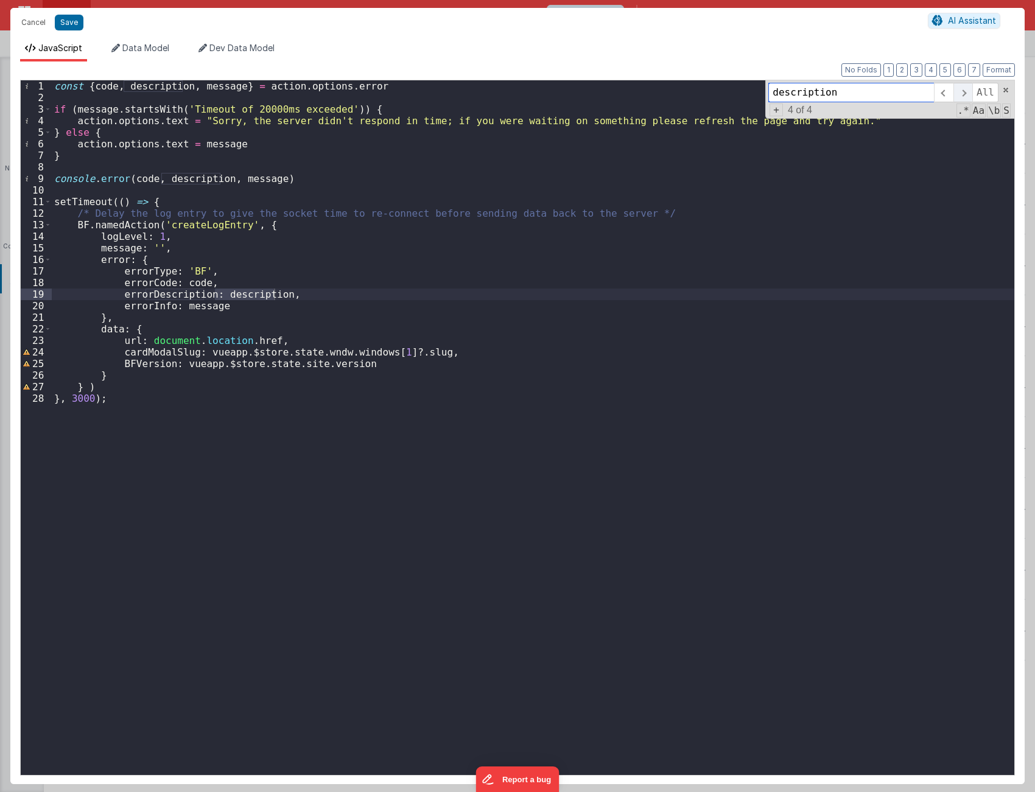
click at [965, 94] on span at bounding box center [962, 92] width 19 height 19
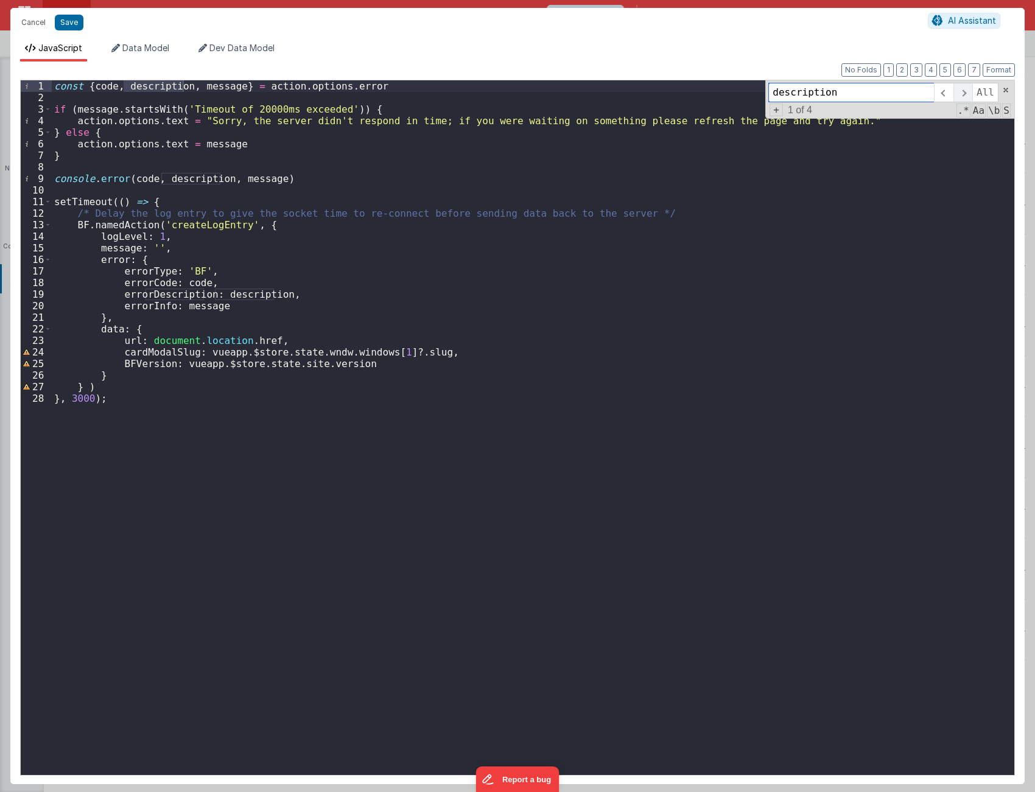
click at [965, 94] on span at bounding box center [962, 92] width 19 height 19
click at [244, 183] on div "const { code , description , message } = action . options . error if ( message …" at bounding box center [533, 439] width 962 height 718
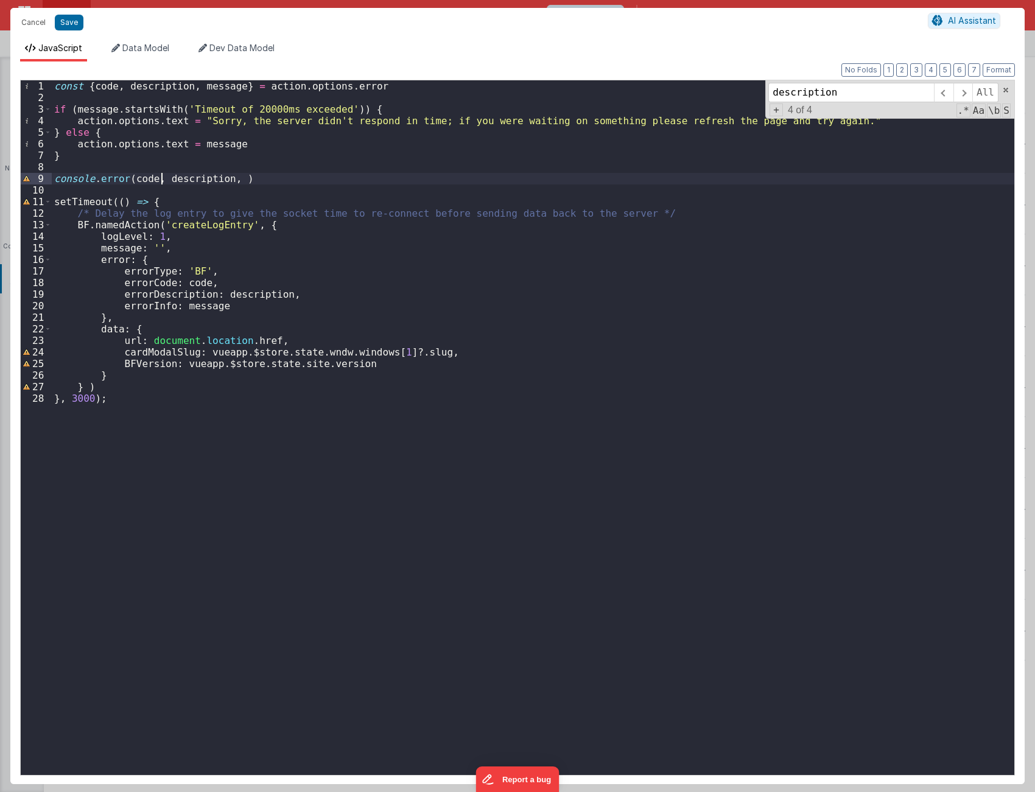
click at [162, 180] on div "const { code , description , message } = action . options . error if ( message …" at bounding box center [533, 439] width 962 height 718
paste textarea
click at [189, 179] on div "const { code , description , message } = action . options . error if ( message …" at bounding box center [533, 439] width 962 height 718
click at [227, 178] on div "const { code , description , message } = action . options . error if ( message …" at bounding box center [533, 439] width 962 height 718
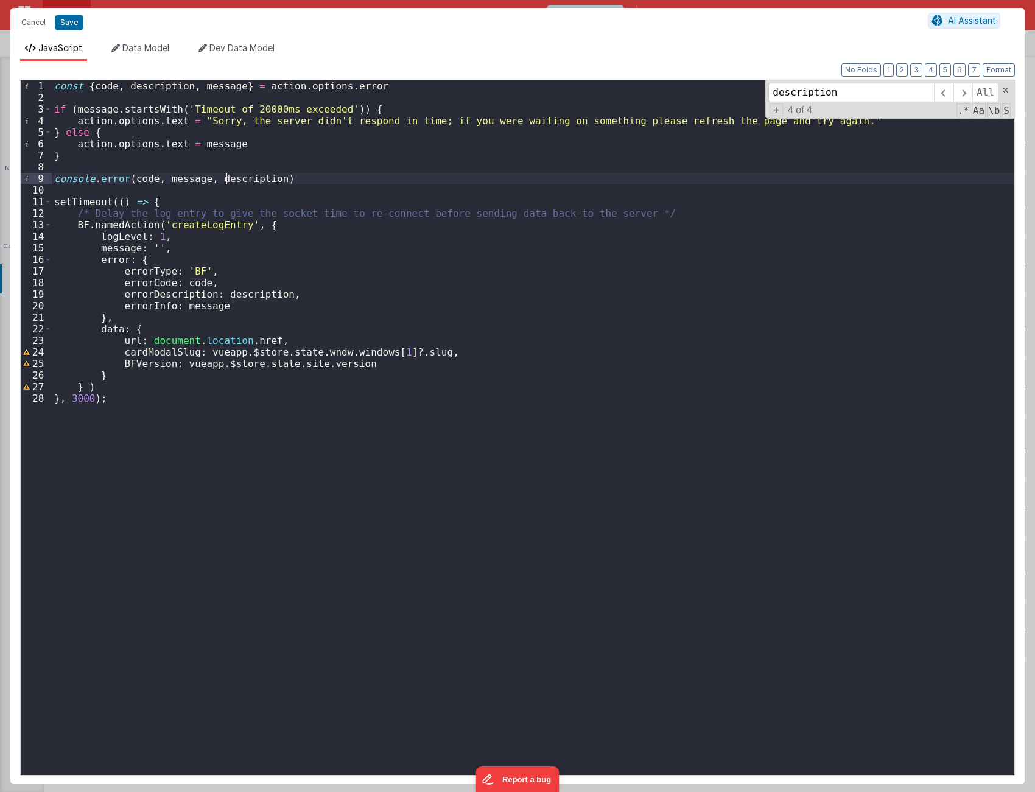
click at [227, 178] on div "const { code , description , message } = action . options . error if ( message …" at bounding box center [533, 439] width 962 height 718
click at [181, 181] on div "const { code , description , message } = action . options . error if ( message …" at bounding box center [533, 439] width 962 height 718
click at [158, 88] on div "const { code , description , message } = action . options . error if ( message …" at bounding box center [533, 439] width 962 height 718
click at [205, 83] on div "const { code , message , description } = action . options . error if ( message …" at bounding box center [533, 439] width 962 height 718
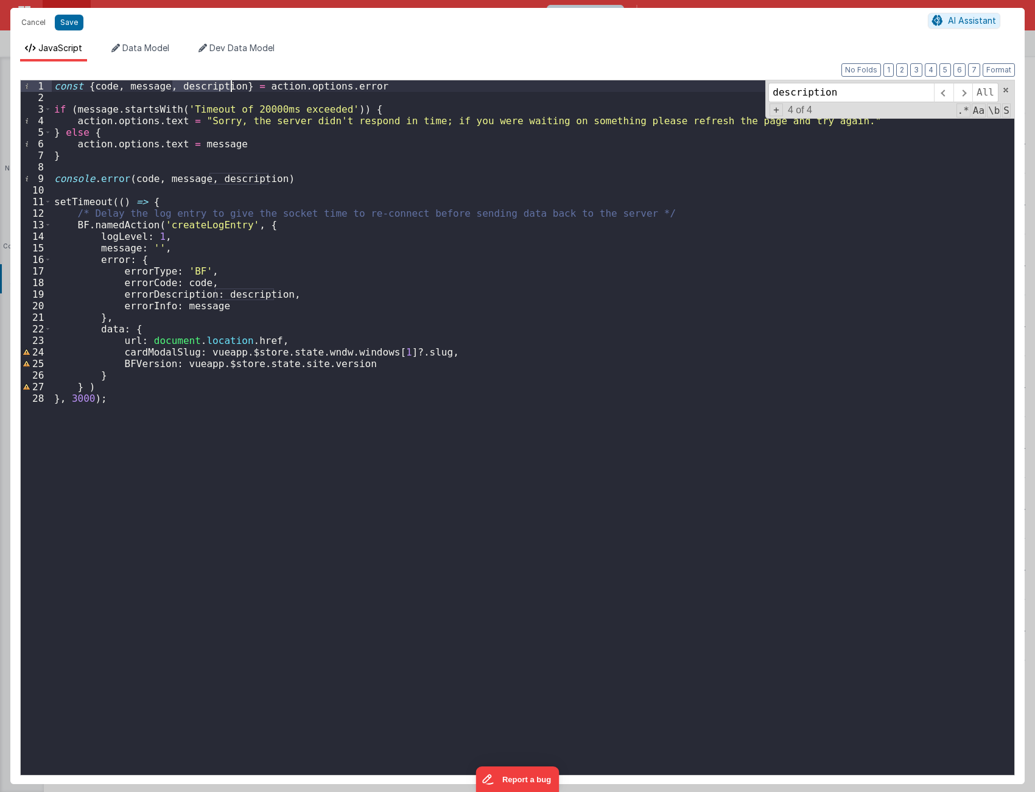
click at [205, 83] on div "const { code , message , description } = action . options . error if ( message …" at bounding box center [533, 439] width 962 height 718
click at [962, 90] on span at bounding box center [962, 92] width 19 height 19
click at [961, 89] on span at bounding box center [962, 92] width 19 height 19
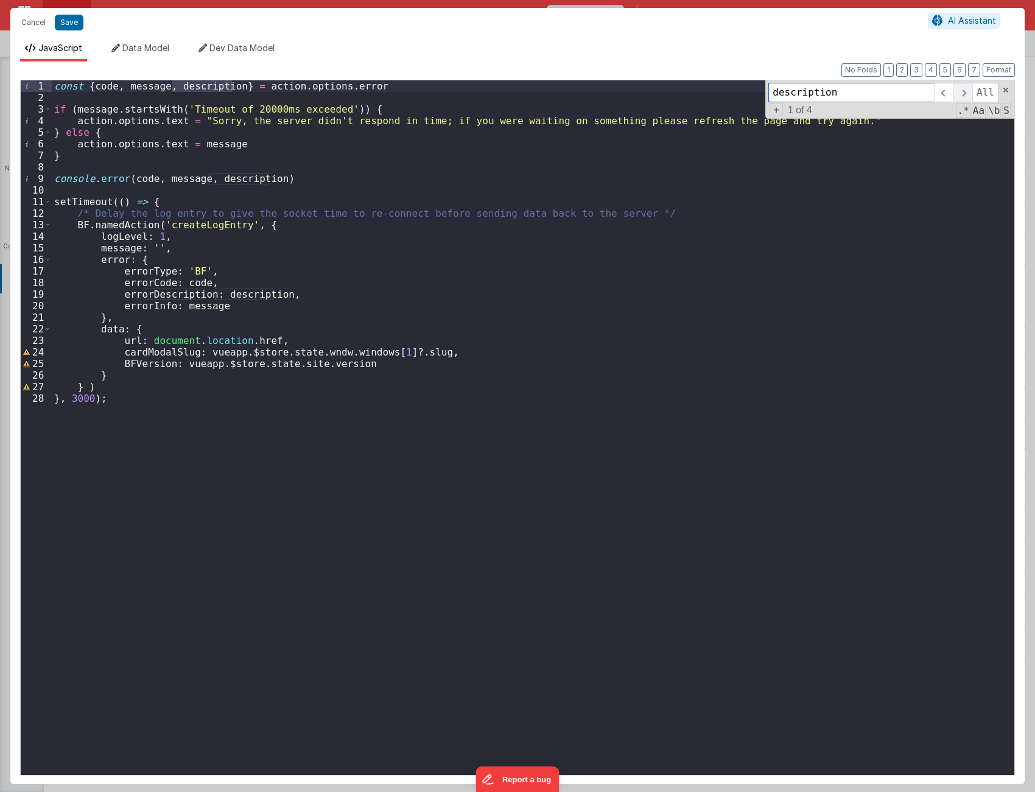
click at [961, 89] on span at bounding box center [962, 92] width 19 height 19
click at [474, 354] on div "const { code , message , description } = action . options . error if ( message …" at bounding box center [533, 439] width 962 height 718
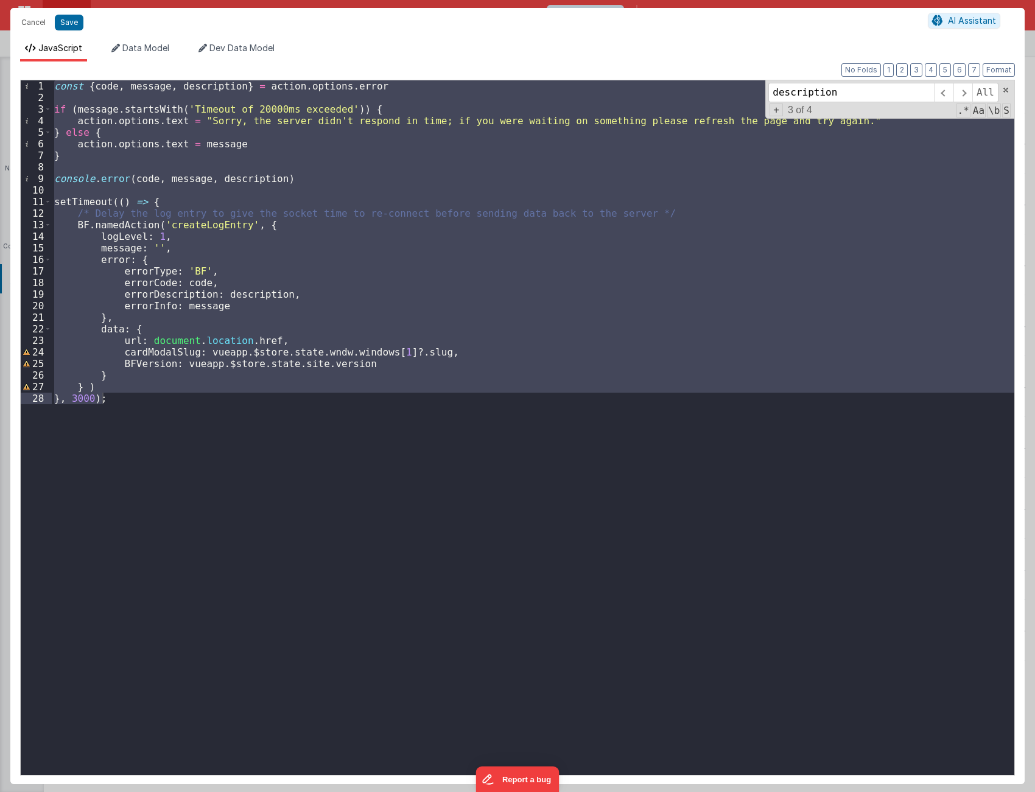
click at [287, 220] on div "const { code , message , description } = action . options . error if ( message …" at bounding box center [533, 427] width 962 height 695
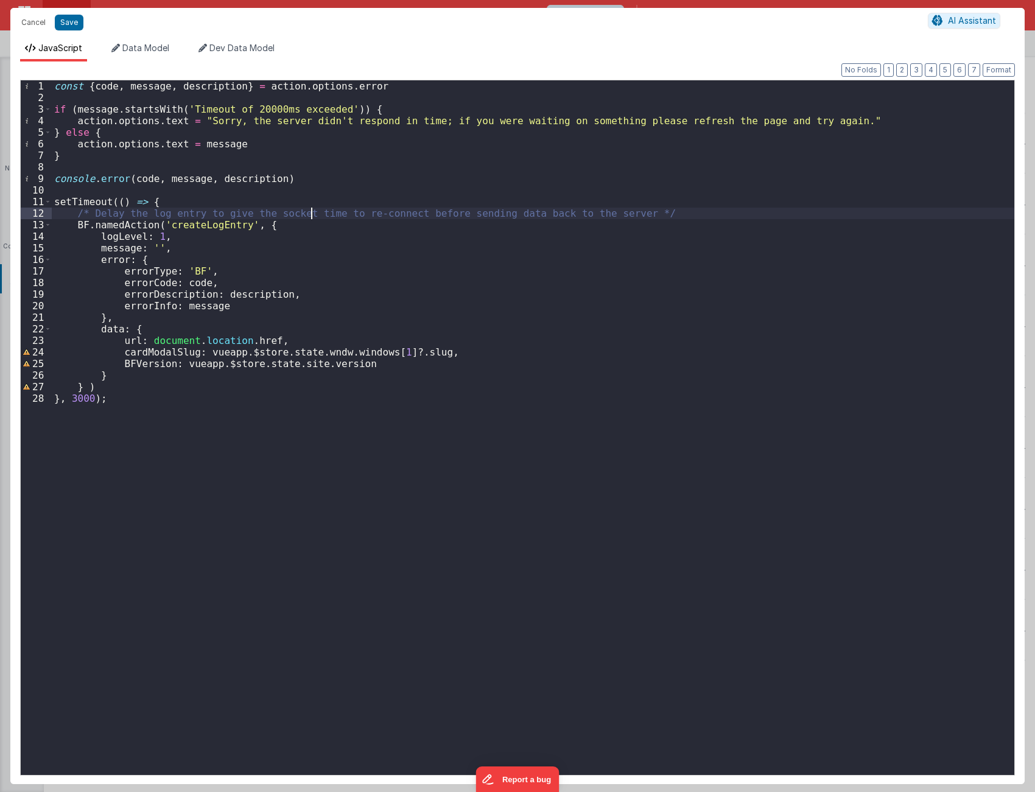
click at [312, 217] on div "const { code , message , description } = action . options . error if ( message …" at bounding box center [533, 439] width 962 height 718
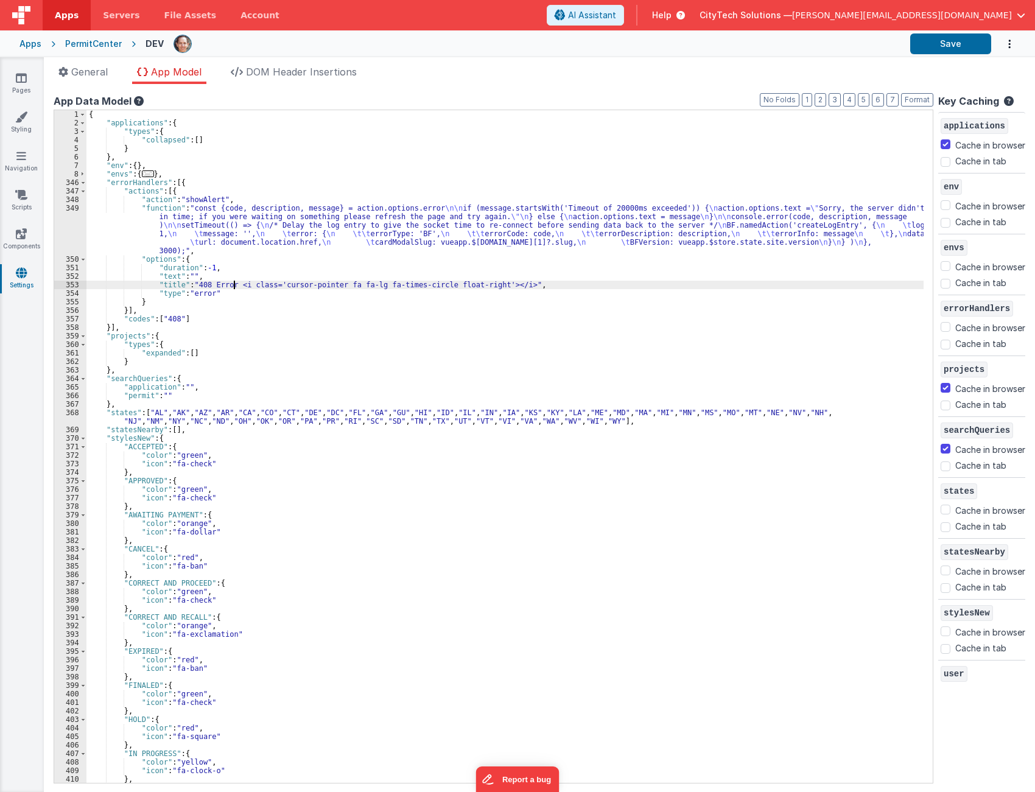
click at [234, 283] on div "{ "applications" : { "types" : { "collapsed" : [ ] } } , "env" : { } , "envs" :…" at bounding box center [504, 455] width 837 height 690
click at [206, 233] on div "{ "applications" : { "types" : { "collapsed" : [ ] } } , "env" : { } , "envs" :…" at bounding box center [504, 455] width 837 height 690
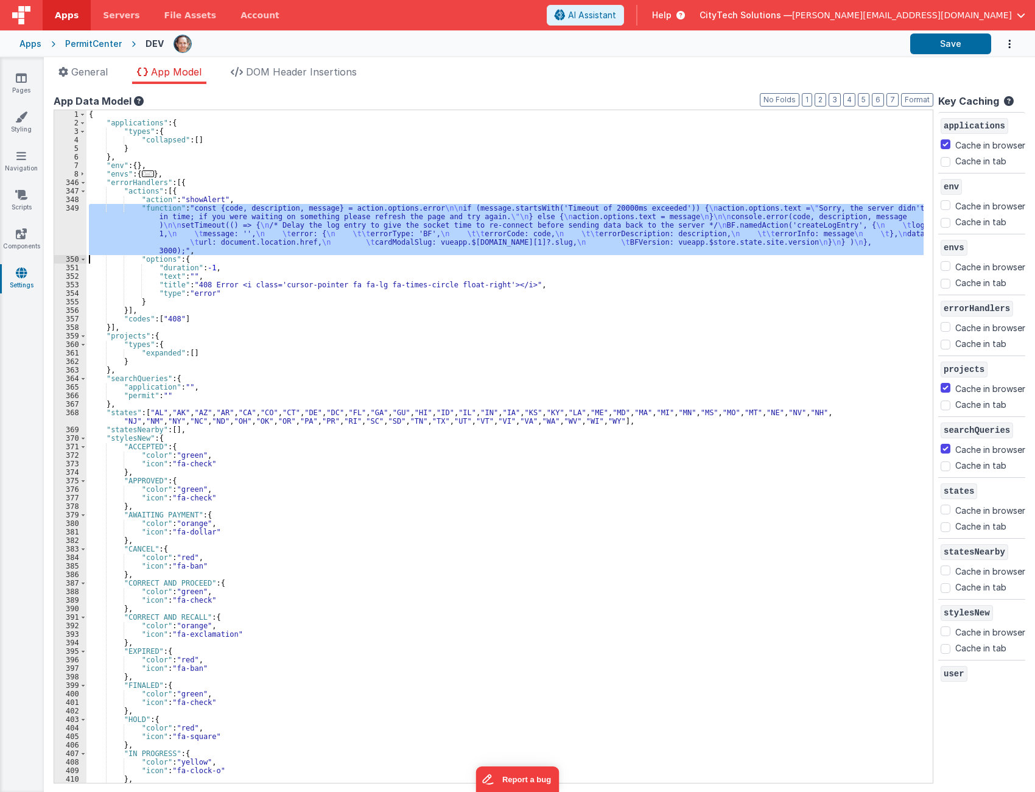
click at [65, 222] on div "349" at bounding box center [70, 229] width 32 height 51
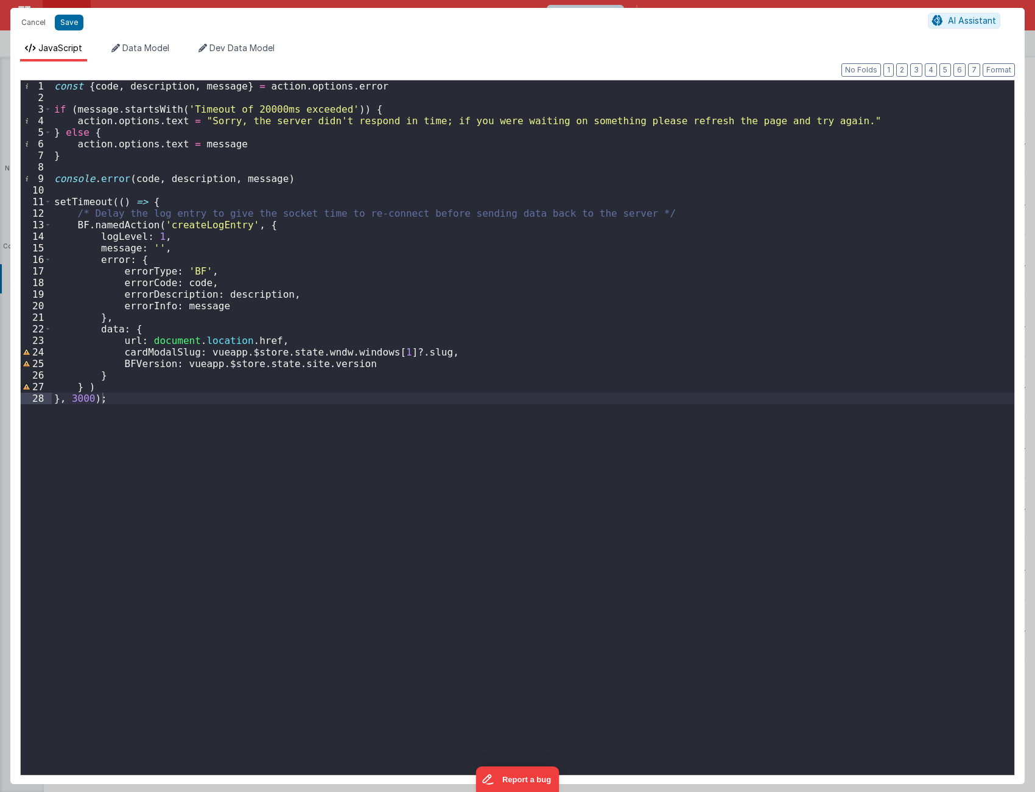
click at [391, 162] on div "const { code , description , message } = action . options . error if ( message …" at bounding box center [533, 439] width 962 height 718
click at [301, 291] on div "const { code , description , message } = action . options . error if ( message …" at bounding box center [533, 439] width 962 height 718
drag, startPoint x: 204, startPoint y: 555, endPoint x: 197, endPoint y: 516, distance: 39.5
click at [203, 553] on div "const { code , description , message } = action . options . error if ( message …" at bounding box center [533, 439] width 962 height 718
click at [737, 366] on div "const { code , description , message } = action . options . error if ( message …" at bounding box center [533, 439] width 962 height 718
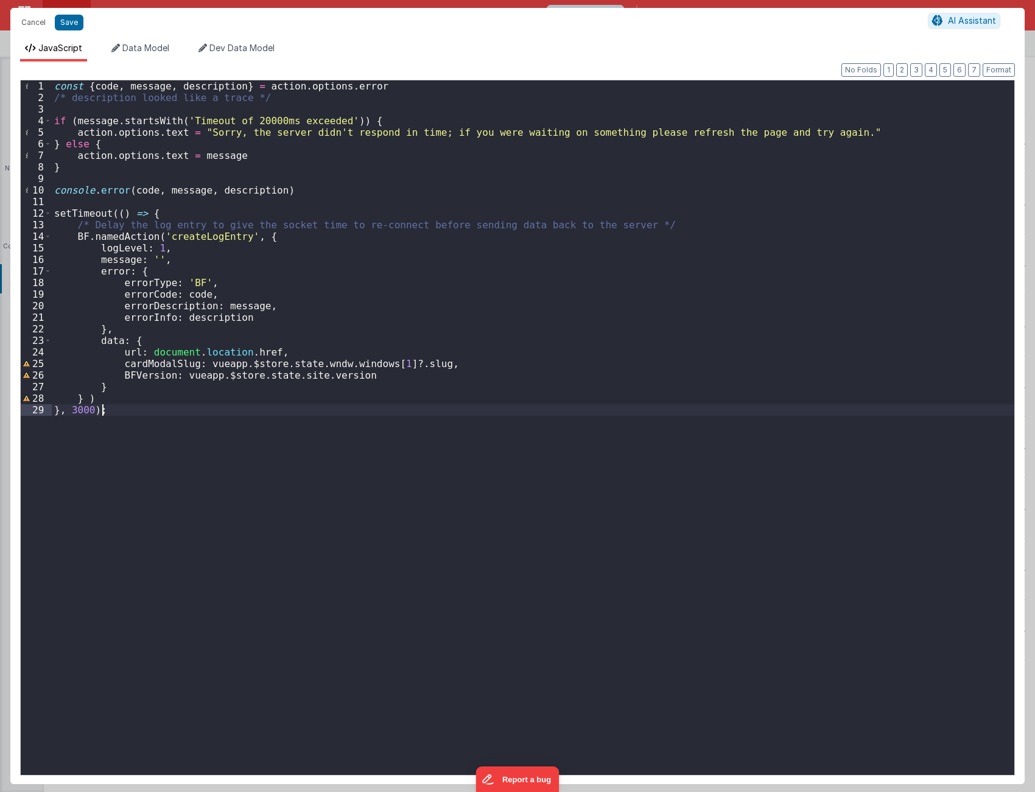
click at [341, 511] on div "const { code , message , description } = action . options . error /* descriptio…" at bounding box center [533, 439] width 962 height 718
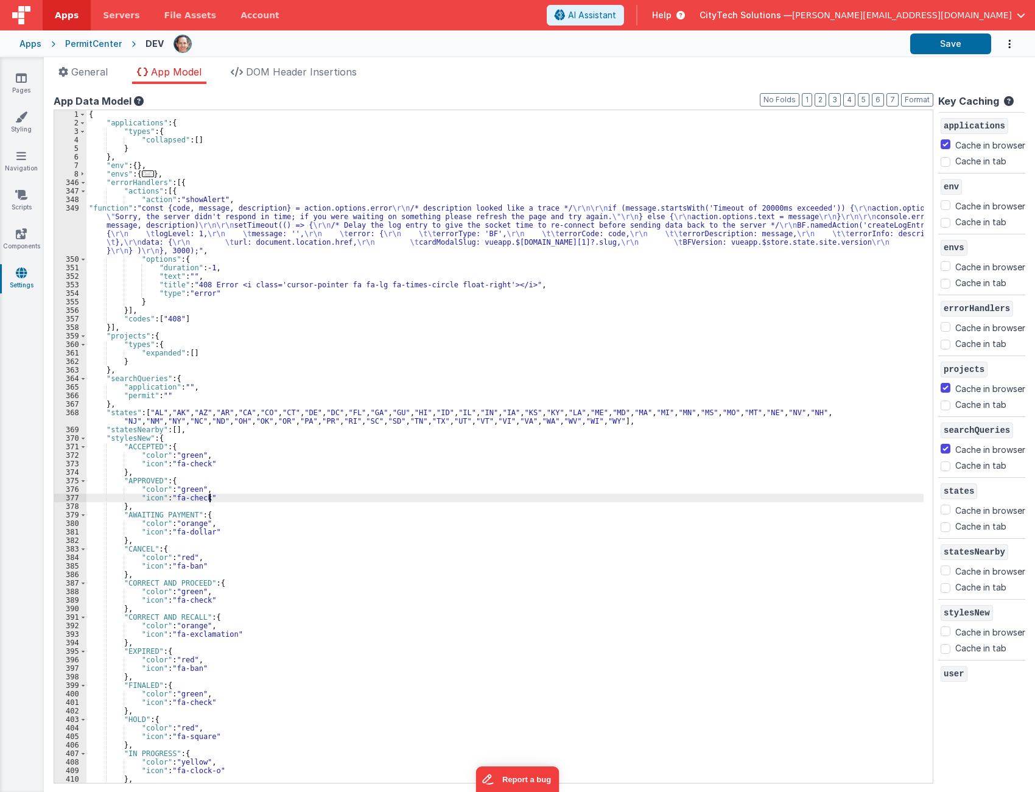
click at [346, 495] on div "{ "applications" : { "types" : { "collapsed" : [ ] } } , "env" : { } , "envs" :…" at bounding box center [504, 455] width 837 height 690
click at [362, 12] on header "Apps Servers File Assets Account Some FUTURE Slot AI Assistant Help CityTech So…" at bounding box center [517, 15] width 1035 height 30
click at [419, 2] on header "Apps Servers File Assets Account Some FUTURE Slot AI Assistant Help CityTech So…" at bounding box center [517, 15] width 1035 height 30
click at [604, 568] on div "{ "applications" : { "types" : { "collapsed" : [ ] } } , "env" : { } , "envs" :…" at bounding box center [504, 455] width 837 height 690
